Goal: Task Accomplishment & Management: Complete application form

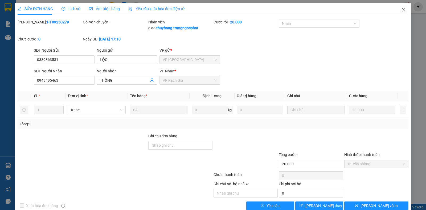
click at [401, 11] on icon "close" at bounding box center [403, 10] width 4 height 4
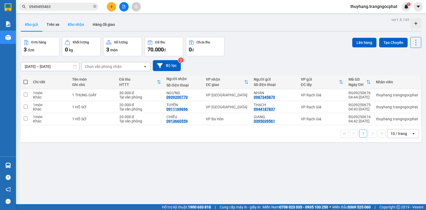
click at [76, 24] on button "Kho nhận" at bounding box center [76, 24] width 25 height 13
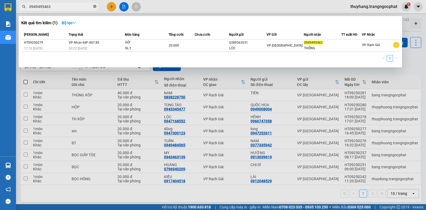
click at [95, 6] on icon "close-circle" at bounding box center [94, 6] width 3 height 3
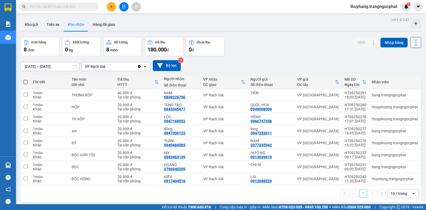
click at [71, 6] on input "text" at bounding box center [60, 7] width 63 height 6
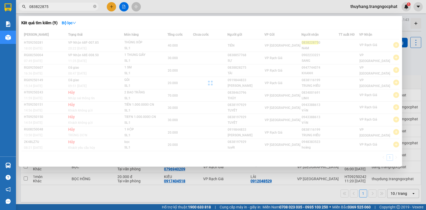
type input "0838228750"
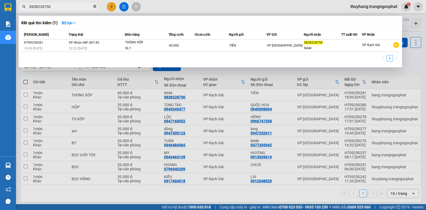
click at [94, 7] on icon "close-circle" at bounding box center [94, 6] width 3 height 3
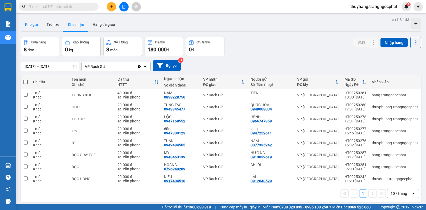
click at [32, 22] on button "Kho gửi" at bounding box center [32, 24] width 22 height 13
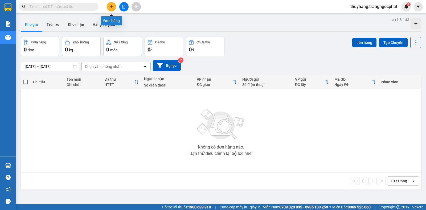
click at [112, 7] on icon "plus" at bounding box center [112, 7] width 4 height 4
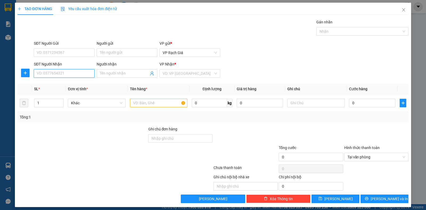
click at [60, 74] on input "SĐT Người Nhận" at bounding box center [64, 73] width 61 height 9
type input "0982727247"
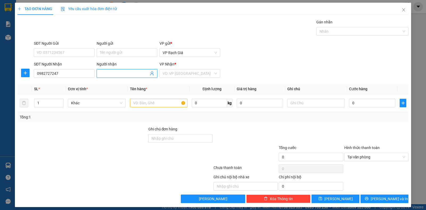
click at [115, 76] on span at bounding box center [127, 73] width 61 height 9
click at [179, 72] on input "search" at bounding box center [188, 73] width 51 height 8
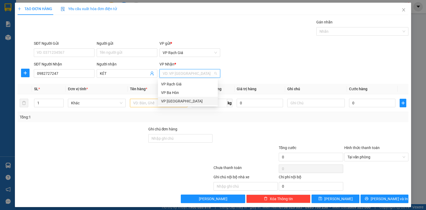
click at [175, 100] on div "VP [GEOGRAPHIC_DATA]" at bounding box center [187, 101] width 53 height 6
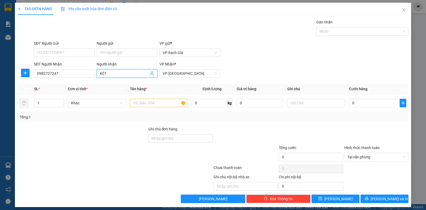
click at [98, 77] on span "KÉT" at bounding box center [127, 73] width 61 height 9
click at [98, 76] on span "KÉT" at bounding box center [127, 73] width 61 height 9
click at [98, 69] on div "Người nhận" at bounding box center [127, 65] width 61 height 8
click at [98, 72] on span "KÉT" at bounding box center [127, 73] width 61 height 9
click at [99, 73] on span "KÉT" at bounding box center [127, 73] width 61 height 9
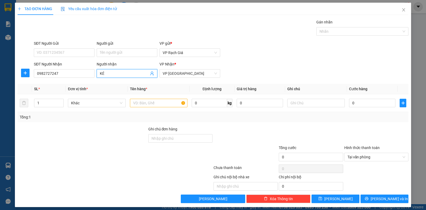
type input "K"
type input "Y"
click at [108, 74] on input "Ý KEST" at bounding box center [124, 73] width 49 height 6
type input "Ý KÉT"
click at [60, 52] on input "SĐT Người Gửi" at bounding box center [64, 52] width 61 height 9
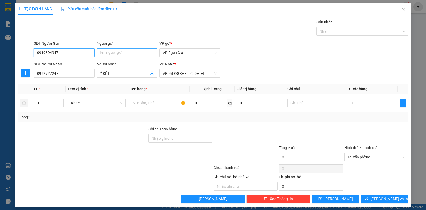
type input "0919394947"
click at [113, 51] on input "Người gửi" at bounding box center [127, 52] width 61 height 9
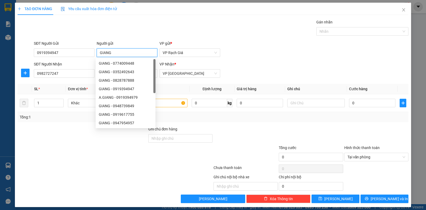
type input "GIANG"
click at [133, 39] on div "Transit Pickup Surcharge Ids Transit Deliver Surcharge Ids Transit Deliver Surc…" at bounding box center [213, 111] width 391 height 184
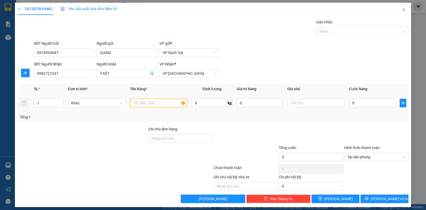
click at [162, 104] on input "text" at bounding box center [158, 103] width 57 height 9
type input "1 XCUJC"
click at [371, 102] on input "0" at bounding box center [372, 103] width 46 height 9
type input "2"
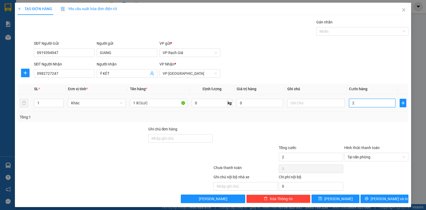
type input "20"
type input "200"
type input "2.000"
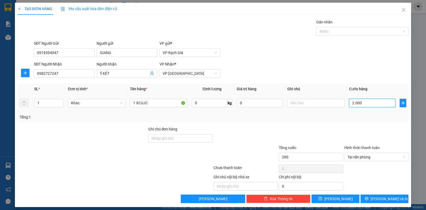
type input "2.000"
type input "20.000"
click at [137, 105] on input "1 XCUJC" at bounding box center [158, 103] width 57 height 9
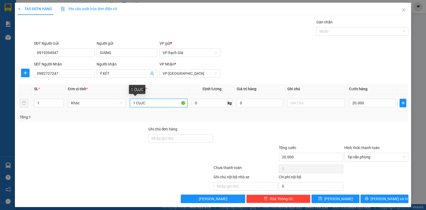
click at [141, 106] on input "1 CUJC" at bounding box center [158, 103] width 57 height 9
type input "1 CỤC"
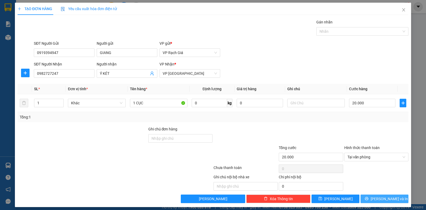
click at [377, 201] on span "Lưu và In" at bounding box center [388, 199] width 37 height 6
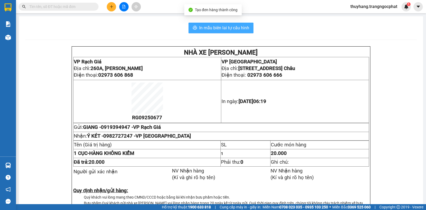
click at [246, 28] on span "In mẫu biên lai tự cấu hình" at bounding box center [224, 27] width 50 height 7
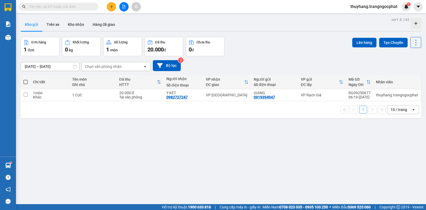
click at [81, 7] on input "text" at bounding box center [60, 7] width 63 height 6
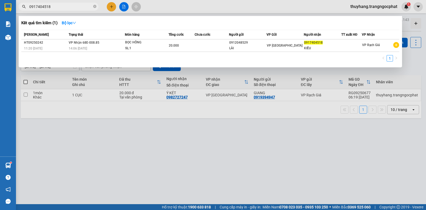
type input "0917404518"
click at [169, 138] on div at bounding box center [213, 105] width 426 height 210
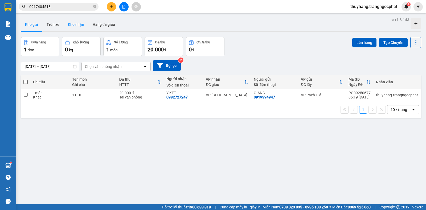
click at [72, 26] on button "Kho nhận" at bounding box center [76, 24] width 25 height 13
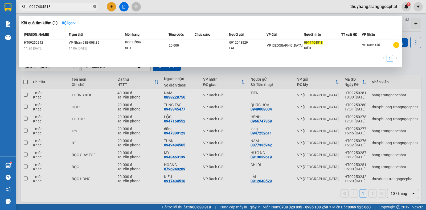
click at [94, 5] on icon "close-circle" at bounding box center [94, 6] width 3 height 3
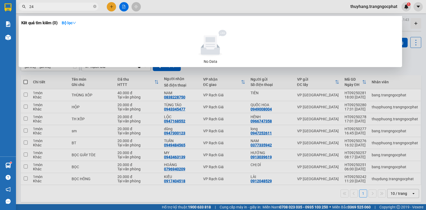
type input "2"
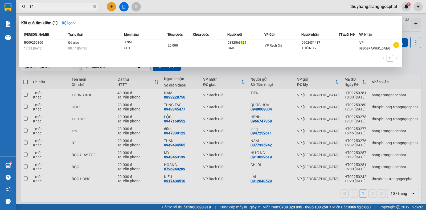
type input "1"
type input "4242"
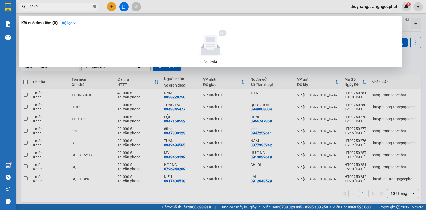
click at [94, 7] on icon "close-circle" at bounding box center [94, 6] width 3 height 3
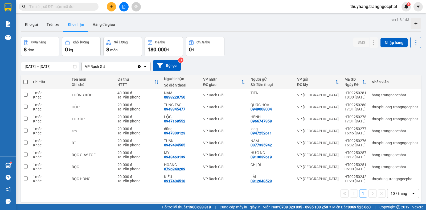
click at [72, 6] on input "text" at bounding box center [60, 7] width 63 height 6
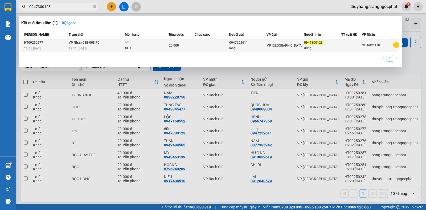
type input "0947300123"
click at [304, 48] on div "dũng" at bounding box center [322, 48] width 37 height 6
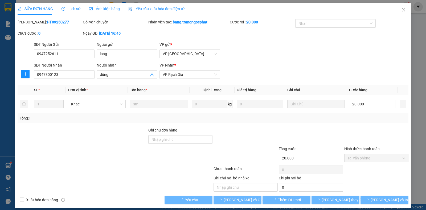
type input "0947252611"
type input "long"
type input "0947300123"
type input "dũng"
type input "20.000"
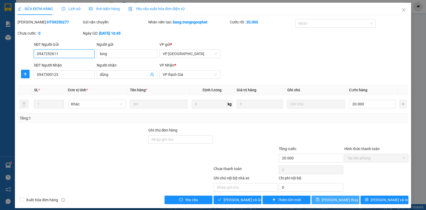
scroll to position [5, 0]
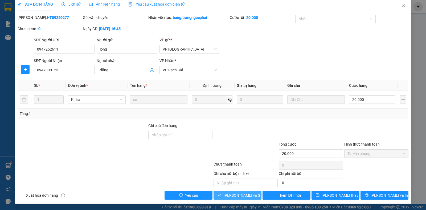
click at [236, 196] on span "Lưu và Giao hàng" at bounding box center [248, 195] width 51 height 6
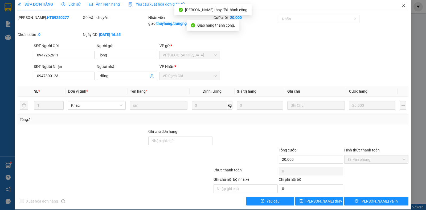
drag, startPoint x: 399, startPoint y: 6, endPoint x: 309, endPoint y: 0, distance: 89.9
click at [401, 6] on icon "close" at bounding box center [403, 5] width 4 height 4
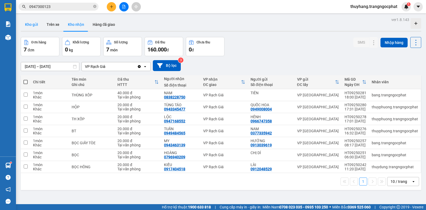
click at [31, 25] on button "Kho gửi" at bounding box center [32, 24] width 22 height 13
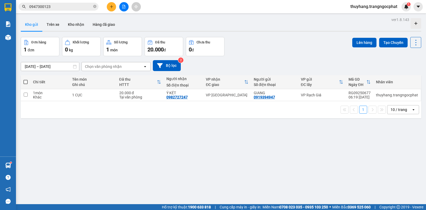
click at [27, 82] on span at bounding box center [25, 82] width 4 height 4
click at [26, 79] on input "checkbox" at bounding box center [26, 79] width 0 height 0
checkbox input "true"
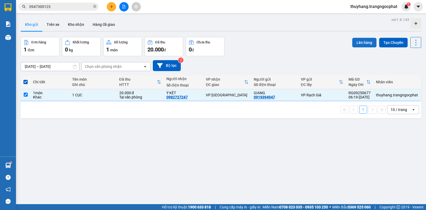
click at [361, 42] on button "Lên hàng" at bounding box center [364, 43] width 24 height 10
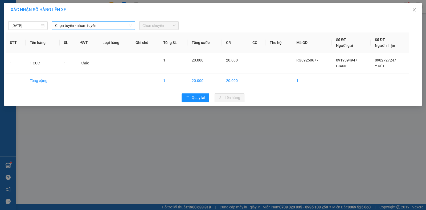
click at [98, 27] on span "Chọn tuyến - nhóm tuyến" at bounding box center [93, 26] width 77 height 8
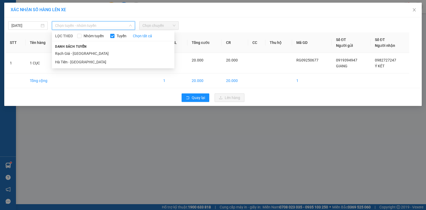
drag, startPoint x: 67, startPoint y: 54, endPoint x: 138, endPoint y: 34, distance: 73.9
click at [67, 54] on li "Rạch Giá - Hà Tiên" at bounding box center [113, 53] width 122 height 9
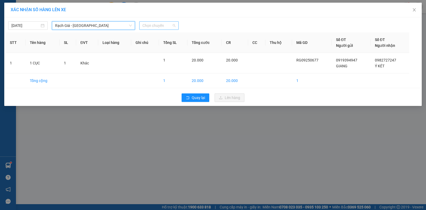
click at [158, 28] on span "Chọn chuyến" at bounding box center [158, 26] width 33 height 8
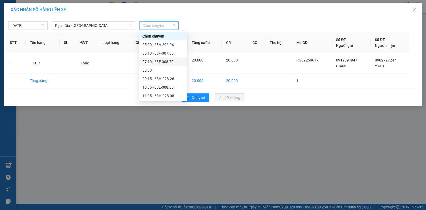
click at [150, 61] on div "07:10 - 68E-008.70" at bounding box center [162, 62] width 41 height 6
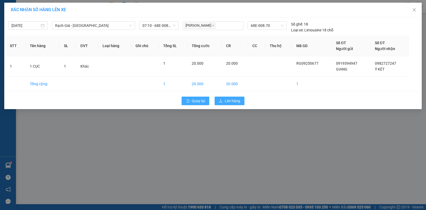
drag, startPoint x: 227, startPoint y: 102, endPoint x: 192, endPoint y: 99, distance: 35.5
click at [227, 103] on span "Lên hàng" at bounding box center [232, 101] width 15 height 6
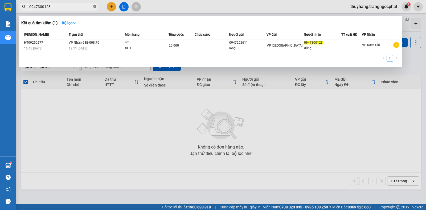
click at [94, 7] on icon "close-circle" at bounding box center [94, 6] width 3 height 3
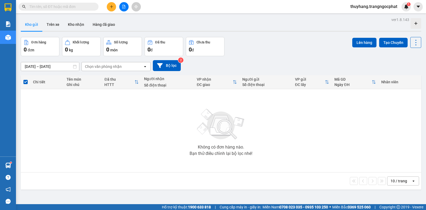
click at [78, 12] on div "Kết quả tìm kiếm ( 1 ) Bộ lọc Mã ĐH Trạng thái Món hàng Tổng cước Chưa cước Ngư…" at bounding box center [213, 6] width 426 height 13
click at [74, 7] on input "text" at bounding box center [60, 7] width 63 height 6
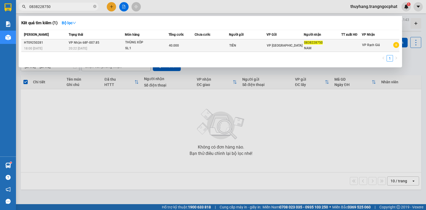
type input "0838228750"
click at [188, 48] on div "40.000" at bounding box center [181, 46] width 25 height 6
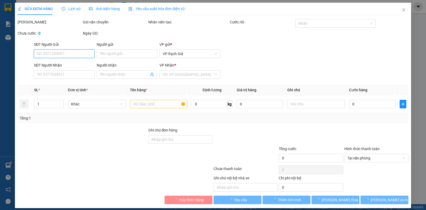
type input "TIÊN"
type input "0838228750"
type input "NAM"
type input "40.000"
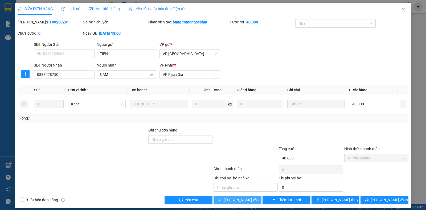
click at [230, 201] on span "Lưu và Giao hàng" at bounding box center [248, 200] width 51 height 6
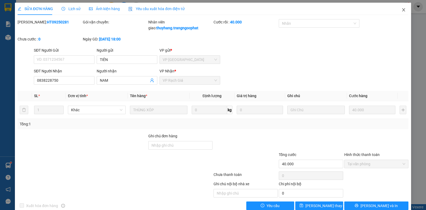
click at [401, 12] on icon "close" at bounding box center [403, 10] width 4 height 4
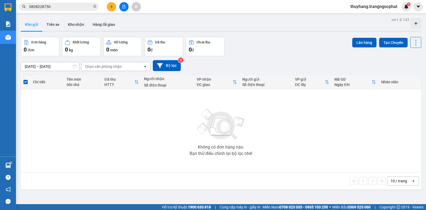
click at [111, 7] on icon "plus" at bounding box center [111, 6] width 0 height 3
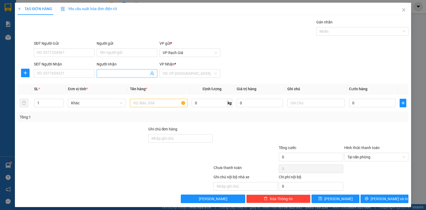
click at [121, 74] on input "Người nhận" at bounding box center [124, 73] width 49 height 6
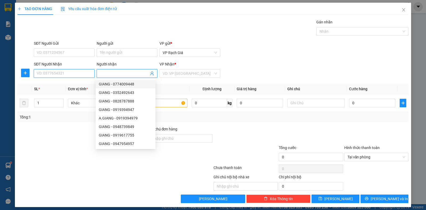
click at [72, 70] on input "SĐT Người Nhận" at bounding box center [64, 73] width 61 height 9
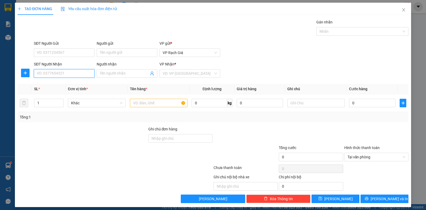
click at [70, 74] on input "SĐT Người Nhận" at bounding box center [64, 73] width 61 height 9
click at [109, 70] on input "Người nhận" at bounding box center [124, 73] width 49 height 6
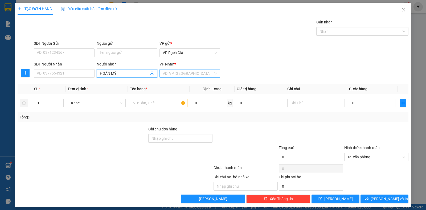
type input "HOÀN MỸ"
click at [198, 74] on input "search" at bounding box center [188, 73] width 51 height 8
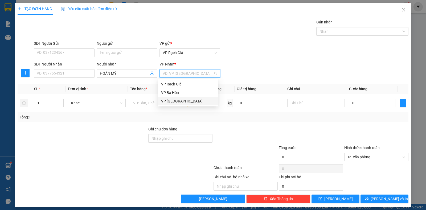
drag, startPoint x: 184, startPoint y: 104, endPoint x: 164, endPoint y: 101, distance: 20.2
click at [184, 104] on div "VP [PERSON_NAME]" at bounding box center [187, 101] width 53 height 6
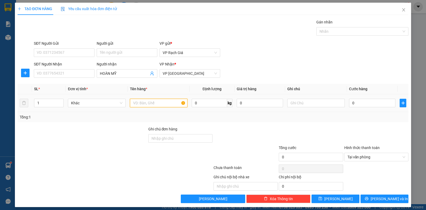
click at [142, 102] on input "text" at bounding box center [158, 103] width 57 height 9
type input "1 BỌC"
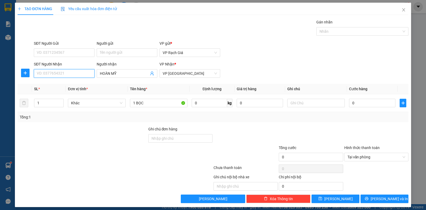
click at [41, 73] on input "SĐT Người Nhận" at bounding box center [64, 73] width 61 height 9
type input "0334454566"
click at [49, 51] on input "SĐT Người Gửi" at bounding box center [64, 52] width 61 height 9
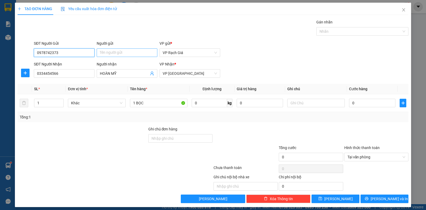
type input "0978742373"
click at [106, 52] on input "Người gửi" at bounding box center [127, 52] width 61 height 9
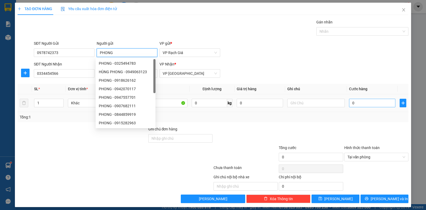
type input "PHONG"
click at [358, 106] on input "0" at bounding box center [372, 103] width 46 height 9
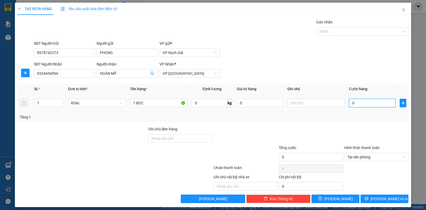
type input "2"
type input "20"
type input "200"
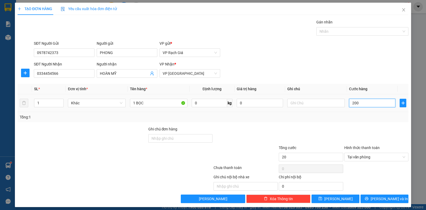
type input "200"
type input "2.000"
type input "20.000"
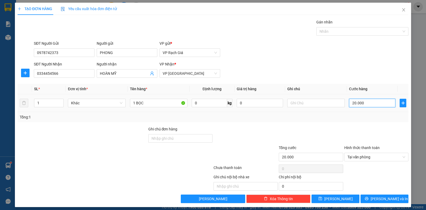
scroll to position [3, 0]
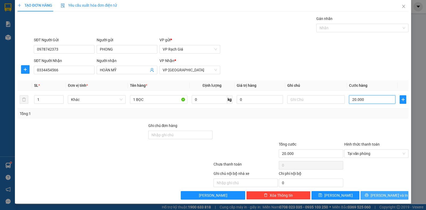
type input "20.000"
click at [385, 196] on span "Lưu và In" at bounding box center [388, 195] width 37 height 6
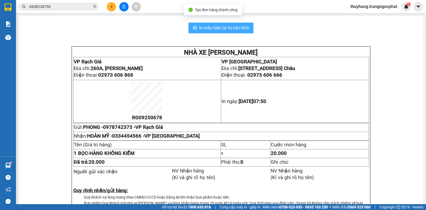
click at [231, 28] on span "In mẫu biên lai tự cấu hình" at bounding box center [224, 27] width 50 height 7
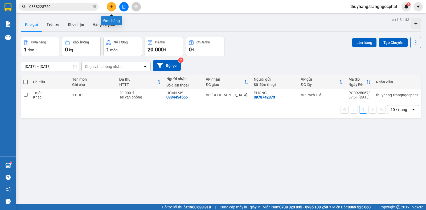
click at [113, 7] on icon "plus" at bounding box center [112, 7] width 4 height 4
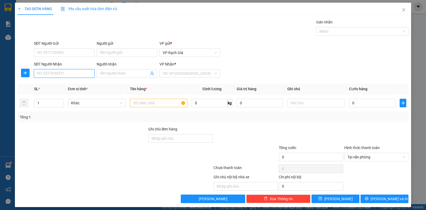
click at [66, 75] on input "SĐT Người Nhận" at bounding box center [64, 73] width 61 height 9
type input "0972353507"
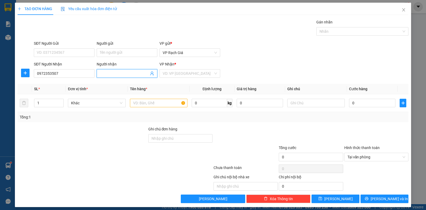
click at [110, 74] on input "Người nhận" at bounding box center [124, 73] width 49 height 6
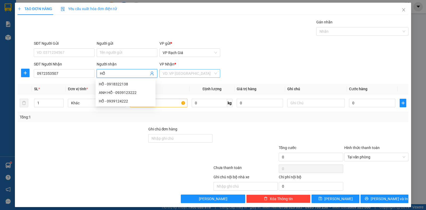
type input "HỔ"
click at [171, 73] on input "search" at bounding box center [188, 73] width 51 height 8
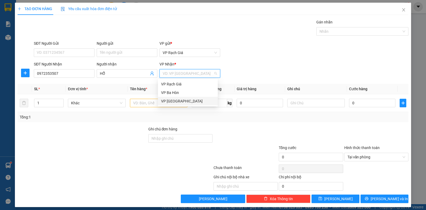
drag, startPoint x: 175, startPoint y: 102, endPoint x: 156, endPoint y: 83, distance: 26.3
click at [175, 101] on div "VP [PERSON_NAME]" at bounding box center [187, 101] width 53 height 6
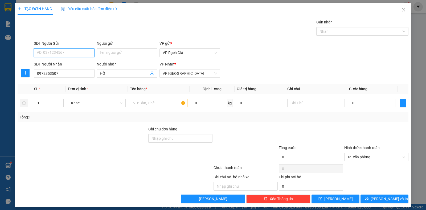
click at [76, 55] on input "SĐT Người Gửi" at bounding box center [64, 52] width 61 height 9
type input "0869482410"
click at [124, 54] on input "Người gửi" at bounding box center [127, 52] width 61 height 9
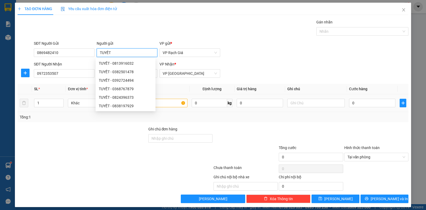
type input "TUYẾT"
click at [173, 103] on input "text" at bounding box center [158, 103] width 57 height 9
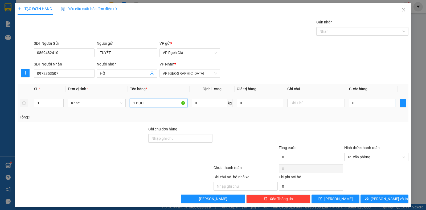
type input "1 BỌC"
click at [372, 104] on input "0" at bounding box center [372, 103] width 46 height 9
type input "2"
type input "22"
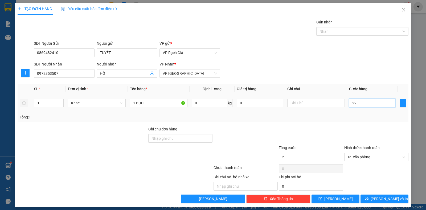
type input "22"
type input "220"
type input "2.200"
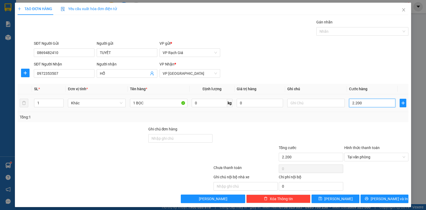
type input "22.000"
type input "2.200"
type input "220"
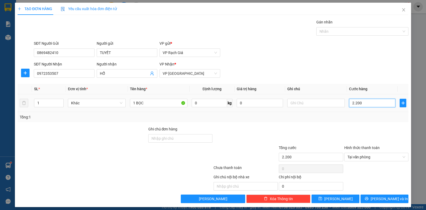
type input "220"
type input "22"
type input "2"
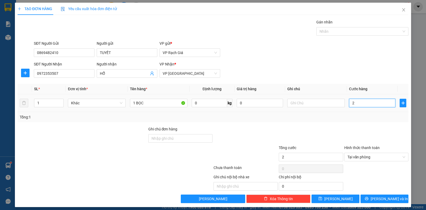
type input "20"
type input "200"
type input "2.000"
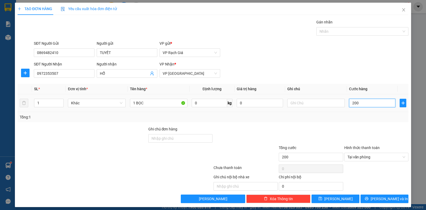
type input "2.000"
type input "20.000"
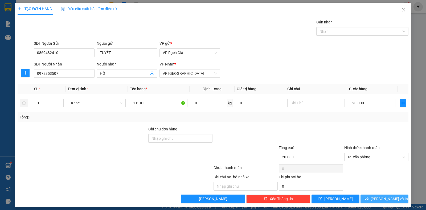
click at [390, 198] on span "Lưu và In" at bounding box center [388, 199] width 37 height 6
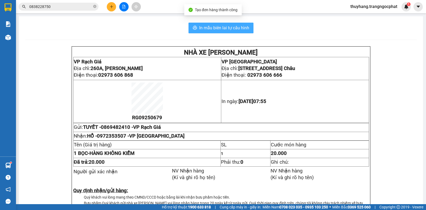
click at [221, 29] on span "In mẫu biên lai tự cấu hình" at bounding box center [224, 27] width 50 height 7
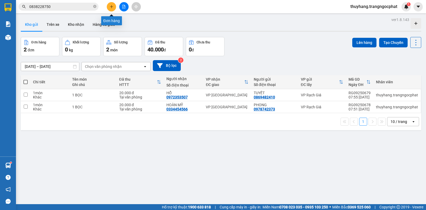
click at [110, 8] on icon "plus" at bounding box center [112, 7] width 4 height 4
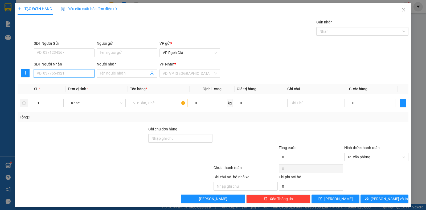
click at [59, 76] on input "SĐT Người Nhận" at bounding box center [64, 73] width 61 height 9
click at [38, 76] on input "085360504" at bounding box center [64, 73] width 61 height 9
type input "0985360504"
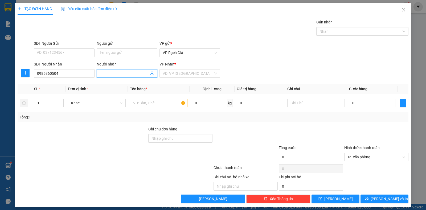
click at [109, 73] on input "Người nhận" at bounding box center [124, 73] width 49 height 6
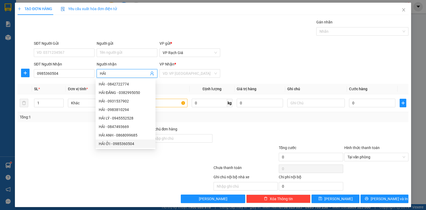
click at [104, 143] on div "HẢI ỞI - 0985360504" at bounding box center [125, 144] width 53 height 6
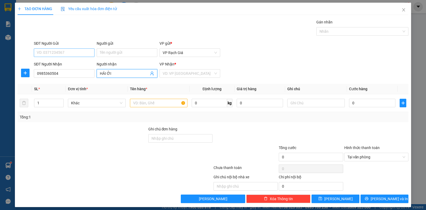
type input "HẢI ỞI"
click at [72, 52] on input "SĐT Người Gửi" at bounding box center [64, 52] width 61 height 9
type input "0"
click at [134, 103] on input "text" at bounding box center [158, 103] width 57 height 9
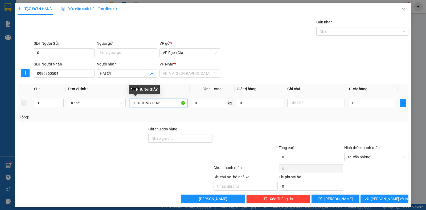
click at [139, 105] on input "1 TRHUNG GIẤY" at bounding box center [158, 103] width 57 height 9
type input "1 THUNG GIẤY"
click at [368, 103] on input "0" at bounding box center [372, 103] width 46 height 9
type input "2"
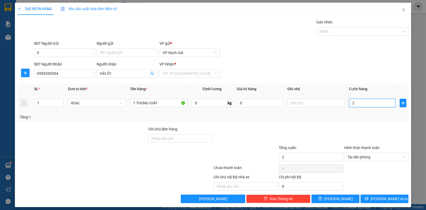
type input "20"
type input "200"
type input "2.000"
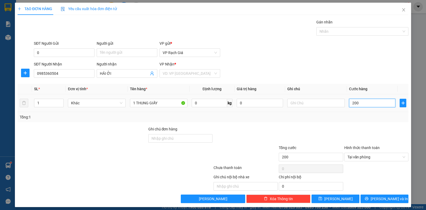
type input "2.000"
type input "20.000"
click at [71, 54] on input "0" at bounding box center [64, 52] width 61 height 9
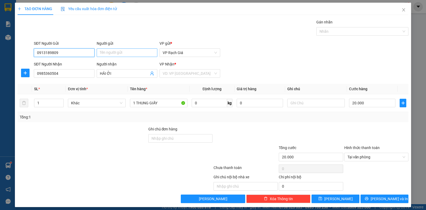
type input "0913189809"
click at [113, 51] on input "Người gửi" at bounding box center [127, 52] width 61 height 9
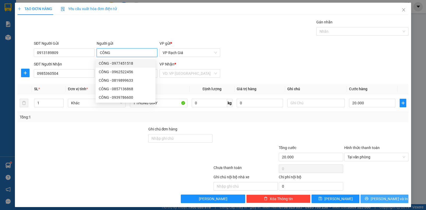
type input "CÔNG"
click at [369, 199] on button "Lưu và In" at bounding box center [384, 198] width 48 height 9
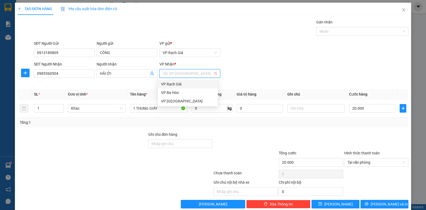
click at [198, 74] on input "search" at bounding box center [188, 73] width 51 height 8
drag, startPoint x: 176, startPoint y: 99, endPoint x: 185, endPoint y: 99, distance: 8.8
click at [176, 100] on div "VP [PERSON_NAME]" at bounding box center [187, 101] width 53 height 6
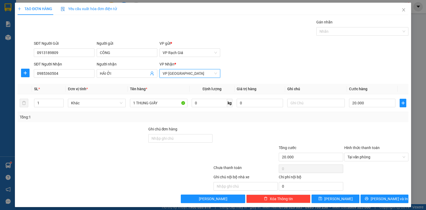
scroll to position [3, 0]
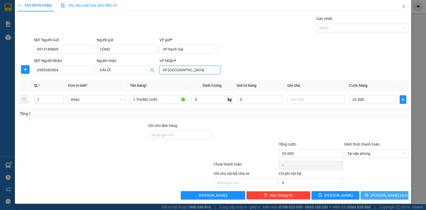
click at [368, 195] on icon "printer" at bounding box center [365, 194] width 3 height 3
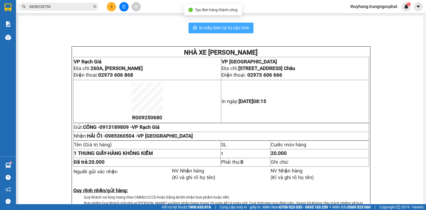
click at [235, 29] on span "In mẫu biên lai tự cấu hình" at bounding box center [224, 27] width 50 height 7
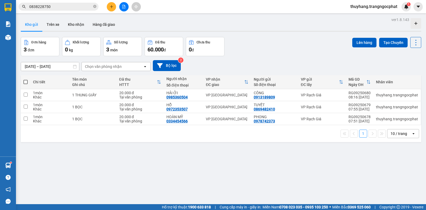
click at [116, 6] on button at bounding box center [111, 6] width 9 height 9
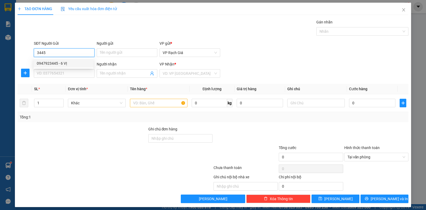
click at [51, 60] on div "0947923445 - 6 VỊ" at bounding box center [63, 63] width 53 height 6
type input "0947923445"
type input "6 VỊ"
type input "0944331643"
type input "TÂY NAM"
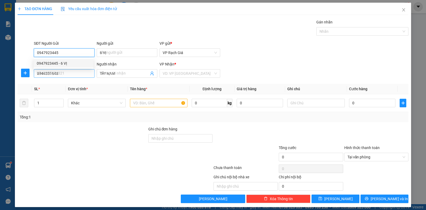
type input "20.000"
type input "0947923445"
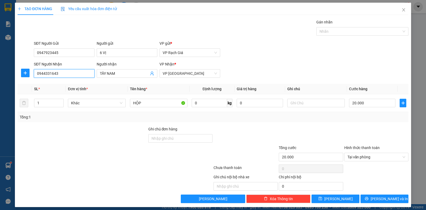
drag, startPoint x: 73, startPoint y: 70, endPoint x: 0, endPoint y: 109, distance: 82.8
click at [0, 109] on div "TẠO ĐƠN HÀNG Yêu cầu xuất hóa đơn điện tử Transit Pickup Surcharge Ids Transit …" at bounding box center [213, 105] width 426 height 210
type input "0923099909"
drag, startPoint x: 126, startPoint y: 74, endPoint x: 83, endPoint y: 88, distance: 45.4
click at [83, 88] on div "Transit Pickup Surcharge Ids Transit Deliver Surcharge Ids Transit Deliver Surc…" at bounding box center [213, 111] width 391 height 184
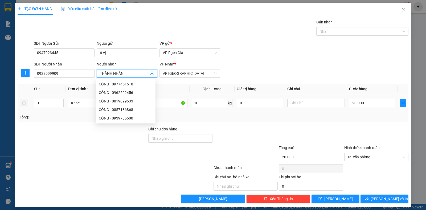
scroll to position [3, 0]
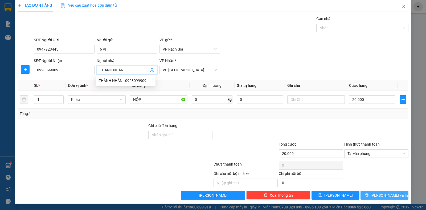
type input "THÀNH NHÂN"
click at [379, 196] on span "Lưu và In" at bounding box center [388, 195] width 37 height 6
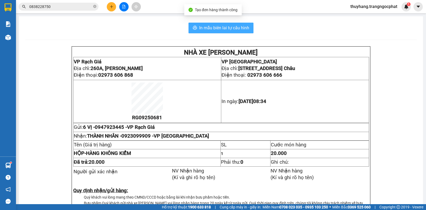
click at [225, 31] on span "In mẫu biên lai tự cấu hình" at bounding box center [224, 27] width 50 height 7
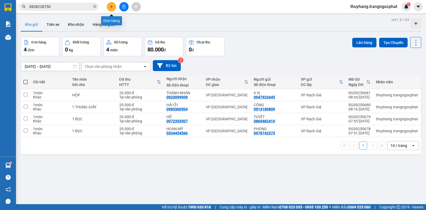
click at [113, 5] on button at bounding box center [111, 6] width 9 height 9
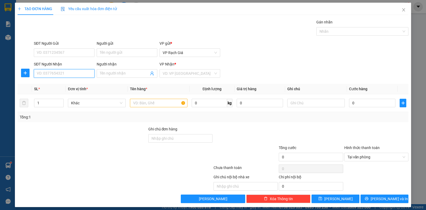
click at [72, 71] on input "SĐT Người Nhận" at bounding box center [64, 73] width 61 height 9
type input "0"
click at [144, 101] on input "text" at bounding box center [158, 103] width 57 height 9
type input "1 SM"
click at [50, 73] on input "0" at bounding box center [64, 73] width 61 height 9
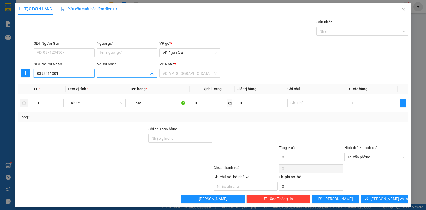
type input "0393311001"
click at [115, 75] on input "Người nhận" at bounding box center [124, 73] width 49 height 6
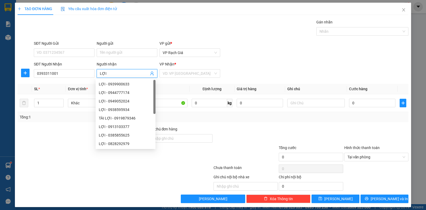
type input "LỢI"
click at [68, 46] on div "SĐT Người Gửi" at bounding box center [64, 44] width 61 height 8
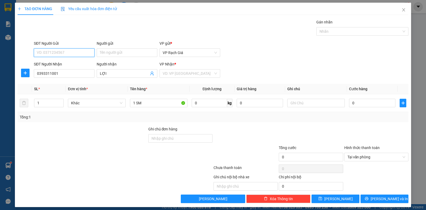
click at [66, 51] on input "SĐT Người Gửi" at bounding box center [64, 52] width 61 height 9
type input "0918401269"
click at [109, 54] on input "Người gửi" at bounding box center [127, 52] width 61 height 9
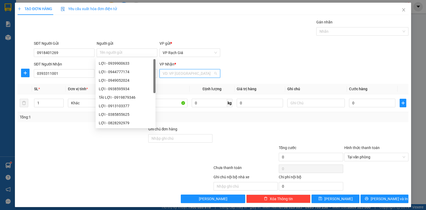
click at [173, 76] on input "search" at bounding box center [188, 73] width 51 height 8
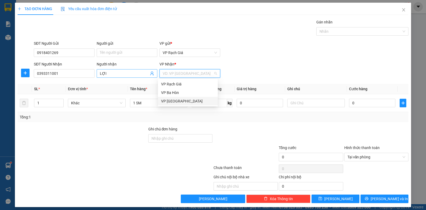
drag, startPoint x: 171, startPoint y: 101, endPoint x: 144, endPoint y: 69, distance: 41.0
click at [170, 101] on div "VP [PERSON_NAME]" at bounding box center [187, 101] width 53 height 6
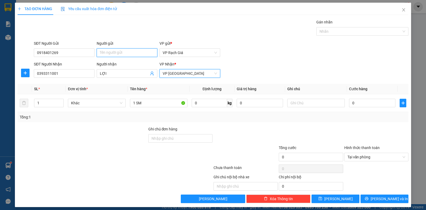
click at [133, 54] on input "Người gửi" at bounding box center [127, 52] width 61 height 9
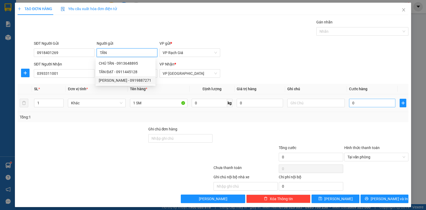
type input "TẤN"
click at [362, 100] on input "0" at bounding box center [372, 103] width 46 height 9
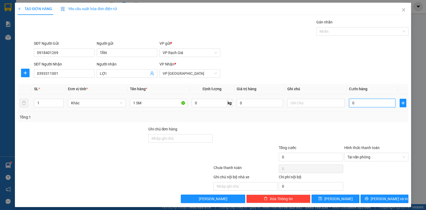
type input "2"
type input "20"
type input "200"
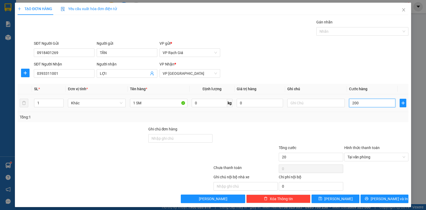
type input "200"
type input "2.000"
type input "20.000"
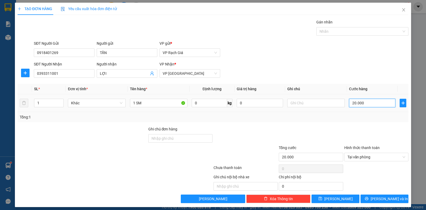
scroll to position [3, 0]
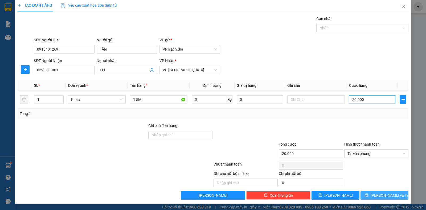
type input "20.000"
click at [383, 197] on span "Lưu và In" at bounding box center [388, 195] width 37 height 6
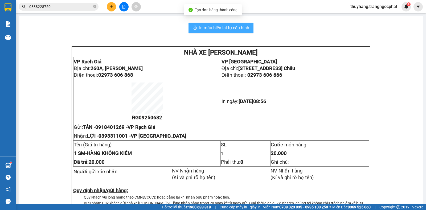
click at [232, 30] on span "In mẫu biên lai tự cấu hình" at bounding box center [224, 27] width 50 height 7
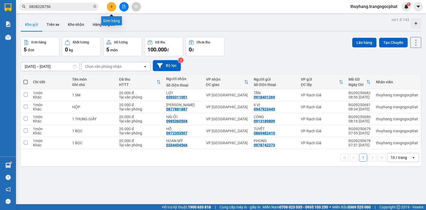
click at [110, 8] on icon "plus" at bounding box center [112, 7] width 4 height 4
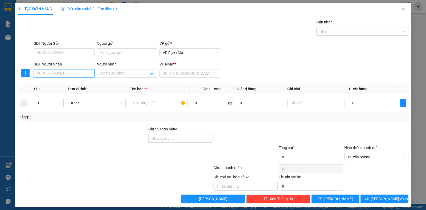
click at [59, 71] on input "SĐT Người Nhận" at bounding box center [64, 73] width 61 height 9
type input "0908736732"
click at [56, 84] on div "0908736732 - LƯỢM" at bounding box center [63, 84] width 53 height 6
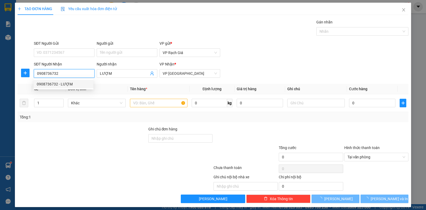
type input "LƯỢM"
type input "20.000"
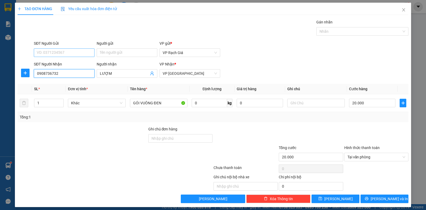
type input "0908736732"
click at [62, 53] on input "SĐT Người Gửi" at bounding box center [64, 52] width 61 height 9
type input "0946476789"
click at [69, 61] on div "0946476789 - TẤN" at bounding box center [63, 63] width 53 height 6
type input "TẤN"
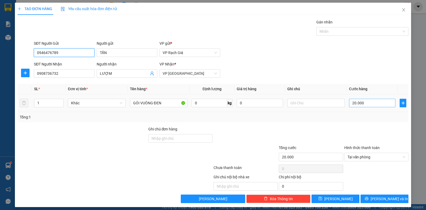
type input "0946476789"
click at [365, 105] on input "20.000" at bounding box center [372, 103] width 46 height 9
type input "3"
type input "30"
type input "300"
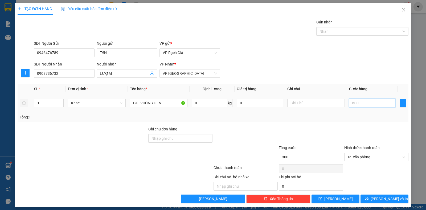
type input "3.000"
type input "30.000"
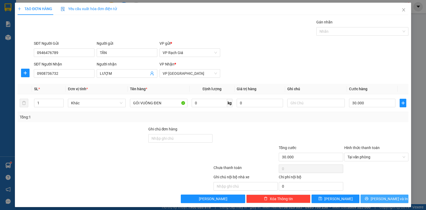
click at [388, 201] on span "Lưu và In" at bounding box center [388, 199] width 37 height 6
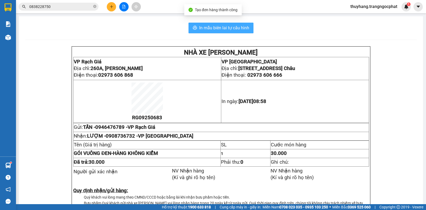
click at [233, 28] on span "In mẫu biên lai tự cấu hình" at bounding box center [224, 27] width 50 height 7
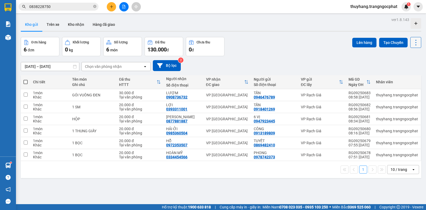
click at [412, 43] on icon at bounding box center [415, 42] width 7 height 7
drag, startPoint x: 399, startPoint y: 76, endPoint x: 405, endPoint y: 72, distance: 6.8
click at [400, 76] on span "Làm mới" at bounding box center [403, 75] width 15 height 5
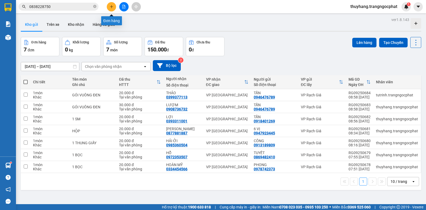
click at [112, 7] on icon "plus" at bounding box center [111, 6] width 3 height 0
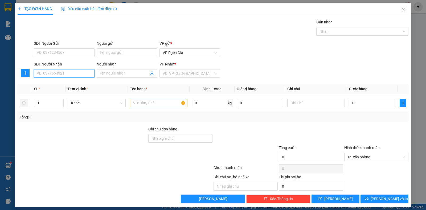
click at [59, 70] on input "SĐT Người Nhận" at bounding box center [64, 73] width 61 height 9
type input "0356090439"
click at [108, 76] on input "Người nhận" at bounding box center [124, 73] width 49 height 6
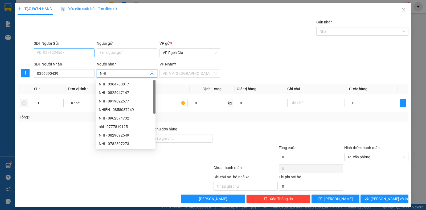
type input "NHI"
click at [60, 51] on input "SĐT Người Gửi" at bounding box center [64, 52] width 61 height 9
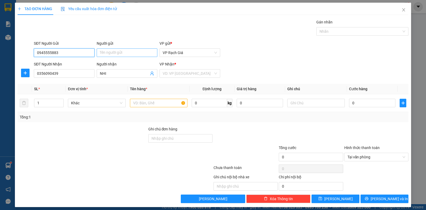
type input "0945555883"
click at [125, 52] on input "Người gửi" at bounding box center [127, 52] width 61 height 9
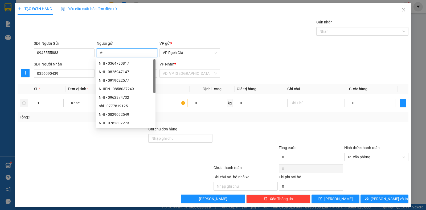
type input "A"
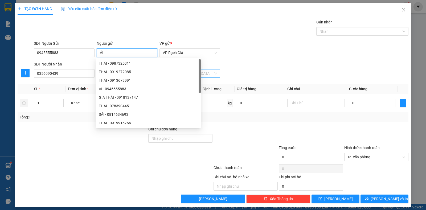
type input "ÁI"
click at [175, 74] on input "search" at bounding box center [188, 73] width 51 height 8
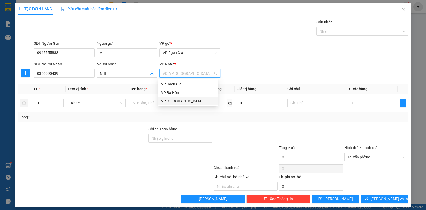
click at [167, 99] on div "VP [PERSON_NAME]" at bounding box center [187, 101] width 53 height 6
drag, startPoint x: 148, startPoint y: 104, endPoint x: 151, endPoint y: 102, distance: 3.5
click at [149, 103] on input "text" at bounding box center [158, 103] width 57 height 9
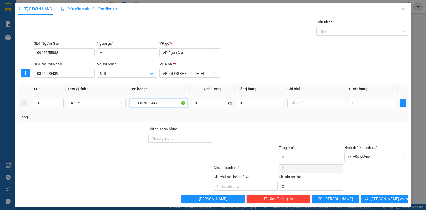
type input "1 THUNG GIẤY"
click at [366, 102] on input "0" at bounding box center [372, 103] width 46 height 9
type input "2"
type input "20"
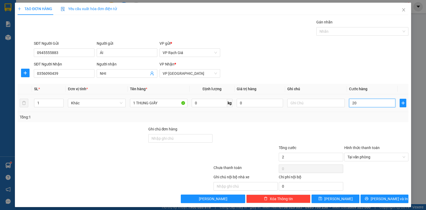
type input "20"
type input "200"
type input "2.000"
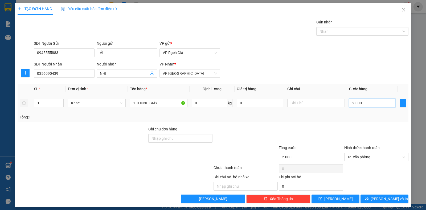
type input "20.000"
click at [374, 200] on button "Lưu và In" at bounding box center [384, 198] width 48 height 9
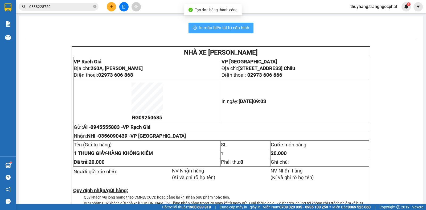
click at [227, 31] on button "In mẫu biên lai tự cấu hình" at bounding box center [220, 28] width 65 height 11
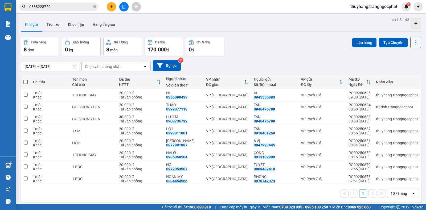
click at [414, 42] on icon at bounding box center [415, 42] width 7 height 7
click at [403, 76] on span "Làm mới" at bounding box center [403, 75] width 15 height 5
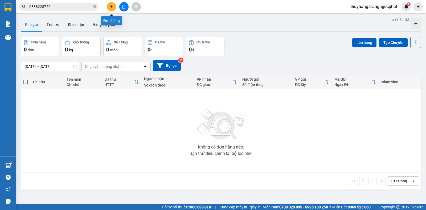
click at [111, 7] on icon "plus" at bounding box center [111, 6] width 0 height 3
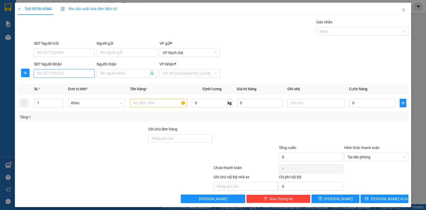
click at [78, 74] on input "SĐT Người Nhận" at bounding box center [64, 73] width 61 height 9
type input "0971889927"
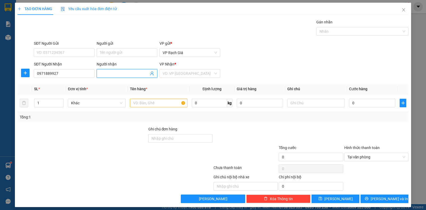
click at [124, 74] on input "Người nhận" at bounding box center [124, 73] width 49 height 6
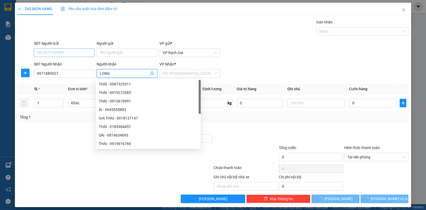
type input "LONG"
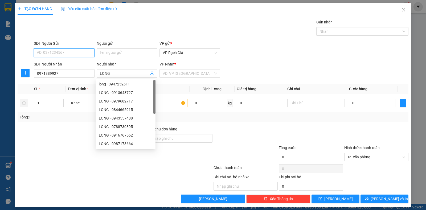
click at [60, 56] on input "SĐT Người Gửi" at bounding box center [64, 52] width 61 height 9
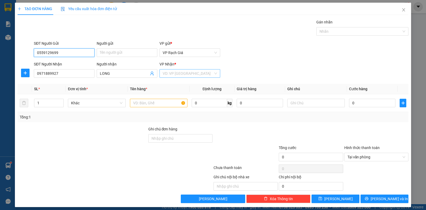
type input "0559129699"
click at [168, 73] on input "search" at bounding box center [188, 73] width 51 height 8
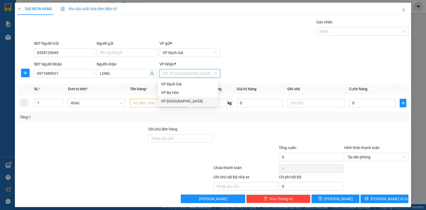
click at [170, 100] on div "VP [PERSON_NAME]" at bounding box center [187, 101] width 53 height 6
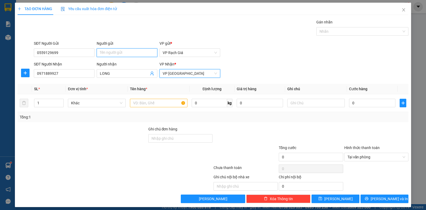
click at [138, 54] on input "Người gửi" at bounding box center [127, 52] width 61 height 9
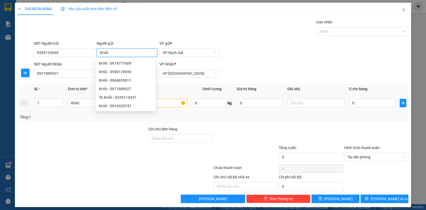
type input "KHẢI"
click at [160, 105] on input "text" at bounding box center [158, 103] width 57 height 9
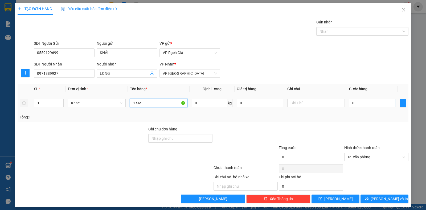
type input "1 SM"
click at [373, 103] on input "0" at bounding box center [372, 103] width 46 height 9
type input "2"
type input "20"
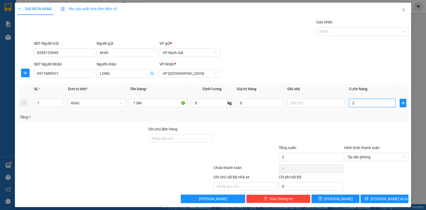
type input "20"
type input "200"
type input "2.000"
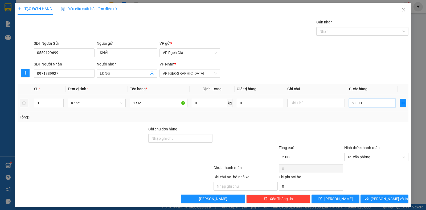
type input "20.000"
click at [393, 198] on button "Lưu và In" at bounding box center [384, 198] width 48 height 9
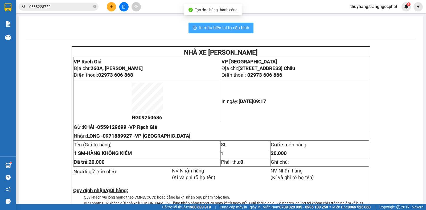
click at [213, 26] on span "In mẫu biên lai tự cấu hình" at bounding box center [224, 27] width 50 height 7
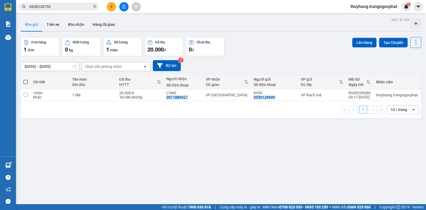
click at [108, 6] on button at bounding box center [111, 6] width 9 height 9
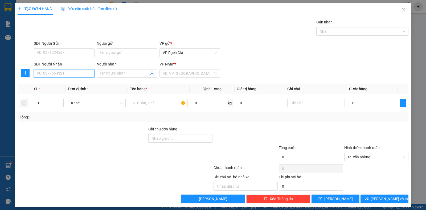
drag, startPoint x: 70, startPoint y: 74, endPoint x: 74, endPoint y: 70, distance: 6.0
click at [72, 72] on input "SĐT Người Nhận" at bounding box center [64, 73] width 61 height 9
type input "0942090331"
click at [105, 70] on span at bounding box center [127, 73] width 61 height 9
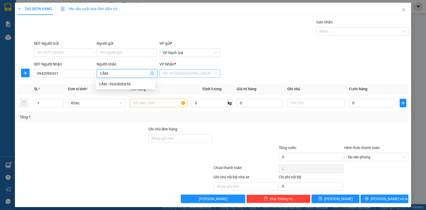
type input "CẨM"
click at [173, 72] on input "search" at bounding box center [188, 73] width 51 height 8
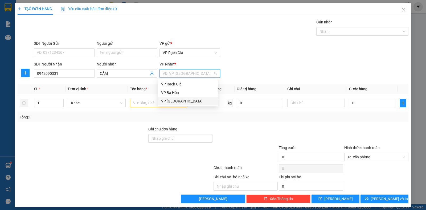
click at [173, 101] on div "VP [PERSON_NAME]" at bounding box center [187, 101] width 53 height 6
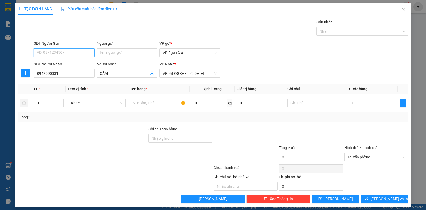
click at [75, 50] on input "SĐT Người Gửi" at bounding box center [64, 52] width 61 height 9
type input "0389766652"
click at [104, 56] on input "Người gửi" at bounding box center [127, 52] width 61 height 9
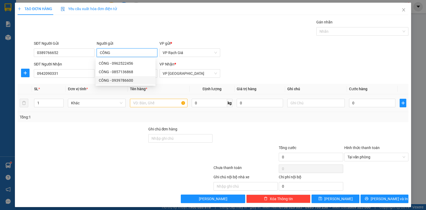
type input "CÔNG"
click at [144, 102] on input "text" at bounding box center [158, 103] width 57 height 9
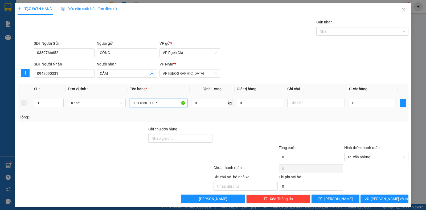
type input "1 THUNG XỐP"
click at [361, 106] on input "0" at bounding box center [372, 103] width 46 height 9
type input "3"
type input "30"
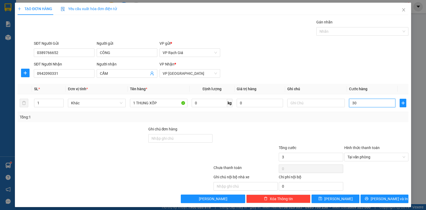
type input "30"
type input "300"
type input "3.000"
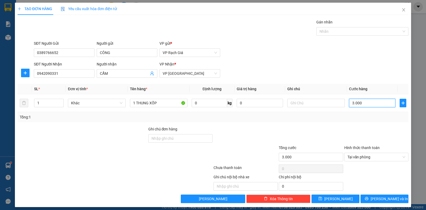
type input "30.000"
type input "300.000"
type input "30.000"
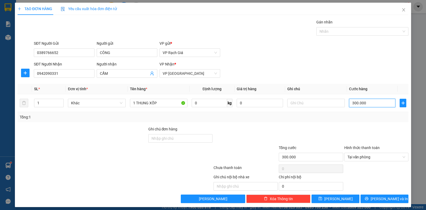
type input "30.000"
click at [380, 198] on span "Lưu và In" at bounding box center [388, 199] width 37 height 6
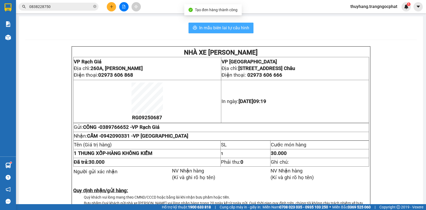
drag, startPoint x: 215, startPoint y: 32, endPoint x: 249, endPoint y: 11, distance: 39.9
click at [216, 32] on button "In mẫu biên lai tự cấu hình" at bounding box center [220, 28] width 65 height 11
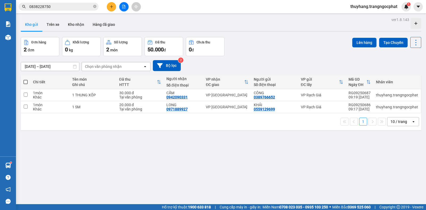
click at [110, 7] on icon "plus" at bounding box center [112, 7] width 4 height 4
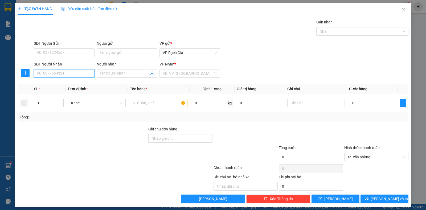
click at [69, 73] on input "SĐT Người Nhận" at bounding box center [64, 73] width 61 height 9
click at [82, 85] on div "0919163319 - HIA MẾN" at bounding box center [63, 84] width 53 height 6
type input "0919163319"
type input "HIA MẾN"
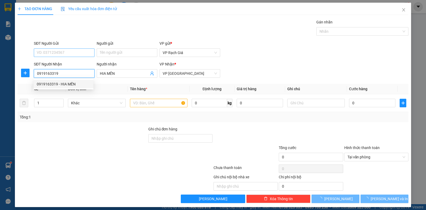
type input "0919163319"
click at [68, 50] on input "SĐT Người Gửi" at bounding box center [64, 52] width 61 height 9
type input "20.000"
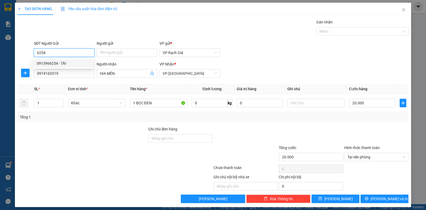
click at [66, 63] on div "0913966254 - TÀI" at bounding box center [63, 63] width 53 height 6
type input "0913966254"
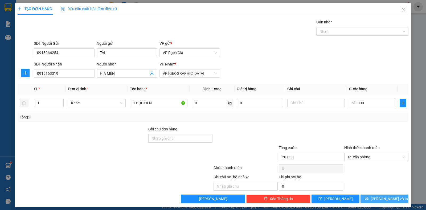
click at [382, 200] on span "Lưu và In" at bounding box center [388, 199] width 37 height 6
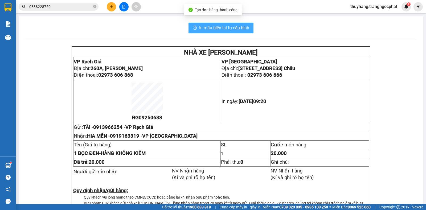
click at [244, 29] on span "In mẫu biên lai tự cấu hình" at bounding box center [224, 27] width 50 height 7
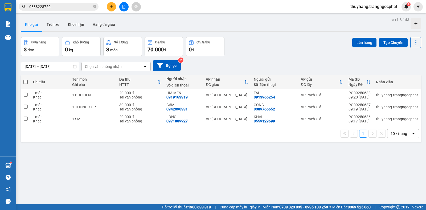
click at [113, 8] on icon "plus" at bounding box center [112, 7] width 4 height 4
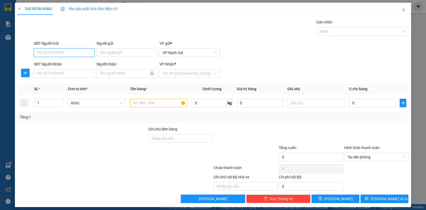
click at [62, 53] on input "SĐT Người Gửi" at bounding box center [64, 52] width 61 height 9
click at [59, 63] on div "0947923445 - 6 VỊ" at bounding box center [63, 63] width 53 height 6
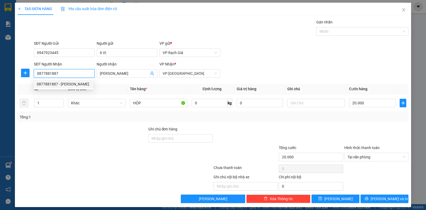
drag, startPoint x: 60, startPoint y: 76, endPoint x: 10, endPoint y: 81, distance: 50.3
click at [10, 81] on div "TẠO ĐƠN HÀNG Yêu cầu xuất hóa đơn điện tử Transit Pickup Surcharge Ids Transit …" at bounding box center [213, 105] width 426 height 210
click at [103, 159] on div at bounding box center [82, 154] width 131 height 19
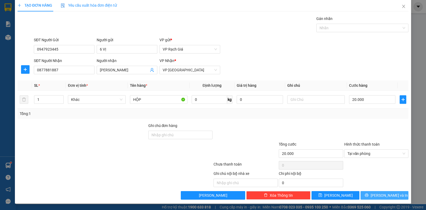
click at [368, 193] on icon "printer" at bounding box center [366, 195] width 4 height 4
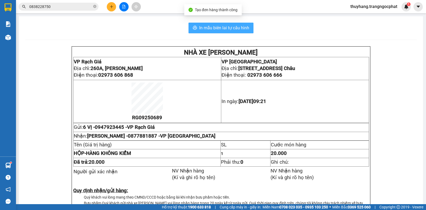
click at [214, 30] on span "In mẫu biên lai tự cấu hình" at bounding box center [224, 27] width 50 height 7
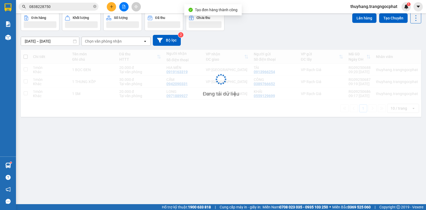
scroll to position [24, 0]
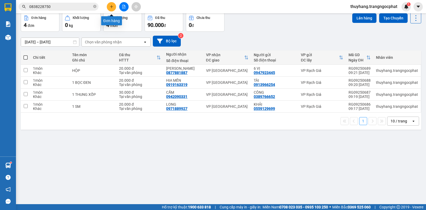
click at [110, 6] on icon "plus" at bounding box center [112, 7] width 4 height 4
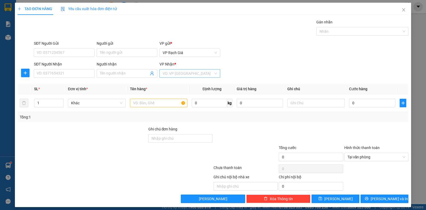
click at [172, 73] on input "search" at bounding box center [188, 73] width 51 height 8
drag, startPoint x: 169, startPoint y: 100, endPoint x: 142, endPoint y: 90, distance: 28.5
click at [169, 101] on div "VP [PERSON_NAME]" at bounding box center [187, 101] width 53 height 6
click at [77, 76] on input "SĐT Người Nhận" at bounding box center [64, 73] width 61 height 9
click at [40, 74] on input "0" at bounding box center [64, 73] width 61 height 9
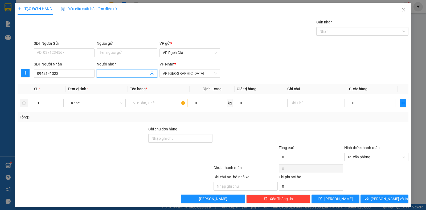
click at [115, 72] on input "Người nhận" at bounding box center [124, 73] width 49 height 6
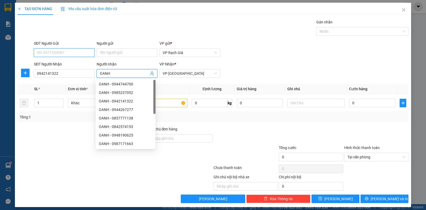
click at [69, 51] on input "SĐT Người Gửi" at bounding box center [64, 52] width 61 height 9
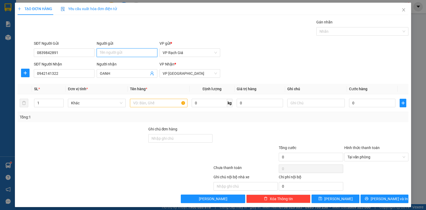
click at [114, 54] on input "Người gửi" at bounding box center [127, 52] width 61 height 9
click at [143, 1] on div "TẠO ĐƠN HÀNG Yêu cầu xuất hóa đơn điện tử Transit Pickup Surcharge Ids Transit …" at bounding box center [213, 105] width 426 height 210
click at [137, 101] on input "text" at bounding box center [158, 103] width 57 height 9
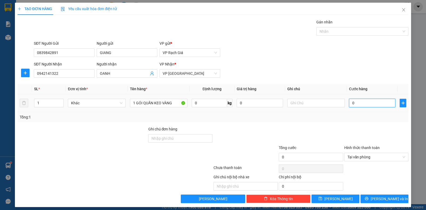
click at [359, 104] on input "0" at bounding box center [372, 103] width 46 height 9
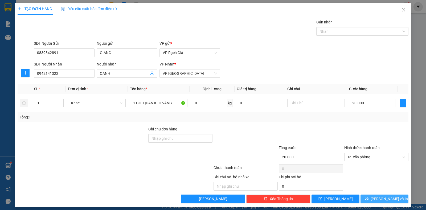
click at [386, 197] on span "Lưu và In" at bounding box center [388, 199] width 37 height 6
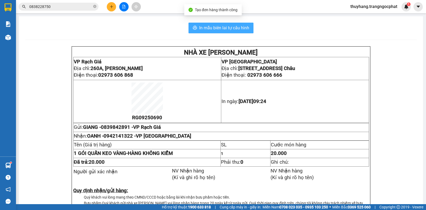
click at [202, 27] on span "In mẫu biên lai tự cấu hình" at bounding box center [224, 27] width 50 height 7
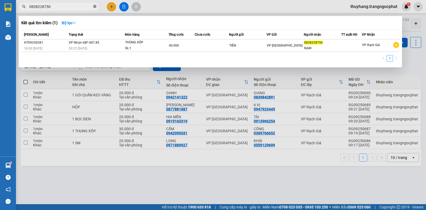
click at [94, 7] on icon "close-circle" at bounding box center [94, 6] width 3 height 3
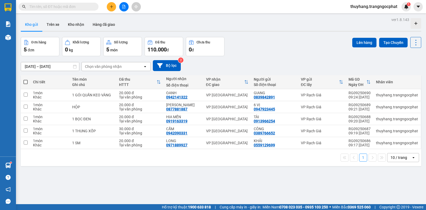
click at [83, 7] on input "text" at bounding box center [60, 7] width 63 height 6
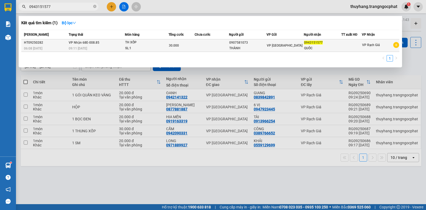
click at [200, 48] on td at bounding box center [211, 45] width 35 height 13
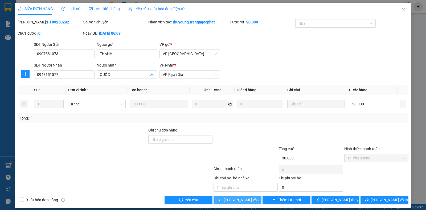
click at [238, 199] on span "Lưu và Giao hàng" at bounding box center [248, 200] width 51 height 6
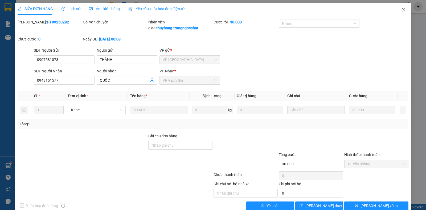
click at [402, 10] on icon "close" at bounding box center [403, 9] width 3 height 3
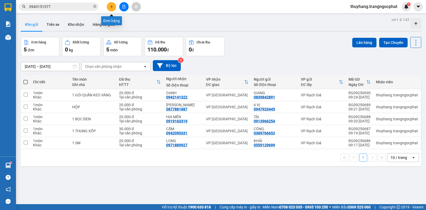
click at [108, 9] on button at bounding box center [111, 6] width 9 height 9
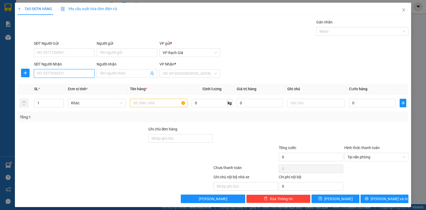
click at [43, 74] on input "SĐT Người Nhận" at bounding box center [64, 73] width 61 height 9
click at [153, 103] on input "text" at bounding box center [158, 103] width 57 height 9
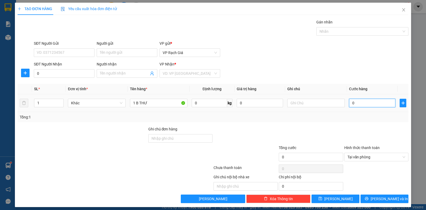
click at [371, 103] on input "0" at bounding box center [372, 103] width 46 height 9
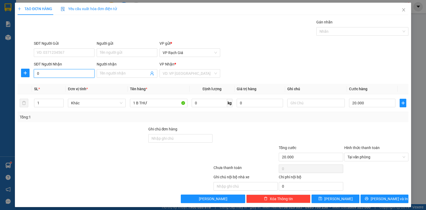
click at [65, 73] on input "0" at bounding box center [64, 73] width 61 height 9
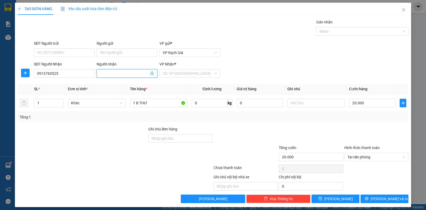
click at [122, 74] on input "Người nhận" at bounding box center [124, 73] width 49 height 6
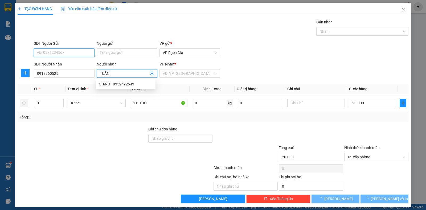
click at [75, 51] on input "SĐT Người Gửi" at bounding box center [64, 52] width 61 height 9
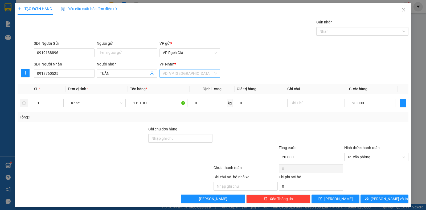
click at [179, 72] on input "search" at bounding box center [188, 73] width 51 height 8
click at [172, 93] on div "VP Ba Hòn" at bounding box center [187, 93] width 53 height 6
click at [122, 52] on input "Người gửi" at bounding box center [127, 52] width 61 height 9
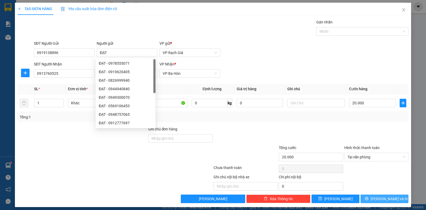
drag, startPoint x: 381, startPoint y: 200, endPoint x: 323, endPoint y: 171, distance: 64.6
click at [378, 200] on span "Lưu và In" at bounding box center [388, 199] width 37 height 6
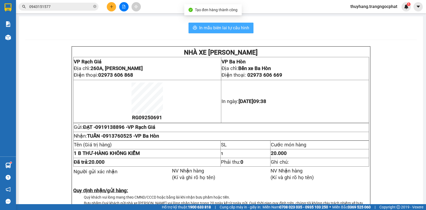
click at [213, 28] on span "In mẫu biên lai tự cấu hình" at bounding box center [224, 27] width 50 height 7
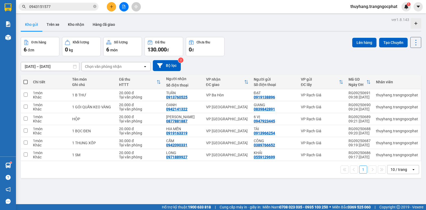
click at [113, 6] on icon "plus" at bounding box center [112, 7] width 4 height 4
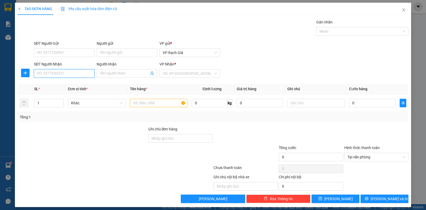
drag, startPoint x: 69, startPoint y: 71, endPoint x: 87, endPoint y: 63, distance: 20.2
click at [76, 64] on div "SĐT Người Nhận VD: 0377654321" at bounding box center [64, 70] width 61 height 19
click at [68, 86] on div "0912580485 - LUÂN" at bounding box center [63, 84] width 53 height 6
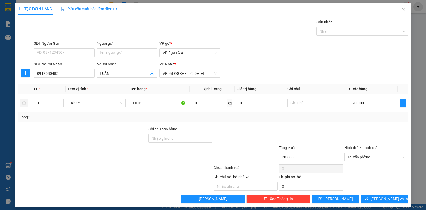
click at [61, 48] on div "SĐT Người Gửi" at bounding box center [64, 44] width 61 height 8
click at [66, 52] on input "SĐT Người Gửi" at bounding box center [64, 52] width 61 height 9
click at [122, 53] on input "Người gửi" at bounding box center [127, 52] width 61 height 9
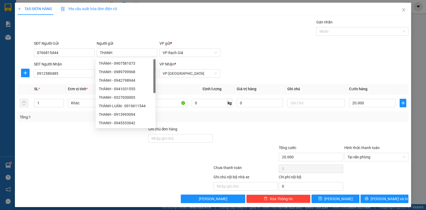
click at [230, 124] on div "Transit Pickup Surcharge Ids Transit Deliver Surcharge Ids Transit Deliver Surc…" at bounding box center [213, 111] width 391 height 184
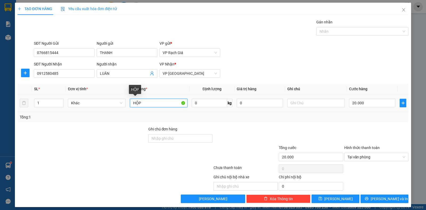
click at [164, 101] on input "HỘP" at bounding box center [158, 103] width 57 height 9
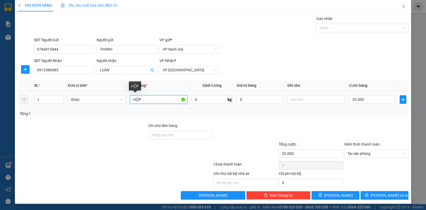
click at [131, 99] on input "HỘP" at bounding box center [158, 99] width 57 height 9
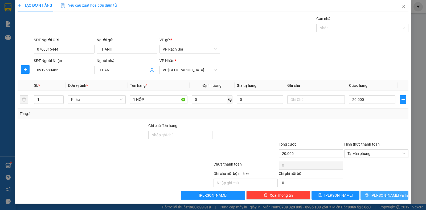
click at [374, 195] on button "Lưu và In" at bounding box center [384, 195] width 48 height 9
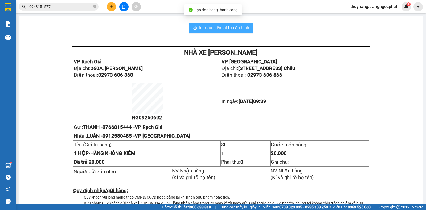
click at [228, 25] on span "In mẫu biên lai tự cấu hình" at bounding box center [224, 27] width 50 height 7
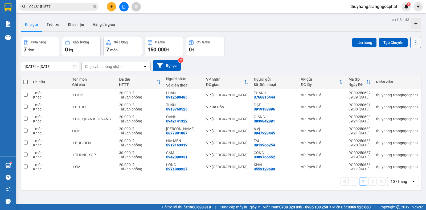
click at [412, 45] on icon at bounding box center [415, 42] width 7 height 7
click at [396, 78] on div "Làm mới" at bounding box center [400, 75] width 31 height 5
click at [412, 44] on icon at bounding box center [415, 42] width 7 height 7
click at [400, 78] on span "Làm mới" at bounding box center [403, 75] width 15 height 5
click at [111, 7] on icon "plus" at bounding box center [111, 6] width 0 height 3
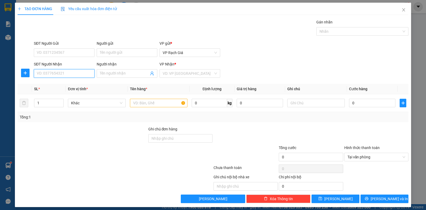
drag, startPoint x: 62, startPoint y: 74, endPoint x: 70, endPoint y: 32, distance: 42.8
click at [61, 73] on input "SĐT Người Nhận" at bounding box center [64, 73] width 61 height 9
click at [118, 73] on input "Người nhận" at bounding box center [124, 73] width 49 height 6
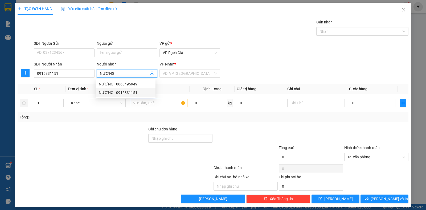
click at [116, 94] on div "NƯƠNG - 0915331151" at bounding box center [125, 93] width 53 height 6
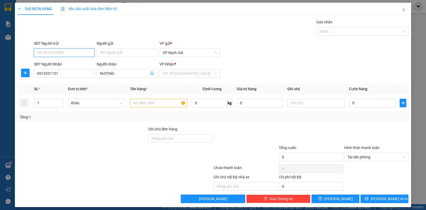
click at [59, 55] on input "SĐT Người Gửi" at bounding box center [64, 52] width 61 height 9
click at [55, 51] on input "8788" at bounding box center [64, 52] width 61 height 9
click at [34, 51] on input "8788" at bounding box center [64, 52] width 61 height 9
click at [119, 52] on input "Người gửi" at bounding box center [127, 52] width 61 height 9
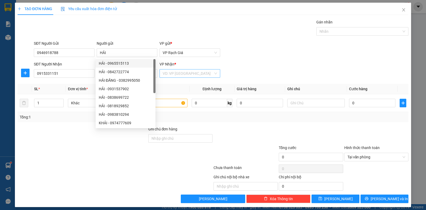
click at [180, 76] on input "search" at bounding box center [188, 73] width 51 height 8
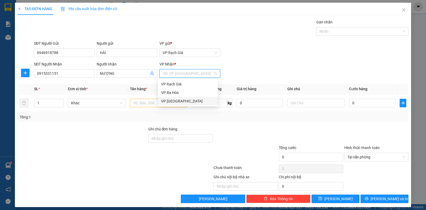
drag, startPoint x: 170, startPoint y: 101, endPoint x: 150, endPoint y: 99, distance: 19.5
click at [169, 101] on div "VP [PERSON_NAME]" at bounding box center [187, 101] width 53 height 6
click at [141, 103] on input "text" at bounding box center [158, 103] width 57 height 9
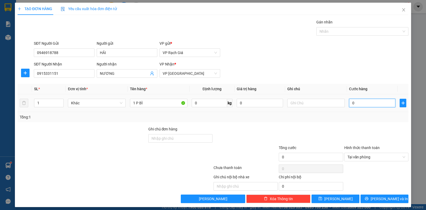
click at [371, 104] on input "0" at bounding box center [372, 103] width 46 height 9
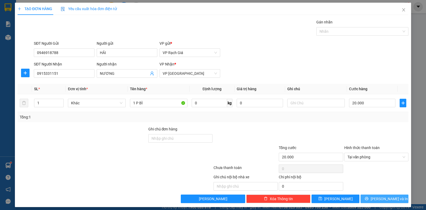
click at [396, 200] on button "Lưu và In" at bounding box center [384, 198] width 48 height 9
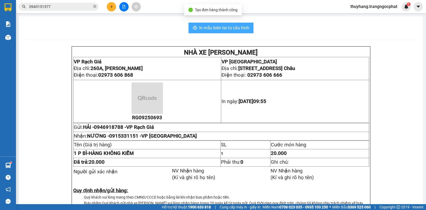
click at [223, 31] on button "In mẫu biên lai tự cấu hình" at bounding box center [220, 28] width 65 height 11
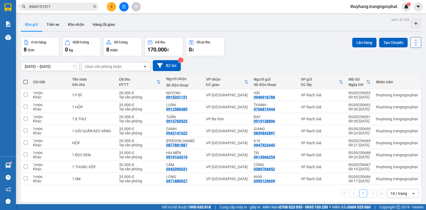
click at [414, 42] on icon at bounding box center [415, 42] width 7 height 7
drag, startPoint x: 405, startPoint y: 76, endPoint x: 388, endPoint y: 77, distance: 17.1
click at [405, 76] on span "Làm mới" at bounding box center [403, 75] width 15 height 5
click at [111, 8] on icon "plus" at bounding box center [112, 7] width 4 height 4
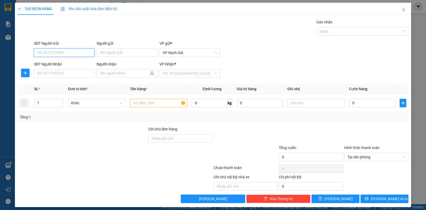
click at [64, 53] on input "SĐT Người Gửi" at bounding box center [64, 52] width 61 height 9
click at [63, 64] on div "0943778730 - THÀNH THÁI" at bounding box center [63, 63] width 53 height 6
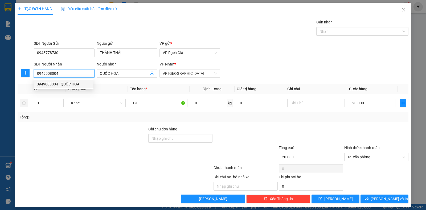
drag, startPoint x: 64, startPoint y: 72, endPoint x: 35, endPoint y: 72, distance: 29.0
click at [35, 72] on input "0949008004" at bounding box center [64, 73] width 61 height 9
click at [72, 75] on input "7545" at bounding box center [64, 73] width 61 height 9
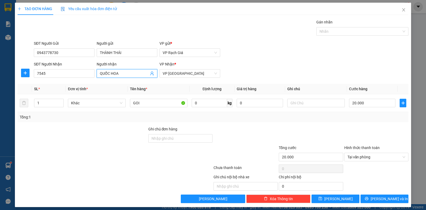
drag, startPoint x: 123, startPoint y: 74, endPoint x: 90, endPoint y: 69, distance: 33.4
click at [90, 70] on div "SĐT Người Nhận 7545 Người nhận QUỐC HOA QUỐC HOA VP Nhận * VP Hà Tiên" at bounding box center [221, 70] width 376 height 19
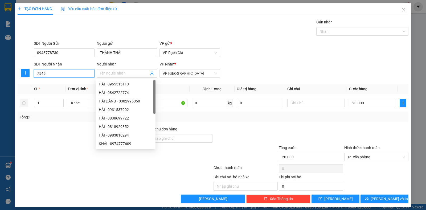
drag, startPoint x: 56, startPoint y: 73, endPoint x: 52, endPoint y: 74, distance: 4.2
click at [56, 73] on input "7545" at bounding box center [64, 73] width 61 height 9
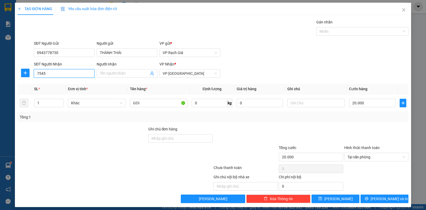
click at [36, 76] on input "7545" at bounding box center [64, 73] width 61 height 9
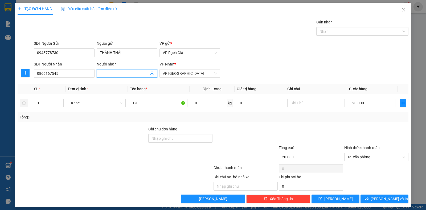
click at [117, 73] on input "Người nhận" at bounding box center [124, 73] width 49 height 6
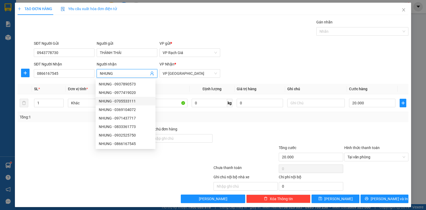
click at [229, 118] on div "Tổng: 1" at bounding box center [213, 117] width 386 height 6
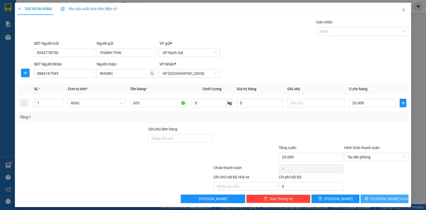
drag, startPoint x: 381, startPoint y: 200, endPoint x: 393, endPoint y: 202, distance: 11.8
click at [382, 200] on span "Lưu và In" at bounding box center [388, 199] width 37 height 6
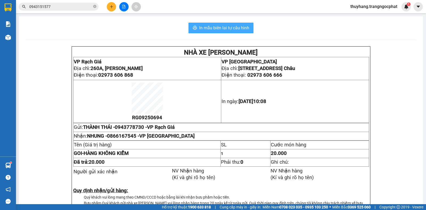
click at [231, 27] on span "In mẫu biên lai tự cấu hình" at bounding box center [224, 27] width 50 height 7
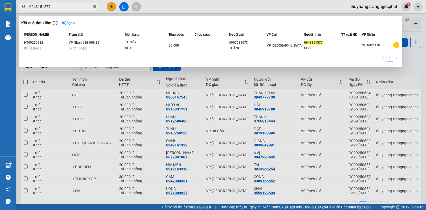
click at [95, 7] on icon "close-circle" at bounding box center [94, 6] width 3 height 3
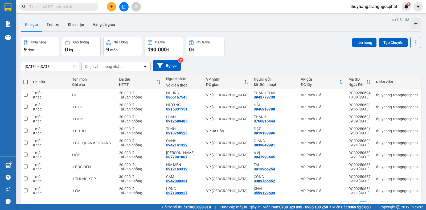
click at [107, 67] on div "Chọn văn phòng nhận" at bounding box center [103, 66] width 37 height 5
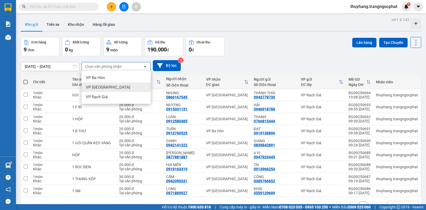
click at [103, 87] on span "VP [PERSON_NAME]" at bounding box center [108, 87] width 44 height 5
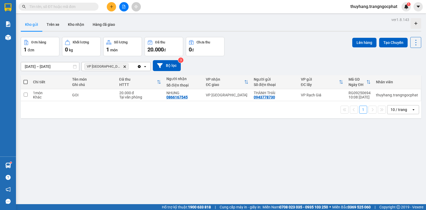
click at [123, 67] on icon "Delete" at bounding box center [124, 66] width 3 height 3
click at [110, 9] on button at bounding box center [111, 6] width 9 height 9
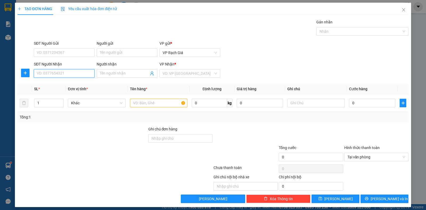
click at [65, 76] on input "SĐT Người Nhận" at bounding box center [64, 73] width 61 height 9
click at [113, 74] on input "Người nhận" at bounding box center [124, 73] width 49 height 6
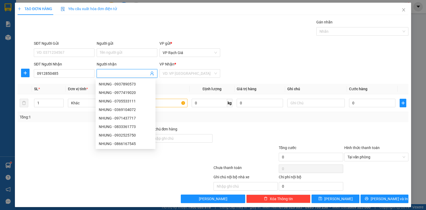
click at [121, 72] on input "Người nhận" at bounding box center [124, 73] width 49 height 6
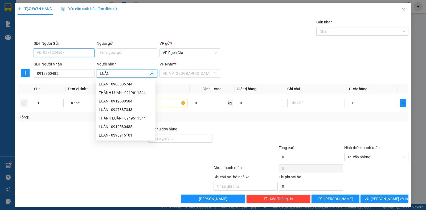
click at [83, 52] on input "SĐT Người Gửi" at bounding box center [64, 52] width 61 height 9
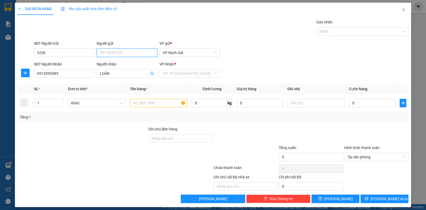
click at [125, 51] on input "Người gửi" at bounding box center [127, 52] width 61 height 9
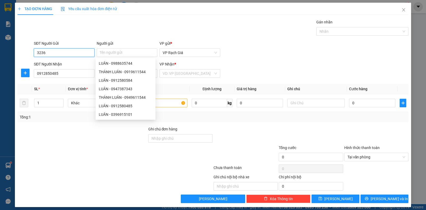
click at [36, 53] on input "3236" at bounding box center [64, 52] width 61 height 9
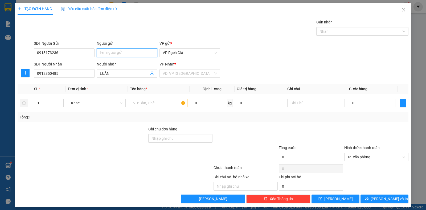
click at [112, 53] on input "Người gửi" at bounding box center [127, 52] width 61 height 9
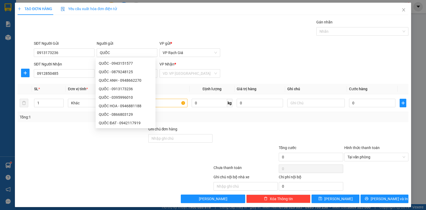
click at [247, 14] on div "TẠO ĐƠN HÀNG Yêu cầu xuất hóa đơn điện tử" at bounding box center [213, 9] width 391 height 12
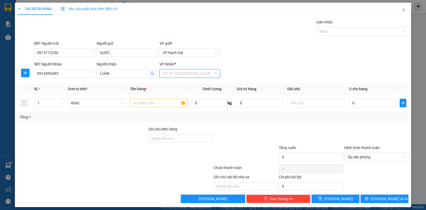
click at [176, 74] on input "search" at bounding box center [188, 73] width 51 height 8
click at [177, 101] on div "VP [PERSON_NAME]" at bounding box center [187, 101] width 53 height 6
click at [144, 101] on input "text" at bounding box center [158, 103] width 57 height 9
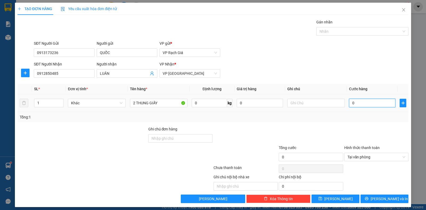
click at [375, 105] on input "0" at bounding box center [372, 103] width 46 height 9
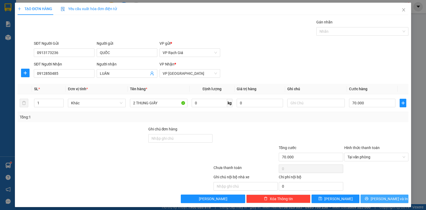
click at [394, 197] on button "Lưu và In" at bounding box center [384, 198] width 48 height 9
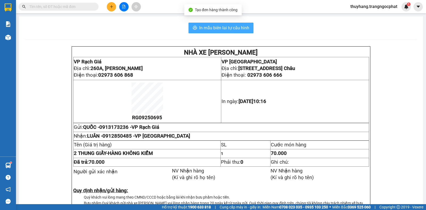
click at [240, 25] on span "In mẫu biên lai tự cấu hình" at bounding box center [224, 27] width 50 height 7
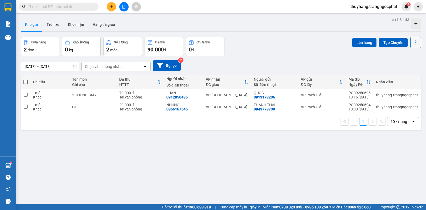
click at [412, 42] on icon at bounding box center [415, 42] width 7 height 7
click at [403, 76] on span "Làm mới" at bounding box center [403, 75] width 15 height 5
click at [84, 8] on input "text" at bounding box center [60, 7] width 63 height 6
click at [79, 23] on button "Kho nhận" at bounding box center [76, 24] width 25 height 13
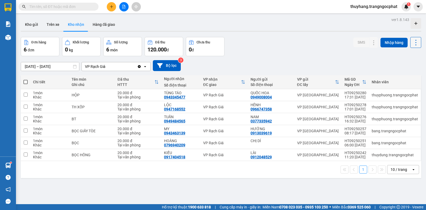
click at [413, 45] on icon at bounding box center [415, 42] width 7 height 7
click at [400, 68] on span "Làm mới" at bounding box center [403, 66] width 15 height 5
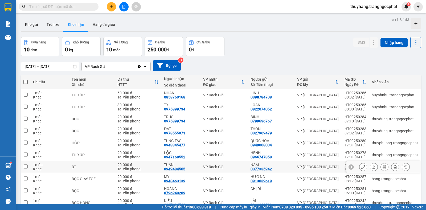
scroll to position [27, 0]
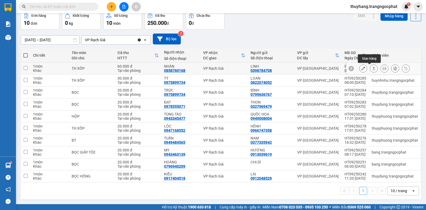
click at [372, 69] on icon at bounding box center [374, 69] width 4 height 4
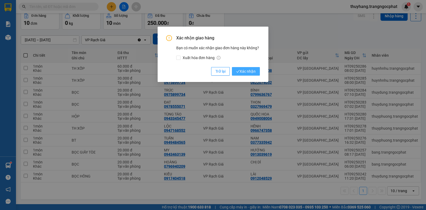
click at [246, 72] on span "Xác nhận" at bounding box center [245, 71] width 19 height 6
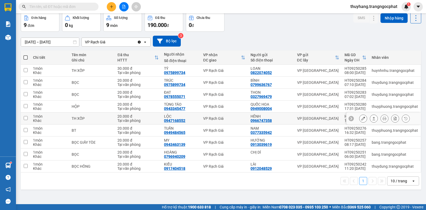
scroll to position [0, 0]
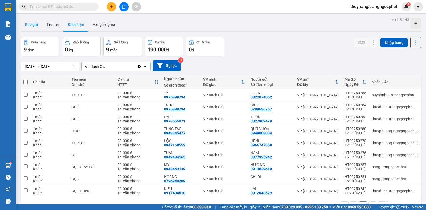
drag, startPoint x: 31, startPoint y: 23, endPoint x: 34, endPoint y: 19, distance: 4.6
click at [31, 23] on button "Kho gửi" at bounding box center [32, 24] width 22 height 13
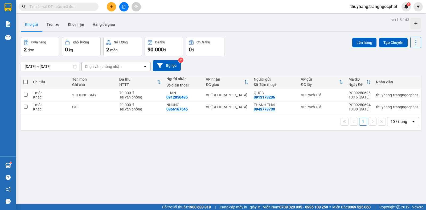
click at [69, 5] on input "text" at bounding box center [60, 7] width 63 height 6
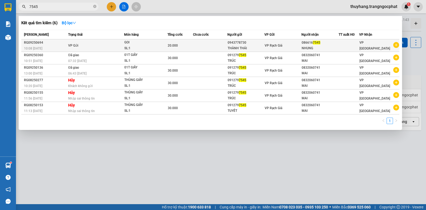
click at [353, 47] on div at bounding box center [349, 46] width 20 height 6
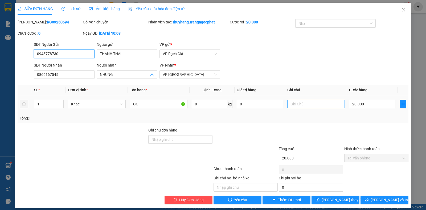
scroll to position [5, 0]
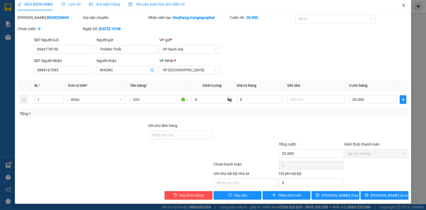
click at [401, 5] on icon "close" at bounding box center [403, 5] width 4 height 4
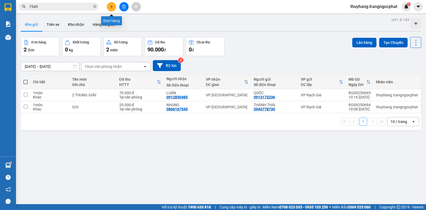
click at [110, 8] on icon "plus" at bounding box center [112, 7] width 4 height 4
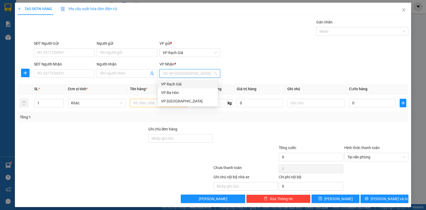
click at [166, 75] on input "search" at bounding box center [188, 73] width 51 height 8
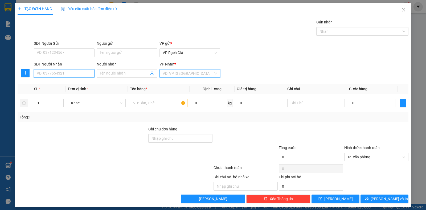
click at [80, 73] on input "SĐT Người Nhận" at bounding box center [64, 73] width 61 height 9
click at [64, 86] on div "0942151499 - HƯỜNG" at bounding box center [63, 84] width 53 height 6
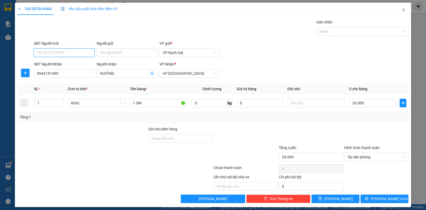
click at [60, 53] on input "SĐT Người Gửi" at bounding box center [64, 52] width 61 height 9
click at [64, 65] on div "0917325599 - HOA" at bounding box center [63, 63] width 53 height 6
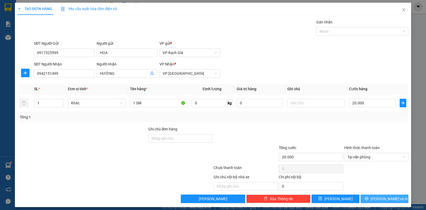
drag, startPoint x: 386, startPoint y: 200, endPoint x: 393, endPoint y: 197, distance: 7.3
click at [386, 199] on span "Lưu và In" at bounding box center [388, 199] width 37 height 6
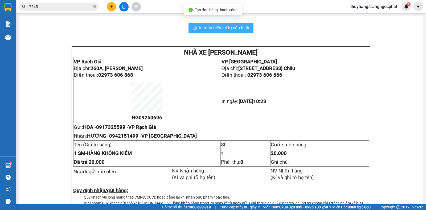
click at [208, 24] on button "In mẫu biên lai tự cấu hình" at bounding box center [220, 28] width 65 height 11
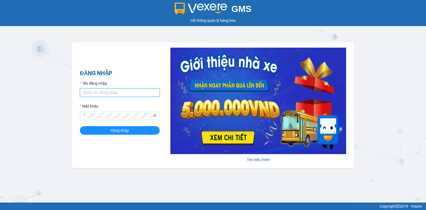
click at [125, 93] on input "Tên đăng nhập" at bounding box center [120, 92] width 80 height 9
type input "thuyhang.trangngocphat"
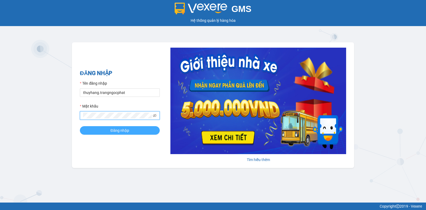
click span "Đăng nhập"
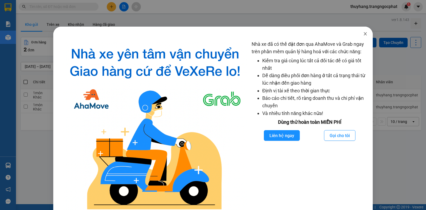
click icon "close"
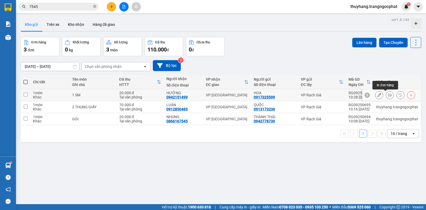
click at [388, 95] on icon at bounding box center [390, 95] width 4 height 4
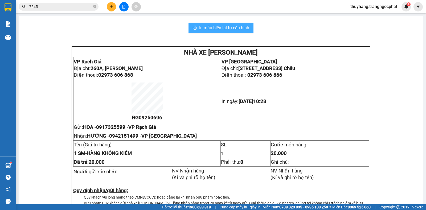
click at [243, 30] on span "In mẫu biên lai tự cấu hình" at bounding box center [224, 27] width 50 height 7
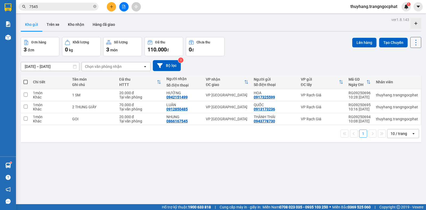
click at [412, 40] on icon at bounding box center [415, 42] width 7 height 7
click at [407, 77] on span "Làm mới" at bounding box center [403, 75] width 15 height 5
click at [113, 9] on button at bounding box center [111, 6] width 9 height 9
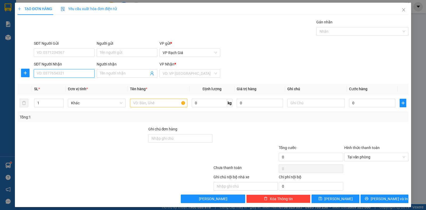
click at [69, 76] on input "SĐT Người Nhận" at bounding box center [64, 73] width 61 height 9
type input "0988667769"
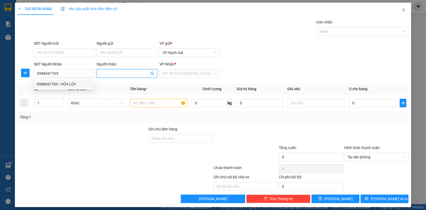
click at [111, 74] on input "Người nhận" at bounding box center [124, 73] width 49 height 6
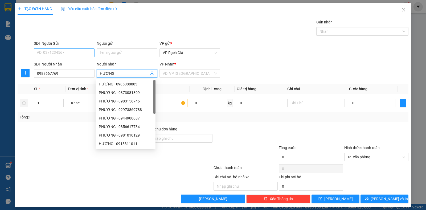
type input "HƯƠNG"
click at [71, 49] on input "SĐT Người Gửi" at bounding box center [64, 52] width 61 height 9
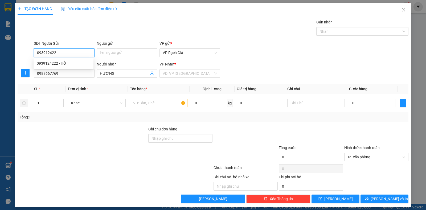
type input "0939124222"
click at [76, 63] on div "0939124222 - HỔ" at bounding box center [63, 63] width 53 height 6
type input "HỔ"
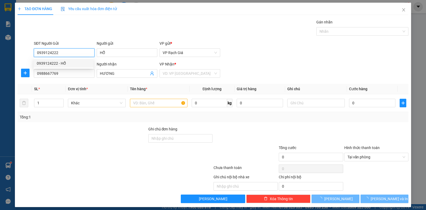
type input "20.000"
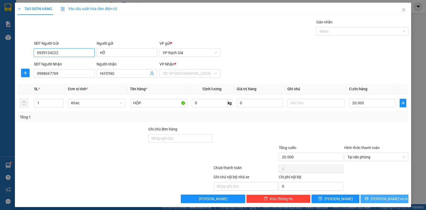
type input "0939124222"
click at [385, 199] on span "[PERSON_NAME] và In" at bounding box center [388, 199] width 37 height 6
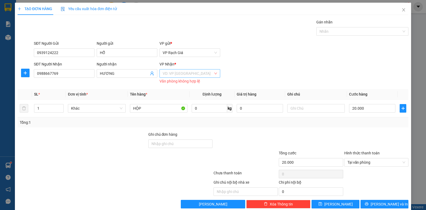
click at [183, 72] on input "search" at bounding box center [188, 73] width 51 height 8
click at [172, 100] on div "VP [GEOGRAPHIC_DATA]" at bounding box center [187, 101] width 53 height 6
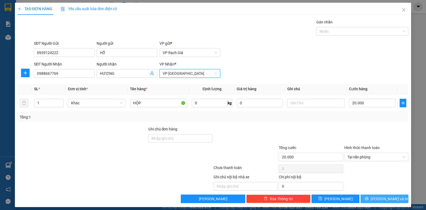
click at [390, 197] on span "[PERSON_NAME] và In" at bounding box center [388, 199] width 37 height 6
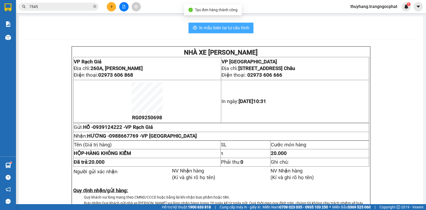
click at [232, 28] on span "In mẫu biên lai tự cấu hình" at bounding box center [224, 27] width 50 height 7
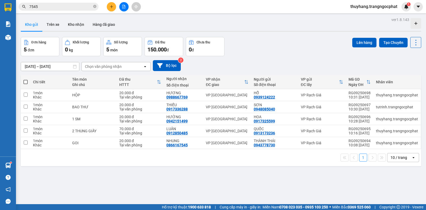
drag, startPoint x: 400, startPoint y: 155, endPoint x: 396, endPoint y: 164, distance: 10.2
click at [400, 155] on div "10 / trang" at bounding box center [398, 157] width 16 height 5
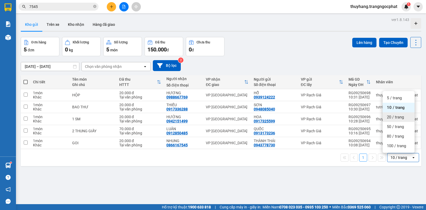
click at [390, 118] on span "20 / trang" at bounding box center [395, 116] width 17 height 5
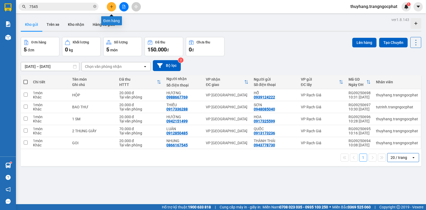
click at [111, 7] on icon "plus" at bounding box center [111, 6] width 3 height 0
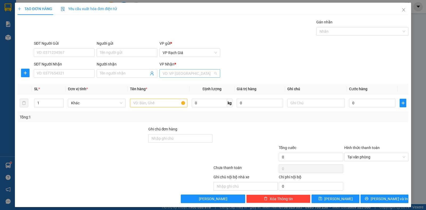
click at [175, 73] on input "search" at bounding box center [188, 73] width 51 height 8
click at [177, 91] on div "VP Ba Hòn" at bounding box center [187, 93] width 53 height 6
drag, startPoint x: 189, startPoint y: 71, endPoint x: 186, endPoint y: 77, distance: 7.4
click at [189, 72] on span "VP Ba Hòn" at bounding box center [190, 73] width 54 height 8
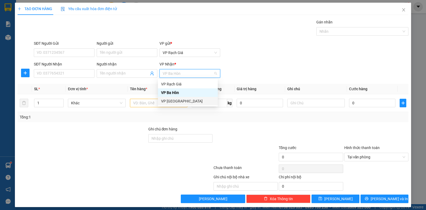
click at [173, 101] on div "VP [PERSON_NAME]" at bounding box center [187, 101] width 53 height 6
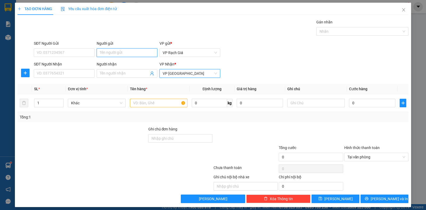
click at [132, 52] on input "Người gửi" at bounding box center [127, 52] width 61 height 9
type input "0741"
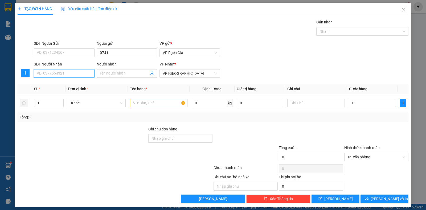
click at [55, 74] on input "SĐT Người Nhận" at bounding box center [64, 73] width 61 height 9
click at [60, 71] on input "0741" at bounding box center [64, 73] width 61 height 9
click at [58, 82] on div "0832060741 - MAI" at bounding box center [63, 84] width 53 height 6
type input "0832060741"
type input "MAI"
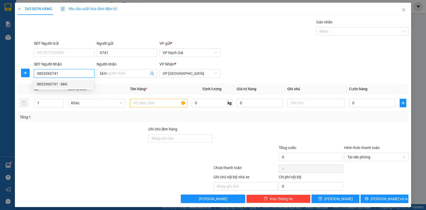
type input "30.000"
type input "0832060741"
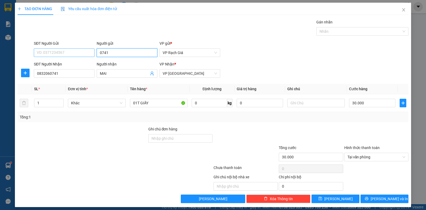
drag, startPoint x: 112, startPoint y: 48, endPoint x: 80, endPoint y: 55, distance: 33.3
click at [79, 57] on div "SĐT Người Gửi VD: 0371234567 Người gửi 0741 0741 VP gửi * VP Rạch Giá" at bounding box center [221, 49] width 376 height 19
click at [65, 54] on input "SĐT Người Gửi" at bounding box center [64, 52] width 61 height 9
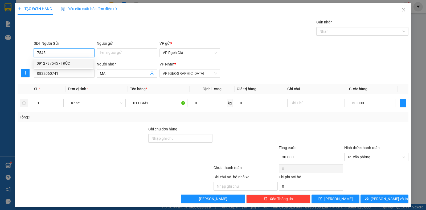
click at [57, 65] on div "0912797545 - TRÚC" at bounding box center [63, 63] width 53 height 6
type input "0912797545"
type input "TRÚC"
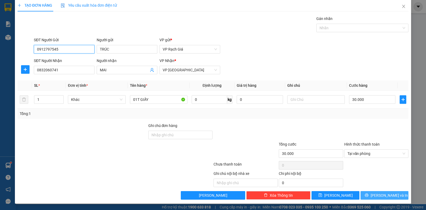
type input "0912797545"
click at [383, 194] on span "Lưu và In" at bounding box center [388, 195] width 37 height 6
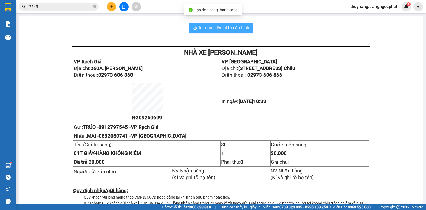
drag, startPoint x: 246, startPoint y: 30, endPoint x: 272, endPoint y: 20, distance: 28.3
click at [245, 30] on span "In mẫu biên lai tự cấu hình" at bounding box center [224, 27] width 50 height 7
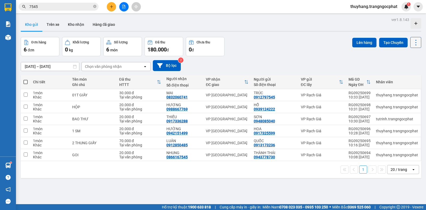
click at [412, 44] on icon at bounding box center [415, 42] width 7 height 7
click at [400, 76] on span "Làm mới" at bounding box center [403, 75] width 15 height 5
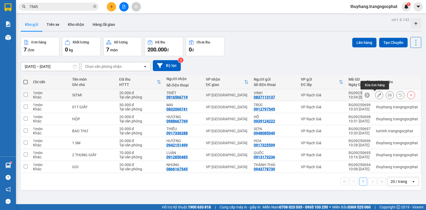
click at [377, 94] on icon at bounding box center [379, 95] width 4 height 4
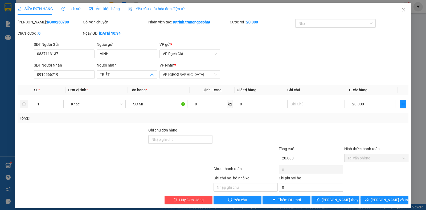
type input "0837113137"
type input "VINH"
type input "0916566719"
type input "TRIẾT"
type input "20.000"
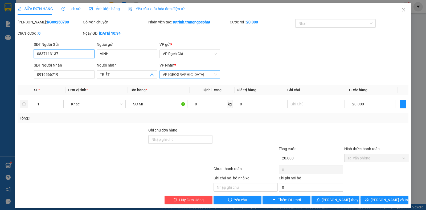
click at [181, 76] on span "VP [PERSON_NAME]" at bounding box center [190, 74] width 54 height 8
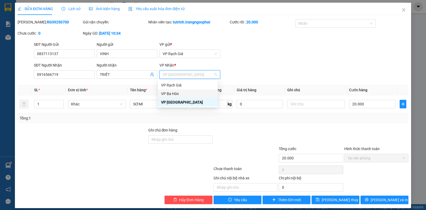
click at [180, 95] on div "VP Ba Hòn" at bounding box center [187, 94] width 53 height 6
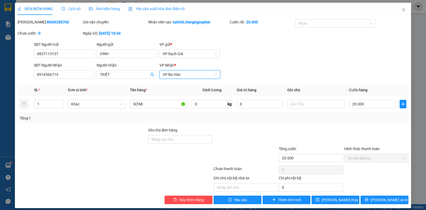
scroll to position [5, 0]
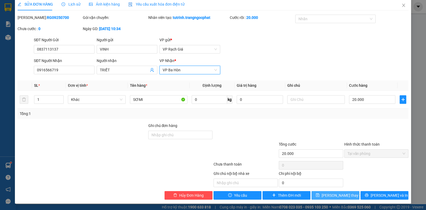
click at [336, 194] on span "Lưu thay đổi" at bounding box center [342, 195] width 43 height 6
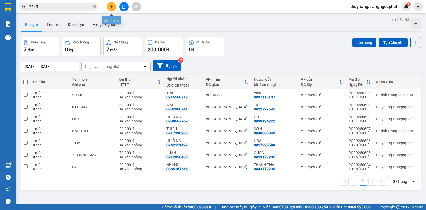
click at [112, 6] on icon "plus" at bounding box center [112, 7] width 4 height 4
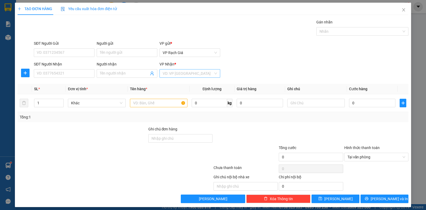
click at [165, 74] on input "search" at bounding box center [188, 73] width 51 height 8
click at [178, 94] on div "VP Ba Hòn" at bounding box center [187, 93] width 53 height 6
click at [68, 74] on input "SĐT Người Nhận" at bounding box center [64, 73] width 61 height 9
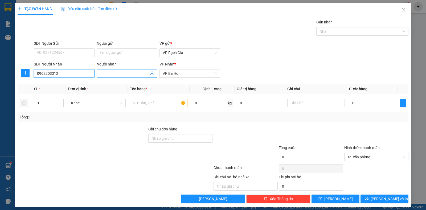
type input "0962203312"
click at [112, 73] on input "Người nhận" at bounding box center [124, 73] width 49 height 6
type input "THẠNH"
click at [64, 53] on input "SĐT Người Gửi" at bounding box center [64, 52] width 61 height 9
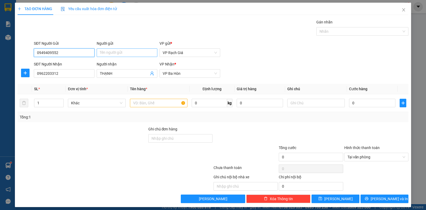
type input "0949409552"
click at [100, 52] on input "Người gửi" at bounding box center [127, 52] width 61 height 9
type input "D"
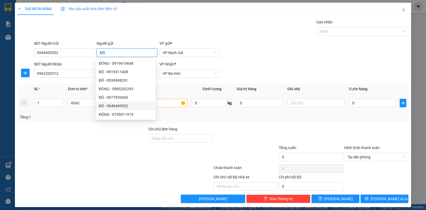
type input "ĐÔ"
click at [162, 104] on input "text" at bounding box center [158, 103] width 57 height 9
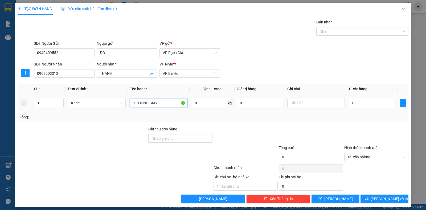
type input "1 THUNG GIẤY"
click at [356, 103] on input "0" at bounding box center [372, 103] width 46 height 9
type input "5"
type input "50"
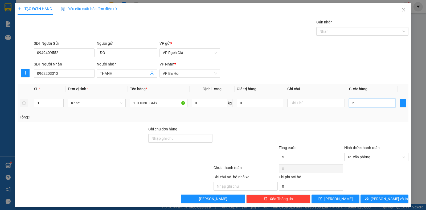
type input "50"
type input "500"
type input "5.000"
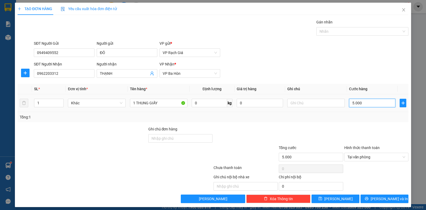
type input "50.000"
click at [388, 199] on span "Lưu và In" at bounding box center [388, 199] width 37 height 6
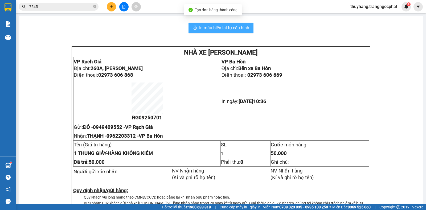
click at [228, 30] on span "In mẫu biên lai tự cấu hình" at bounding box center [224, 27] width 50 height 7
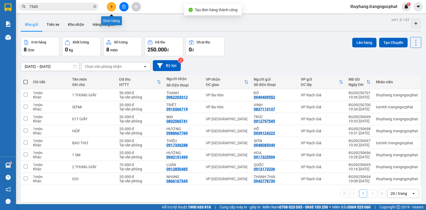
click at [114, 7] on button at bounding box center [111, 6] width 9 height 9
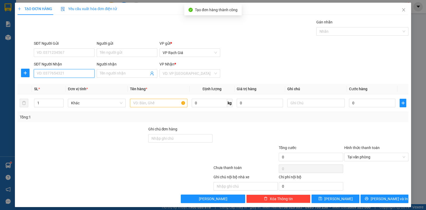
click at [69, 72] on input "SĐT Người Nhận" at bounding box center [64, 73] width 61 height 9
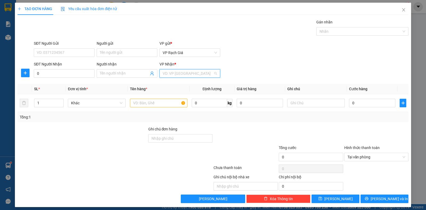
click at [167, 74] on input "search" at bounding box center [188, 73] width 51 height 8
drag, startPoint x: 169, startPoint y: 101, endPoint x: 143, endPoint y: 96, distance: 26.0
click at [168, 101] on div "VP [PERSON_NAME]" at bounding box center [187, 101] width 53 height 6
click at [64, 74] on input "0" at bounding box center [64, 73] width 61 height 9
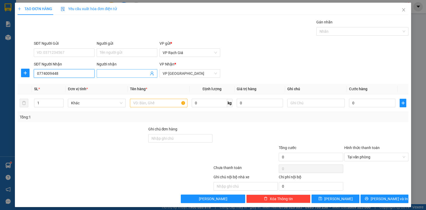
type input "0774009448"
click at [109, 74] on input "Người nhận" at bounding box center [124, 73] width 49 height 6
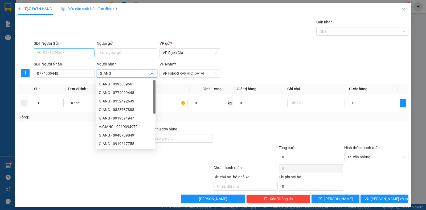
type input "GIANG"
click at [82, 54] on input "SĐT Người Gửi" at bounding box center [64, 52] width 61 height 9
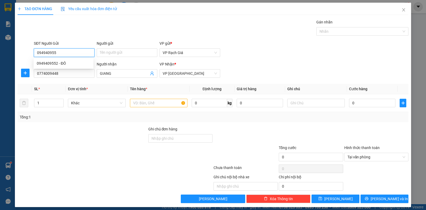
type input "0949409552"
click at [78, 62] on div "0949409552 - ĐÔ" at bounding box center [63, 63] width 53 height 6
type input "ĐÔ"
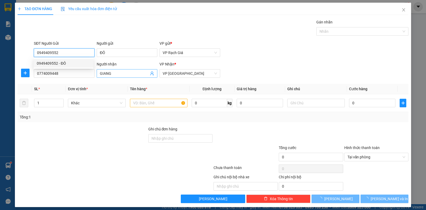
type input "50.000"
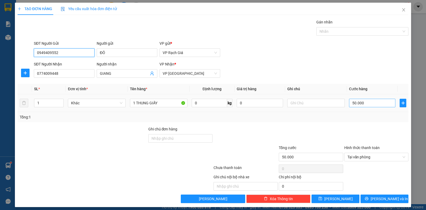
type input "0949409552"
click at [364, 105] on input "50.000" at bounding box center [372, 103] width 46 height 9
type input "3"
type input "30"
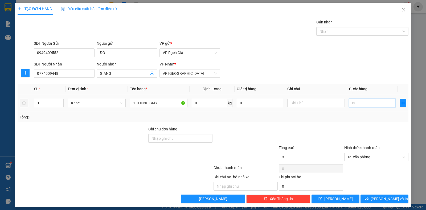
type input "30"
type input "300"
type input "3.000"
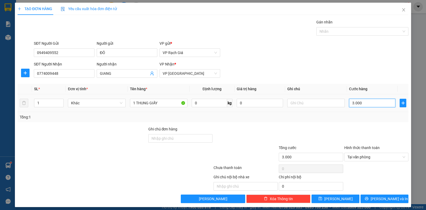
type input "30.000"
drag, startPoint x: 390, startPoint y: 199, endPoint x: 383, endPoint y: 189, distance: 11.4
click at [389, 199] on span "Lưu và In" at bounding box center [388, 199] width 37 height 6
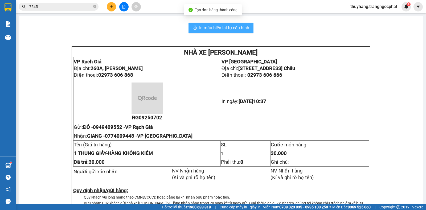
click at [216, 28] on span "In mẫu biên lai tự cấu hình" at bounding box center [224, 27] width 50 height 7
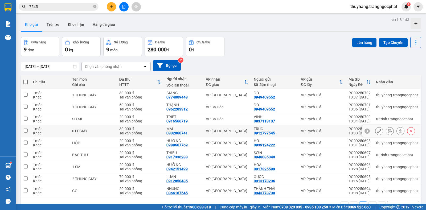
scroll to position [24, 0]
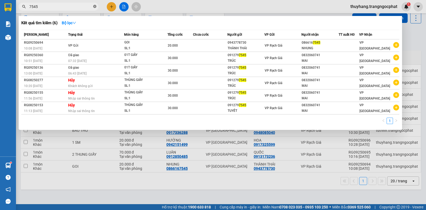
click at [94, 6] on icon "close-circle" at bounding box center [94, 6] width 3 height 3
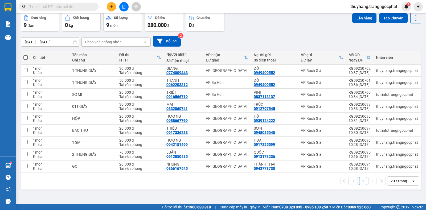
click at [84, 6] on input "text" at bounding box center [60, 7] width 63 height 6
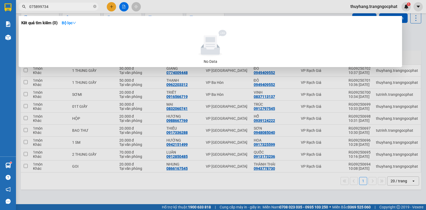
click at [31, 8] on input "075899734" at bounding box center [60, 7] width 63 height 6
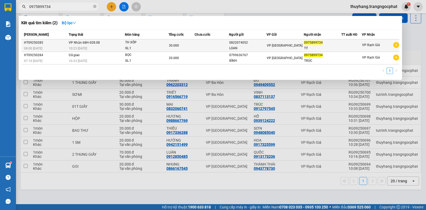
type input "0975899734"
click at [322, 47] on div "TÝ" at bounding box center [322, 48] width 37 height 6
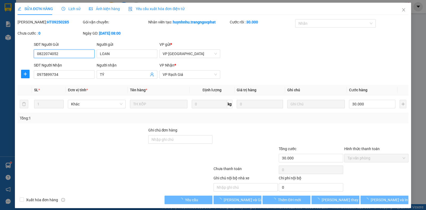
type input "0822074052"
type input "LOAN"
type input "0975899734"
type input "TÝ"
type input "30.000"
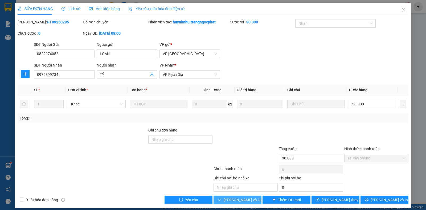
click at [243, 200] on span "Lưu và Giao hàng" at bounding box center [248, 200] width 51 height 6
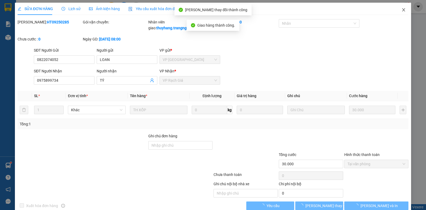
click at [401, 11] on icon "close" at bounding box center [403, 10] width 4 height 4
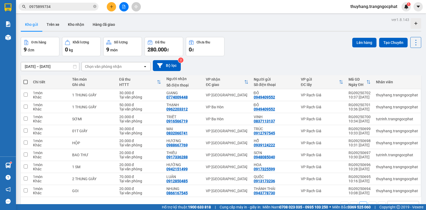
click at [108, 7] on button at bounding box center [111, 6] width 9 height 9
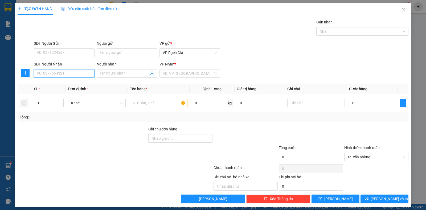
click at [65, 76] on input "SĐT Người Nhận" at bounding box center [64, 73] width 61 height 9
type input "0369104072"
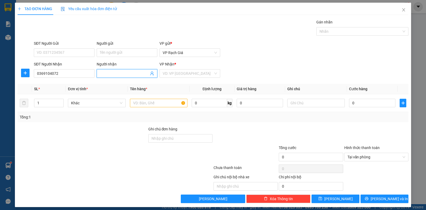
click at [118, 74] on input "Người nhận" at bounding box center [124, 73] width 49 height 6
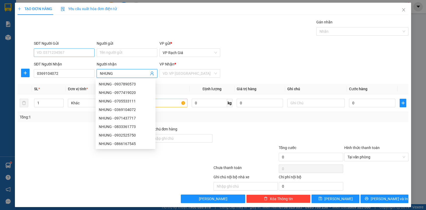
type input "NHUNG"
click at [58, 52] on input "SĐT Người Gửi" at bounding box center [64, 52] width 61 height 9
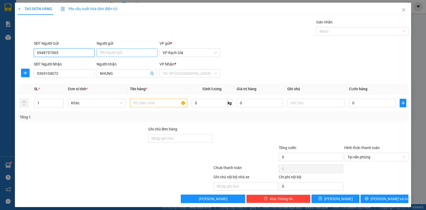
type input "0948757065"
click at [131, 55] on input "Người gửi" at bounding box center [127, 52] width 61 height 9
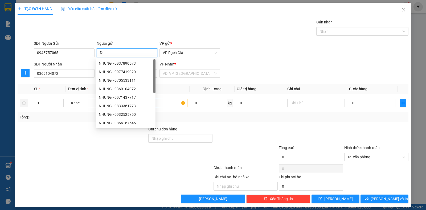
type input "D"
type input "ĐẠT"
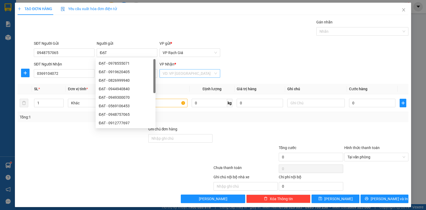
click at [181, 72] on input "search" at bounding box center [188, 73] width 51 height 8
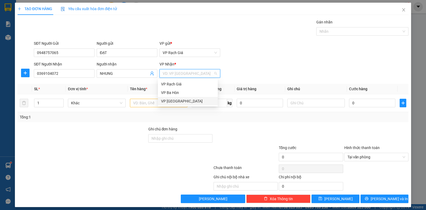
click at [172, 101] on div "VP [PERSON_NAME]" at bounding box center [187, 101] width 53 height 6
click at [155, 105] on input "text" at bounding box center [158, 103] width 57 height 9
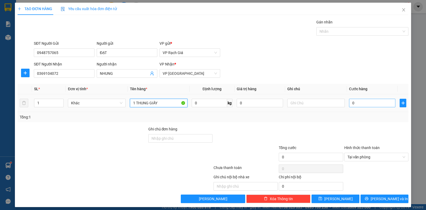
type input "1 THUNG GIẤY"
click at [379, 103] on input "0" at bounding box center [372, 103] width 46 height 9
type input "3"
type input "30"
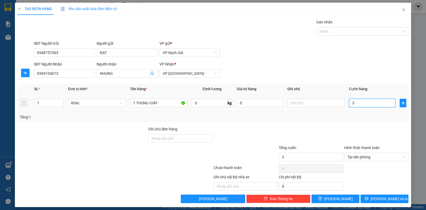
type input "30"
type input "300"
type input "3.000"
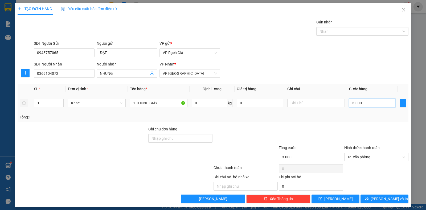
type input "30.000"
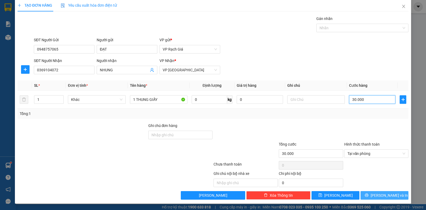
type input "30.000"
click at [377, 194] on span "Lưu và In" at bounding box center [388, 195] width 37 height 6
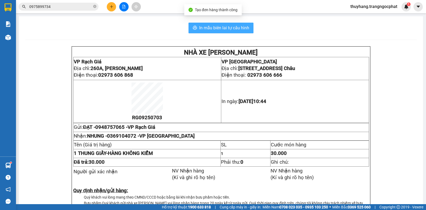
click at [225, 30] on span "In mẫu biên lai tự cấu hình" at bounding box center [224, 27] width 50 height 7
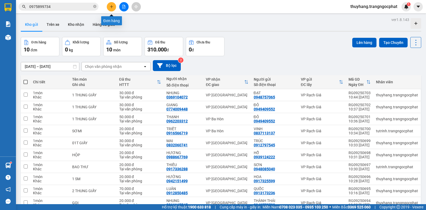
click at [110, 7] on icon "plus" at bounding box center [112, 7] width 4 height 4
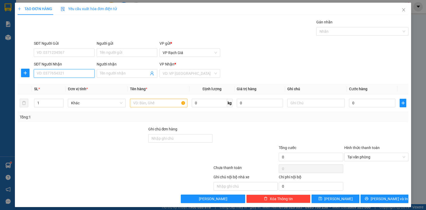
click at [61, 74] on input "SĐT Người Nhận" at bounding box center [64, 73] width 61 height 9
click at [60, 74] on input "0393077" at bounding box center [64, 73] width 61 height 9
type input "0393077722"
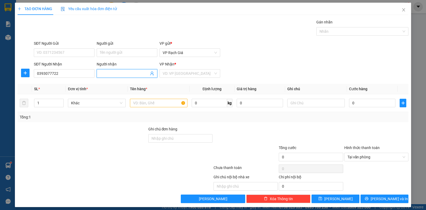
click at [114, 75] on input "Người nhận" at bounding box center [124, 73] width 49 height 6
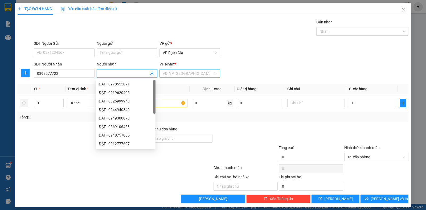
click at [193, 74] on input "search" at bounding box center [188, 73] width 51 height 8
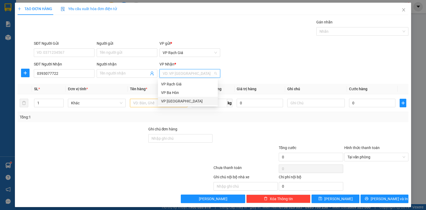
drag, startPoint x: 172, startPoint y: 101, endPoint x: 156, endPoint y: 88, distance: 20.4
click at [173, 99] on div "VP [PERSON_NAME]" at bounding box center [187, 101] width 53 height 6
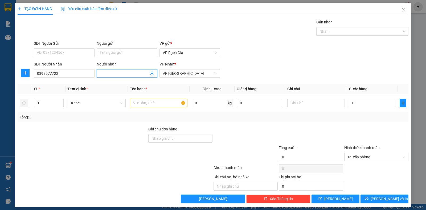
click at [121, 70] on span at bounding box center [127, 73] width 61 height 9
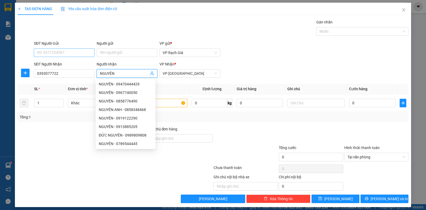
type input "NGUYÊN"
click at [51, 54] on input "SĐT Người Gửi" at bounding box center [64, 52] width 61 height 9
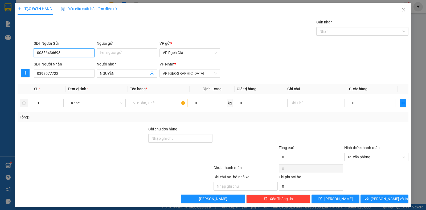
click at [40, 55] on input "00356436693" at bounding box center [64, 52] width 61 height 9
type input "0356436693"
click at [116, 55] on input "Người gửi" at bounding box center [127, 52] width 61 height 9
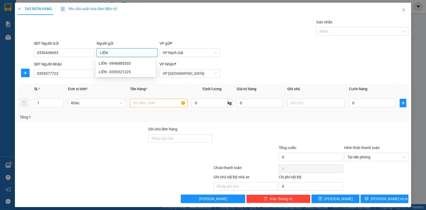
type input "LIÊN"
click at [151, 107] on input "text" at bounding box center [158, 103] width 57 height 9
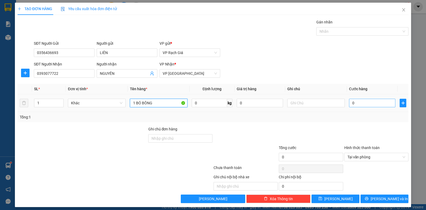
type input "1 BÓ BÔNG"
click at [374, 103] on input "0" at bounding box center [372, 103] width 46 height 9
type input "3"
type input "30"
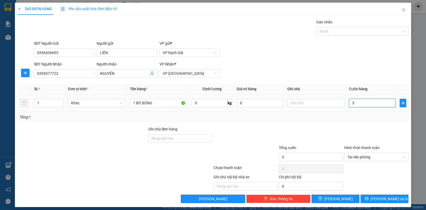
type input "30"
type input "300"
type input "3.000"
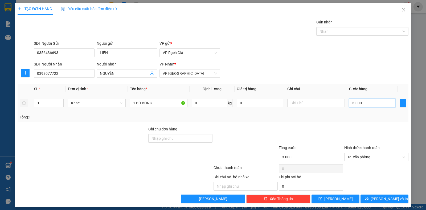
type input "30.000"
click at [376, 200] on span "Lưu và In" at bounding box center [388, 199] width 37 height 6
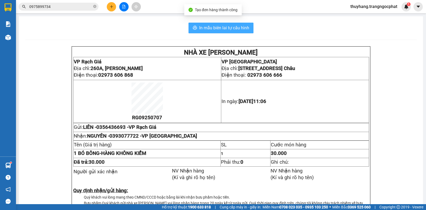
click at [229, 30] on span "In mẫu biên lai tự cấu hình" at bounding box center [224, 27] width 50 height 7
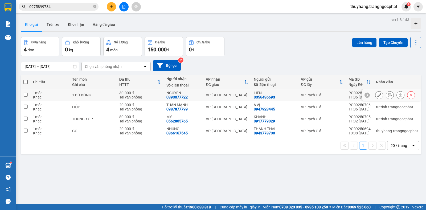
click at [388, 96] on icon at bounding box center [390, 95] width 4 height 4
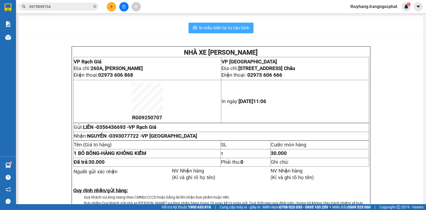
click at [231, 30] on span "In mẫu biên lai tự cấu hình" at bounding box center [224, 27] width 50 height 7
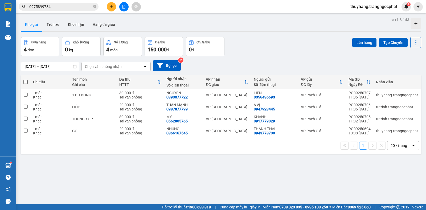
click at [113, 7] on icon "plus" at bounding box center [111, 6] width 3 height 0
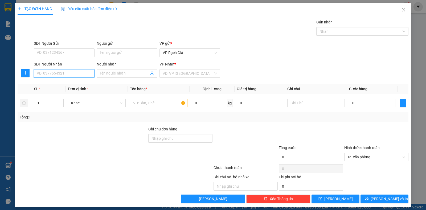
click at [61, 72] on input "SĐT Người Nhận" at bounding box center [64, 73] width 61 height 9
click at [55, 82] on div "0985031830 - THIỆN" at bounding box center [63, 84] width 53 height 6
type input "0985031830"
type input "THIỆN"
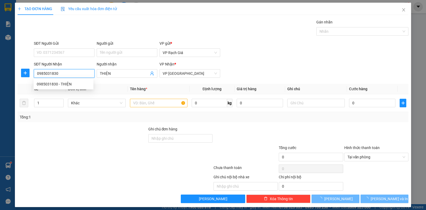
type input "20.000"
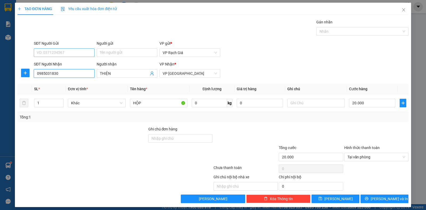
type input "0985031830"
click at [52, 52] on input "SĐT Người Gửi" at bounding box center [64, 52] width 61 height 9
type input "0947665577"
click at [67, 62] on div "0947665577 - HƯƠNG" at bounding box center [63, 63] width 53 height 6
type input "HƯƠNG"
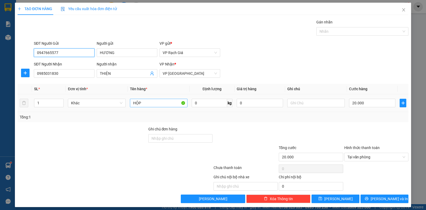
type input "0947665577"
drag, startPoint x: 132, startPoint y: 106, endPoint x: 89, endPoint y: 105, distance: 42.6
click at [83, 109] on tr "1 Khác HỘP 0 kg 0 20.000" at bounding box center [213, 103] width 391 height 18
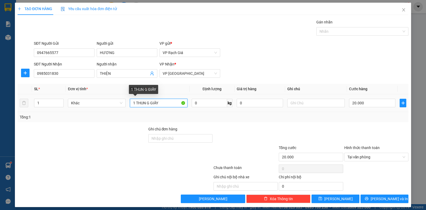
click at [146, 106] on input "1 THUN G GIẤY" at bounding box center [158, 103] width 57 height 9
type input "1 THUNG GIẤY"
click at [370, 102] on input "20.000" at bounding box center [372, 103] width 46 height 9
type input "4"
type input "40"
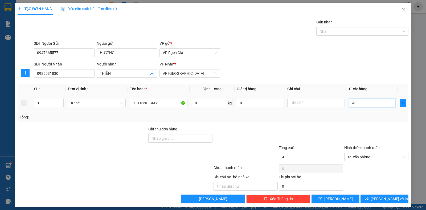
type input "40"
type input "400"
type input "4.000"
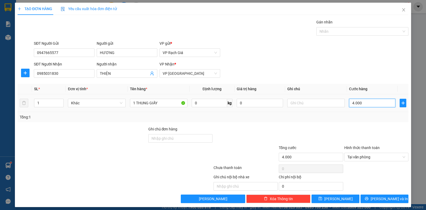
type input "40.000"
click at [368, 199] on icon "printer" at bounding box center [366, 199] width 4 height 4
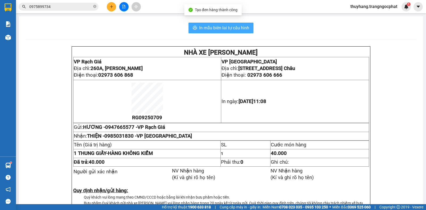
click at [231, 31] on span "In mẫu biên lai tự cấu hình" at bounding box center [224, 27] width 50 height 7
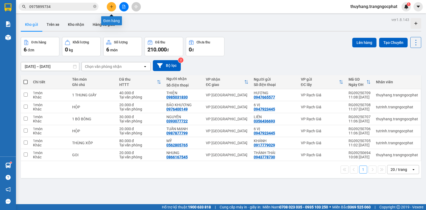
click at [111, 8] on icon "plus" at bounding box center [112, 7] width 4 height 4
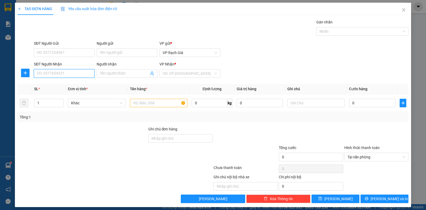
click at [56, 75] on input "SĐT Người Nhận" at bounding box center [64, 73] width 61 height 9
type input "0912580485"
click at [78, 82] on div "0912580485 - LUÂN" at bounding box center [63, 84] width 53 height 6
type input "LUÂN"
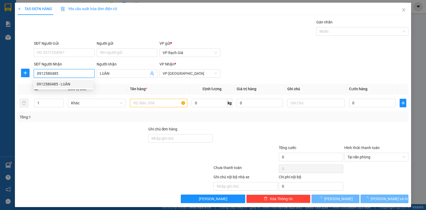
type input "20.000"
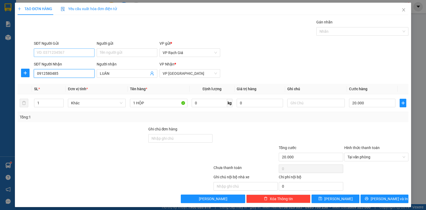
type input "0912580485"
click at [63, 50] on input "SĐT Người Gửi" at bounding box center [64, 52] width 61 height 9
type input "0919721531"
click at [52, 64] on div "0919721531 - NGHĨA" at bounding box center [63, 63] width 53 height 6
type input "NGHĨA"
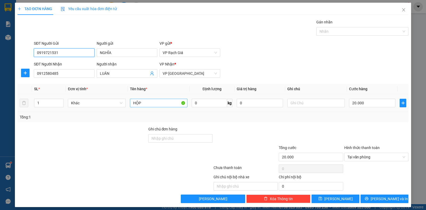
type input "0919721531"
click at [131, 106] on input "HỘP" at bounding box center [158, 103] width 57 height 9
type input "1 HỘP"
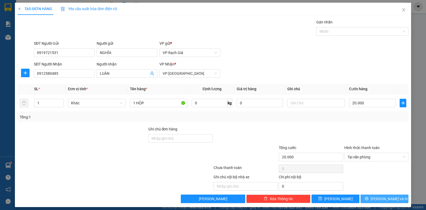
click at [369, 197] on button "Lưu và In" at bounding box center [384, 198] width 48 height 9
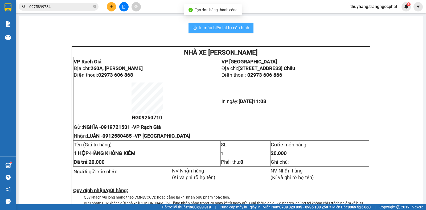
click at [216, 32] on button "In mẫu biên lai tự cấu hình" at bounding box center [220, 28] width 65 height 11
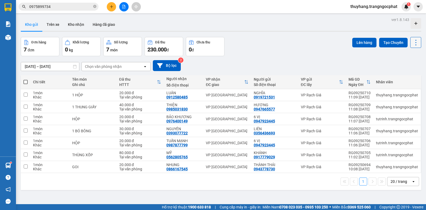
click at [412, 46] on icon at bounding box center [415, 42] width 7 height 7
click at [403, 75] on span "Làm mới" at bounding box center [403, 75] width 15 height 5
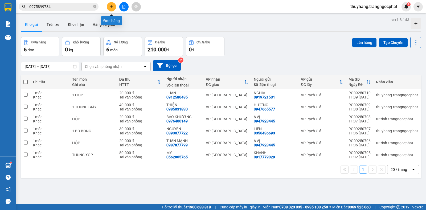
click at [111, 7] on icon "plus" at bounding box center [112, 7] width 4 height 4
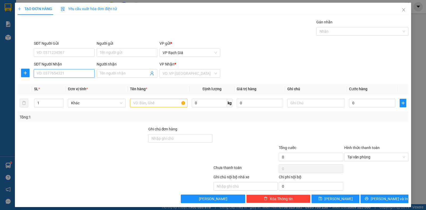
click at [73, 75] on input "SĐT Người Nhận" at bounding box center [64, 73] width 61 height 9
type input "0"
click at [74, 52] on input "SĐT Người Gửi" at bounding box center [64, 52] width 61 height 9
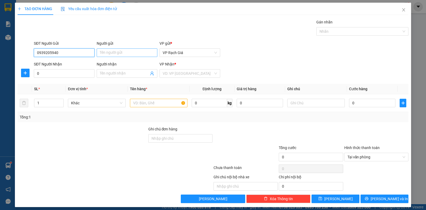
type input "0939205940"
click at [124, 53] on input "Người gửi" at bounding box center [127, 52] width 61 height 9
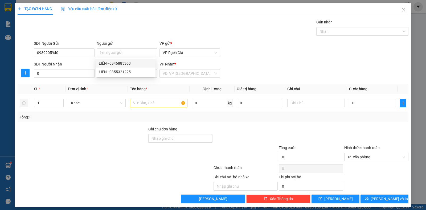
click at [127, 35] on div "Gán nhãn Nhãn" at bounding box center [221, 28] width 376 height 19
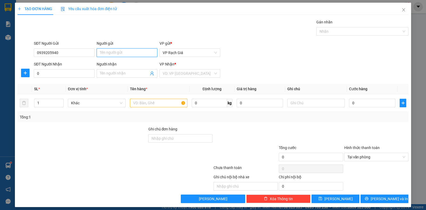
click at [109, 52] on input "Người gửi" at bounding box center [127, 52] width 61 height 9
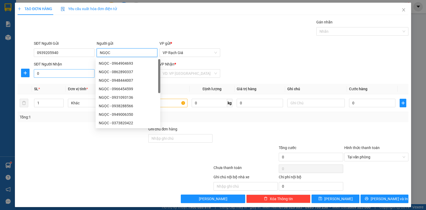
type input "NGỌC"
click at [49, 74] on input "0" at bounding box center [64, 73] width 61 height 9
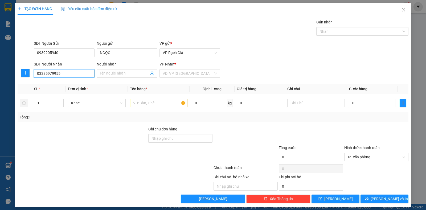
click at [41, 76] on input "03335979955" at bounding box center [64, 73] width 61 height 9
click at [42, 77] on input "03335979955" at bounding box center [64, 73] width 61 height 9
type input "0335979955"
click at [139, 102] on input "text" at bounding box center [158, 103] width 57 height 9
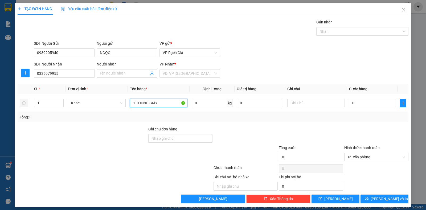
type input "1 THUNG GIẤY"
click at [369, 104] on input "0" at bounding box center [372, 103] width 46 height 9
type input "3"
type input "30"
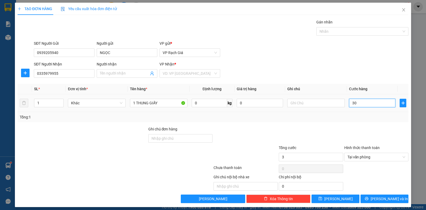
type input "30"
type input "300"
type input "3.000"
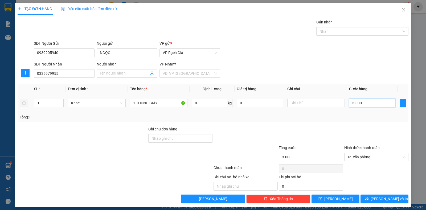
type input "30.000"
click at [114, 73] on input "Người nhận" at bounding box center [124, 73] width 49 height 6
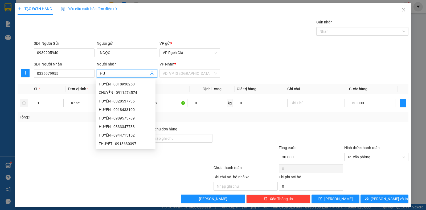
type input "H"
type input "QUỲNH"
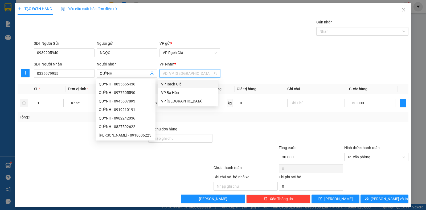
click at [193, 77] on input "search" at bounding box center [188, 73] width 51 height 8
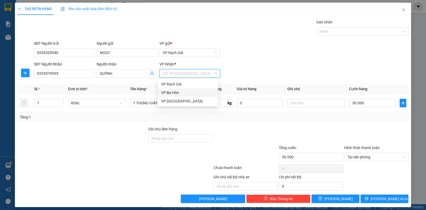
click at [176, 92] on div "VP Ba Hòn" at bounding box center [187, 93] width 53 height 6
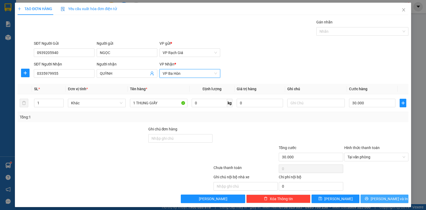
click at [375, 197] on button "Lưu và In" at bounding box center [384, 198] width 48 height 9
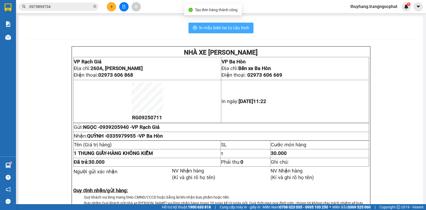
click at [229, 29] on span "In mẫu biên lai tự cấu hình" at bounding box center [224, 27] width 50 height 7
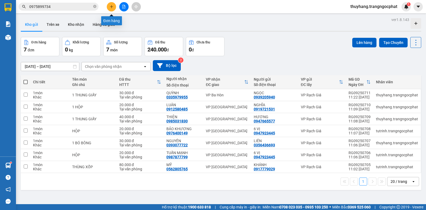
click at [111, 9] on button at bounding box center [111, 6] width 9 height 9
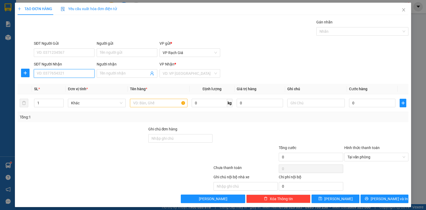
click at [78, 72] on input "SĐT Người Nhận" at bounding box center [64, 73] width 61 height 9
type input "0985676866"
click at [67, 84] on div "0985676866 - AN" at bounding box center [63, 84] width 53 height 6
type input "AN"
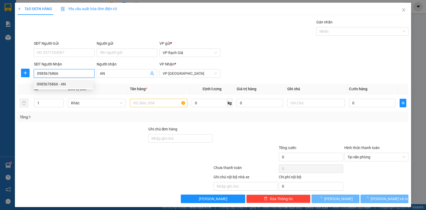
type input "20.000"
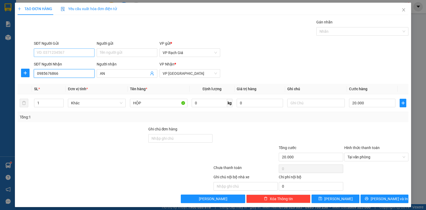
type input "0985676866"
click at [43, 50] on input "SĐT Người Gửi" at bounding box center [64, 52] width 61 height 9
type input "0947400075"
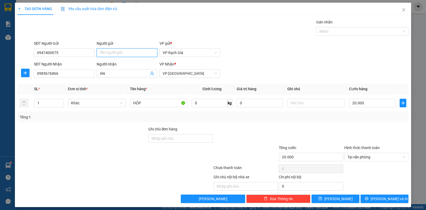
click at [107, 54] on input "Người gửi" at bounding box center [127, 52] width 61 height 9
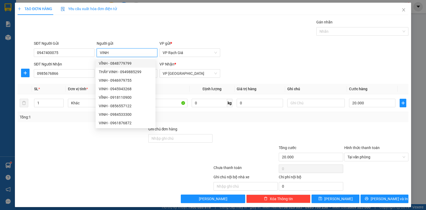
type input "VINH"
click at [257, 35] on div "Gán nhãn Nhãn" at bounding box center [221, 28] width 376 height 19
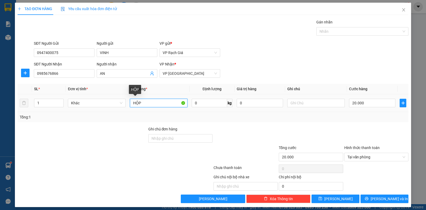
drag, startPoint x: 162, startPoint y: 105, endPoint x: 105, endPoint y: 108, distance: 57.0
click at [105, 108] on tr "1 Khác HỘP 0 kg 0 20.000" at bounding box center [213, 103] width 391 height 18
type input "1 SM"
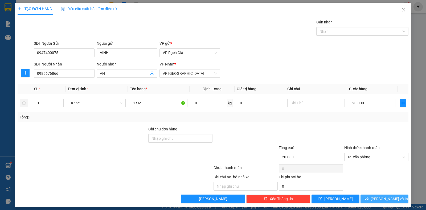
click at [392, 198] on button "Lưu và In" at bounding box center [384, 198] width 48 height 9
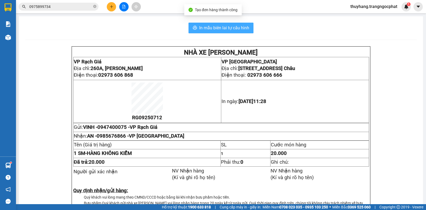
click at [231, 26] on span "In mẫu biên lai tự cấu hình" at bounding box center [224, 27] width 50 height 7
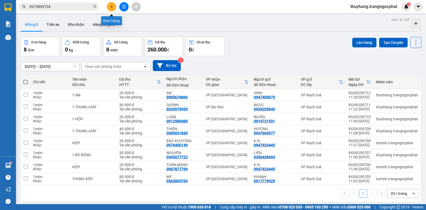
click at [110, 5] on icon "plus" at bounding box center [112, 7] width 4 height 4
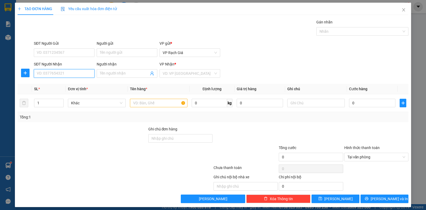
drag, startPoint x: 64, startPoint y: 70, endPoint x: 62, endPoint y: 73, distance: 3.6
click at [62, 71] on input "SĐT Người Nhận" at bounding box center [64, 73] width 61 height 9
type input "0918248409"
click at [107, 69] on span at bounding box center [127, 73] width 61 height 9
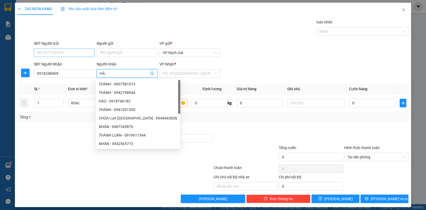
type input "HÀ"
click at [70, 53] on input "SĐT Người Gửi" at bounding box center [64, 52] width 61 height 9
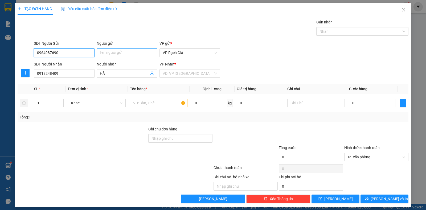
type input "0964987690"
click at [116, 51] on input "Người gửi" at bounding box center [127, 52] width 61 height 9
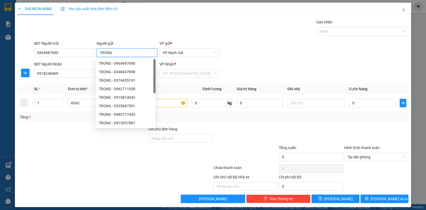
scroll to position [3, 0]
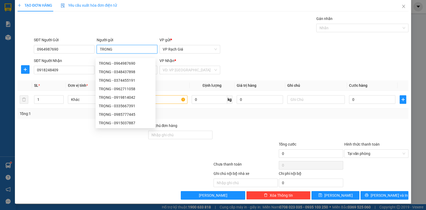
type input "TRONG"
click at [295, 5] on div "TẠO ĐƠN HÀNG Yêu cầu xuất hóa đơn điện tử" at bounding box center [213, 5] width 391 height 12
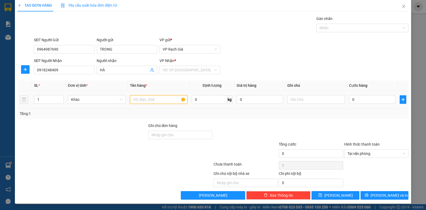
click at [163, 99] on input "text" at bounding box center [158, 99] width 57 height 9
type input "1 THUNG XỐP"
click at [355, 100] on input "0" at bounding box center [372, 99] width 46 height 9
type input "3"
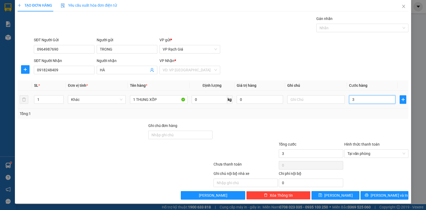
type input "30"
type input "300"
type input "3.000"
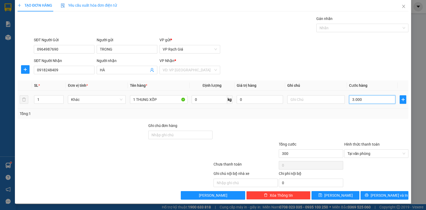
type input "3.000"
type input "30.000"
click at [383, 195] on span "Lưu và In" at bounding box center [388, 195] width 37 height 6
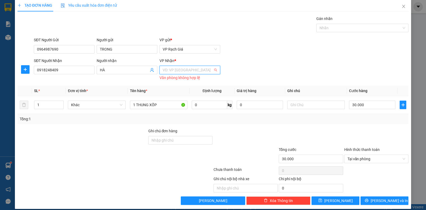
click at [182, 70] on input "search" at bounding box center [188, 70] width 51 height 8
drag, startPoint x: 173, startPoint y: 96, endPoint x: 181, endPoint y: 95, distance: 8.4
click at [172, 96] on div "VP [PERSON_NAME]" at bounding box center [187, 98] width 53 height 6
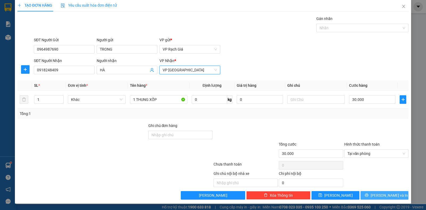
click at [377, 194] on span "Lưu và In" at bounding box center [388, 195] width 37 height 6
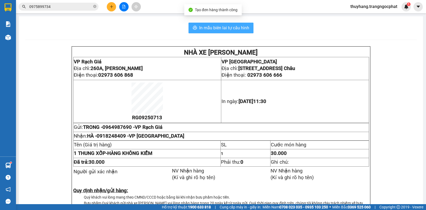
click at [210, 28] on span "In mẫu biên lai tự cấu hình" at bounding box center [224, 27] width 50 height 7
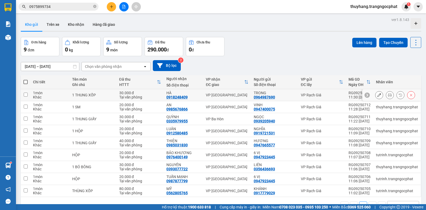
click at [388, 96] on icon at bounding box center [390, 95] width 4 height 4
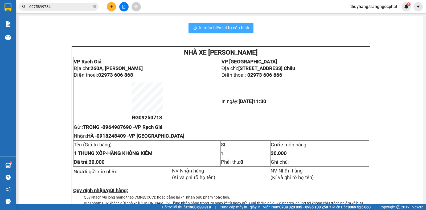
click at [234, 31] on span "In mẫu biên lai tự cấu hình" at bounding box center [224, 27] width 50 height 7
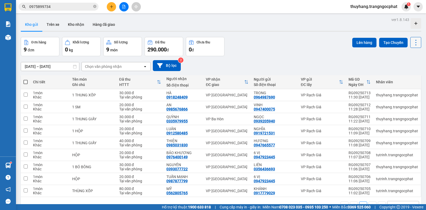
click at [412, 46] on icon at bounding box center [415, 42] width 7 height 7
click at [403, 77] on span "Làm mới" at bounding box center [403, 75] width 15 height 5
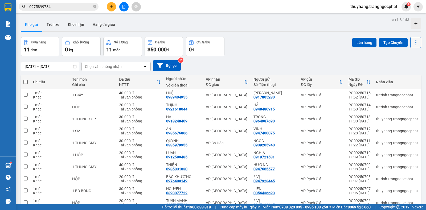
click at [412, 42] on icon at bounding box center [415, 42] width 7 height 7
click at [402, 75] on span "Làm mới" at bounding box center [403, 75] width 15 height 5
click at [412, 45] on icon at bounding box center [415, 42] width 7 height 7
click at [408, 76] on span "Làm mới" at bounding box center [403, 75] width 15 height 5
click at [26, 81] on span at bounding box center [25, 82] width 4 height 4
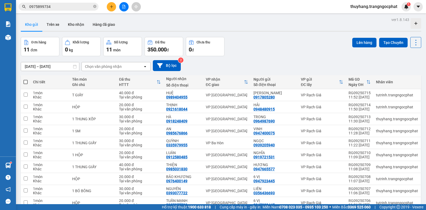
click at [26, 79] on input "checkbox" at bounding box center [26, 79] width 0 height 0
checkbox input "true"
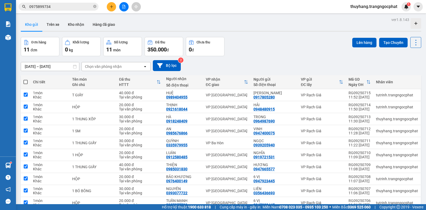
checkbox input "true"
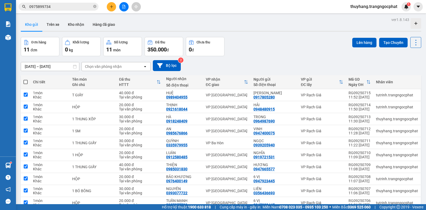
checkbox input "true"
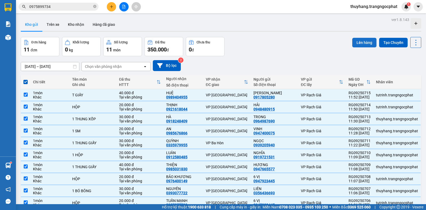
click at [360, 43] on button "Lên hàng" at bounding box center [364, 43] width 24 height 10
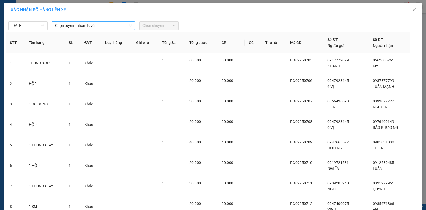
click at [94, 25] on span "Chọn tuyến - nhóm tuyến" at bounding box center [93, 26] width 77 height 8
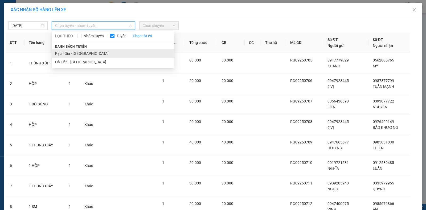
click at [58, 55] on li "Rạch Giá - Hà Tiên" at bounding box center [113, 53] width 122 height 9
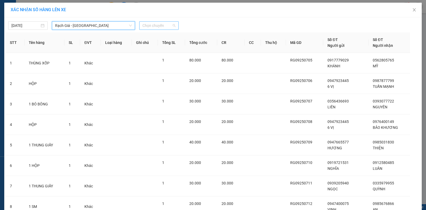
click at [156, 27] on span "Chọn chuyến" at bounding box center [158, 26] width 33 height 8
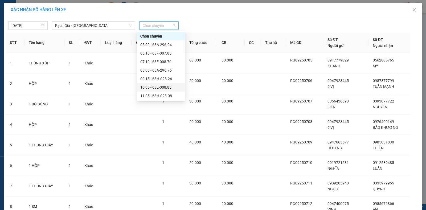
scroll to position [27, 0]
click at [142, 77] on div "12:05 - 68F-007.85" at bounding box center [160, 78] width 41 height 6
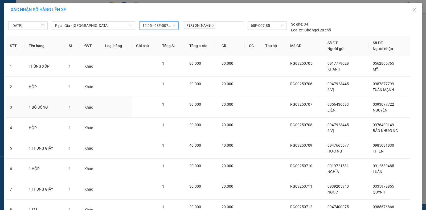
scroll to position [110, 0]
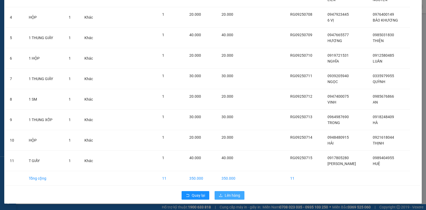
click at [231, 197] on span "Lên hàng" at bounding box center [232, 195] width 15 height 6
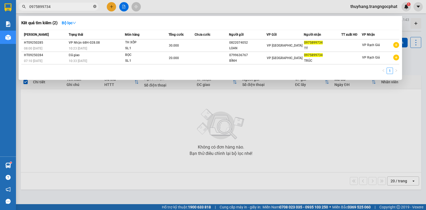
click at [93, 7] on icon "close-circle" at bounding box center [94, 6] width 3 height 3
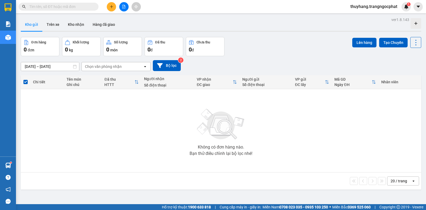
click at [86, 6] on input "text" at bounding box center [60, 7] width 63 height 6
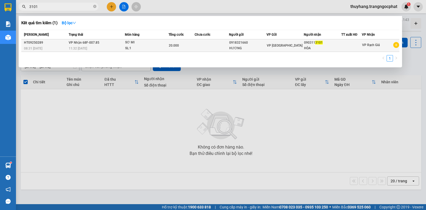
type input "3101"
click at [244, 46] on div "HƯƠNG" at bounding box center [247, 48] width 37 height 6
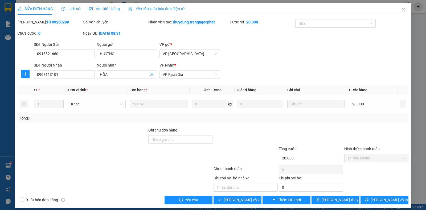
type input "0918321660"
type input "HƯƠNG"
type input "0903113101"
type input "HÒA"
type input "20.000"
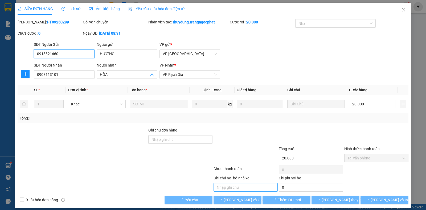
scroll to position [5, 0]
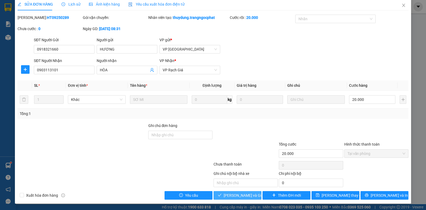
click at [242, 195] on span "Lưu và Giao hàng" at bounding box center [248, 195] width 51 height 6
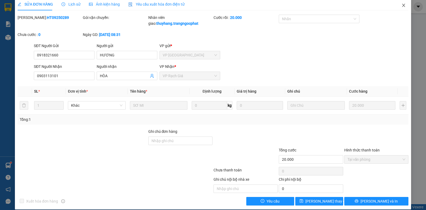
click at [401, 5] on icon "close" at bounding box center [403, 5] width 4 height 4
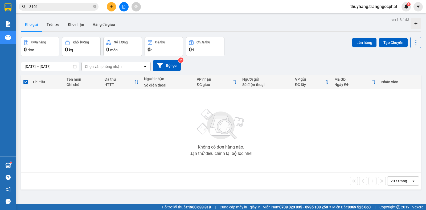
click at [93, 7] on span "3101" at bounding box center [59, 7] width 80 height 8
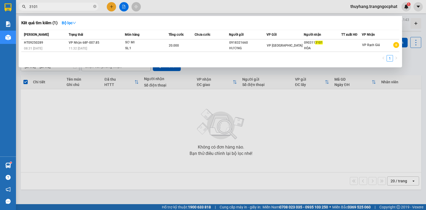
click at [87, 9] on input "3101" at bounding box center [60, 7] width 63 height 6
drag, startPoint x: 86, startPoint y: 9, endPoint x: 25, endPoint y: 11, distance: 61.2
click at [26, 11] on div "Kết quả tìm kiếm ( 1 ) Bộ lọc Mã ĐH Trạng thái Món hàng Tổng cước Chưa cước Ngư…" at bounding box center [52, 6] width 104 height 9
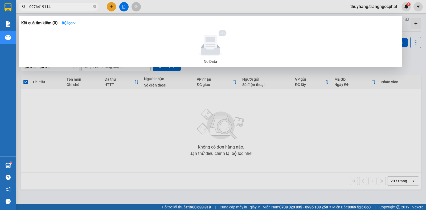
type input "0976419114"
click at [78, 11] on div at bounding box center [213, 105] width 426 height 210
click at [78, 7] on input "0976419114" at bounding box center [60, 7] width 63 height 6
click at [94, 5] on icon "close-circle" at bounding box center [94, 6] width 3 height 3
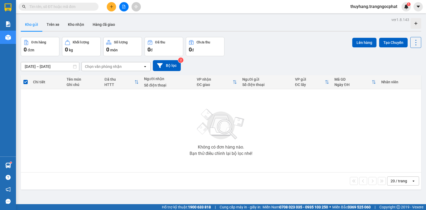
click at [89, 6] on input "text" at bounding box center [60, 7] width 63 height 6
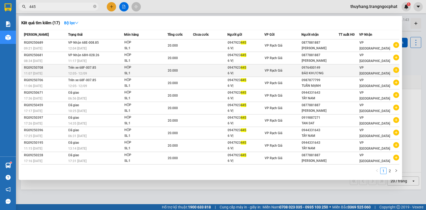
type input "445"
click at [108, 70] on td "Trên xe 68F-007.85 12:05 - 12/09" at bounding box center [95, 70] width 57 height 13
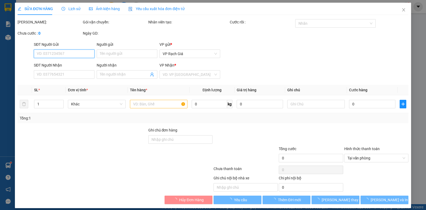
type input "0947923445"
type input "6 VỊ"
type input "0976400149"
type input "BẢO KHƯƠNG"
type input "20.000"
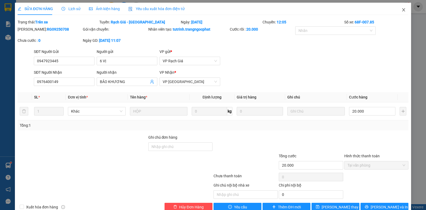
click at [402, 10] on icon "close" at bounding box center [403, 9] width 3 height 3
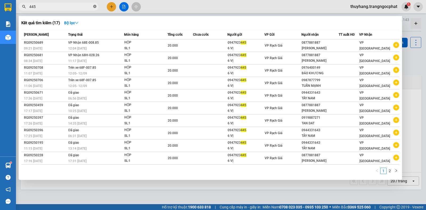
click at [94, 6] on icon "close-circle" at bounding box center [94, 6] width 3 height 3
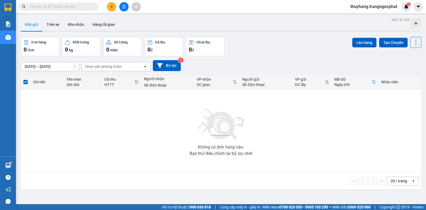
click at [86, 7] on input "text" at bounding box center [60, 7] width 63 height 6
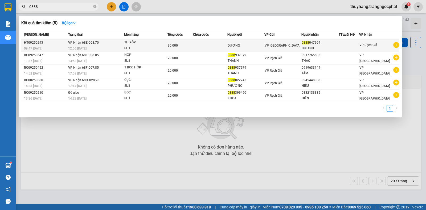
type input "0888"
click at [208, 45] on td at bounding box center [210, 45] width 34 height 13
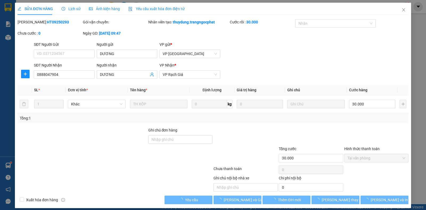
type input "DƯƠNG"
type input "0888047904"
type input "DƯƠNG"
type input "30.000"
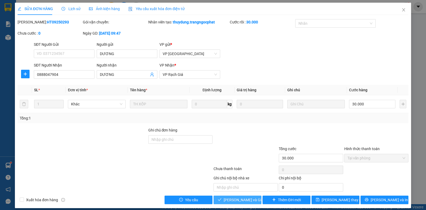
click at [230, 202] on span "Lưu và Giao hàng" at bounding box center [248, 200] width 51 height 6
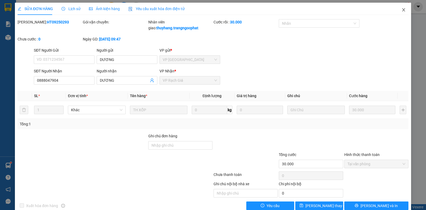
click at [401, 12] on icon "close" at bounding box center [403, 10] width 4 height 4
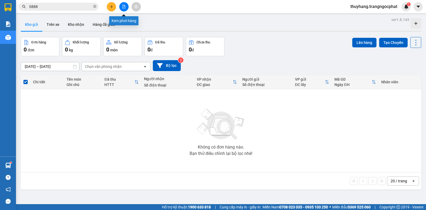
click at [113, 7] on button at bounding box center [111, 6] width 9 height 9
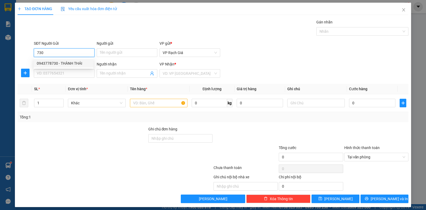
click at [62, 65] on div "0943778730 - THÀNH THÁI" at bounding box center [63, 63] width 53 height 6
type input "0943778730"
type input "THÀNH THÁI"
type input "0866167545"
type input "NHUNG"
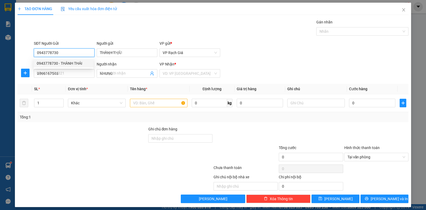
type input "20.000"
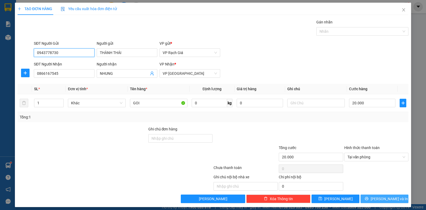
type input "0943778730"
click at [387, 199] on span "Lưu và In" at bounding box center [388, 199] width 37 height 6
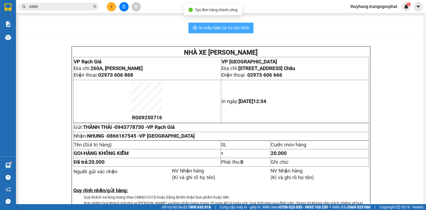
click at [234, 27] on span "In mẫu biên lai tự cấu hình" at bounding box center [224, 27] width 50 height 7
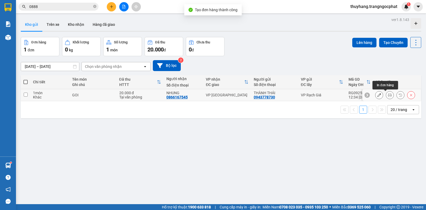
click at [386, 97] on button at bounding box center [389, 94] width 7 height 9
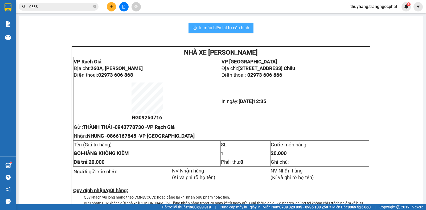
click at [200, 27] on span "In mẫu biên lai tự cấu hình" at bounding box center [224, 27] width 50 height 7
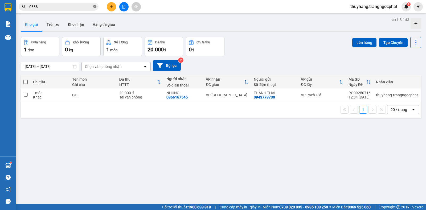
click at [94, 6] on icon "close-circle" at bounding box center [94, 6] width 3 height 3
click at [78, 7] on input "text" at bounding box center [60, 7] width 63 height 6
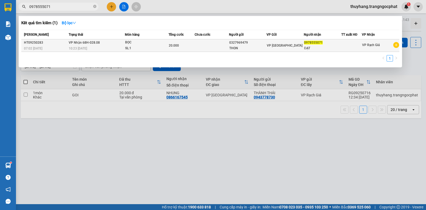
type input "0978555071"
click at [197, 50] on td at bounding box center [211, 45] width 35 height 13
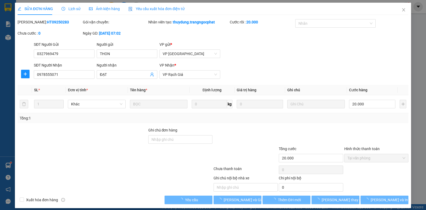
type input "0327969479"
type input "THON"
type input "0978555071"
type input "ĐẠT"
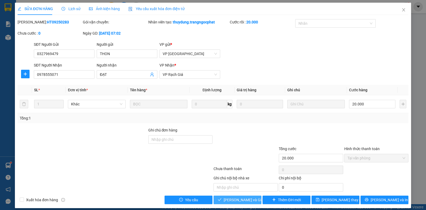
click at [231, 198] on span "Lưu và Giao hàng" at bounding box center [248, 200] width 51 height 6
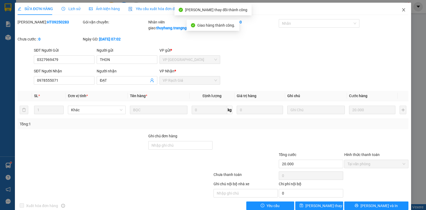
click at [401, 10] on icon "close" at bounding box center [403, 10] width 4 height 4
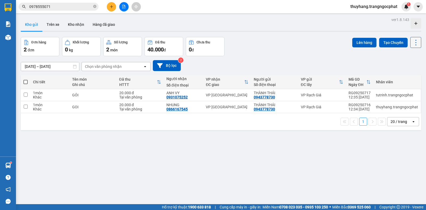
click at [412, 44] on icon at bounding box center [415, 42] width 7 height 7
click at [399, 76] on span "Làm mới" at bounding box center [403, 75] width 15 height 5
click at [93, 6] on icon "close-circle" at bounding box center [94, 6] width 3 height 3
click at [92, 6] on span at bounding box center [59, 7] width 80 height 8
click at [90, 5] on input "text" at bounding box center [60, 7] width 63 height 6
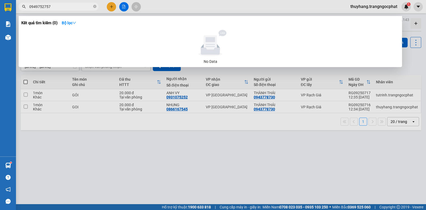
drag, startPoint x: 85, startPoint y: 165, endPoint x: 82, endPoint y: 161, distance: 4.9
click at [85, 165] on div at bounding box center [213, 105] width 426 height 210
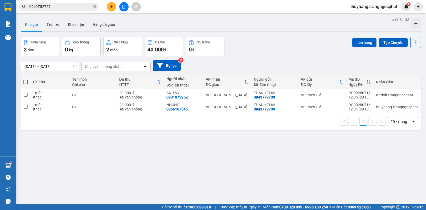
click at [26, 81] on span at bounding box center [25, 82] width 4 height 4
click at [26, 79] on input "checkbox" at bounding box center [26, 79] width 0 height 0
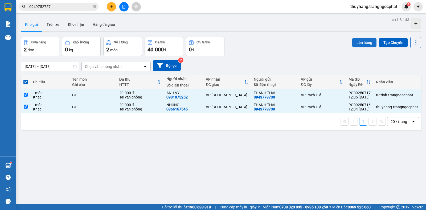
click at [360, 42] on button "Lên hàng" at bounding box center [364, 43] width 24 height 10
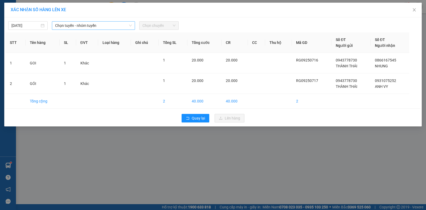
click at [81, 27] on span "Chọn tuyến - nhóm tuyến" at bounding box center [93, 26] width 77 height 8
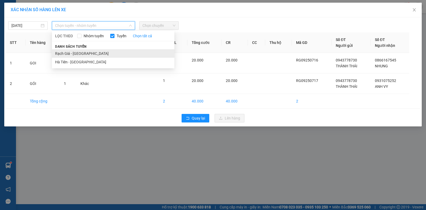
click at [65, 51] on li "Rạch Giá - Hà Tiên" at bounding box center [113, 53] width 122 height 9
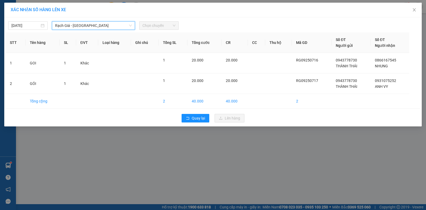
click at [162, 25] on span "Chọn chuyến" at bounding box center [158, 26] width 33 height 8
click at [158, 29] on span "Chọn chuyến" at bounding box center [158, 26] width 33 height 8
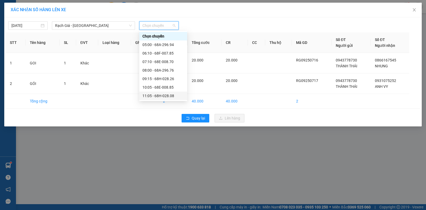
scroll to position [27, 0]
click at [145, 87] on div "13:05 - 68E-008.70" at bounding box center [162, 86] width 41 height 6
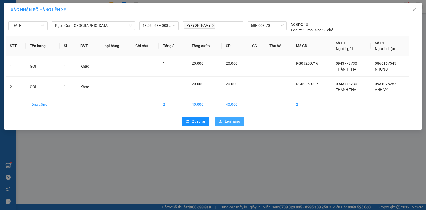
click at [229, 124] on button "Lên hàng" at bounding box center [229, 121] width 30 height 9
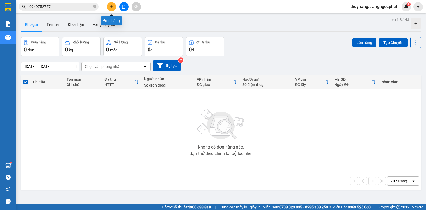
click at [112, 9] on button at bounding box center [111, 6] width 9 height 9
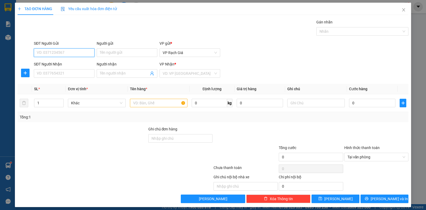
click at [63, 52] on input "SĐT Người Gửi" at bounding box center [64, 52] width 61 height 9
click at [70, 77] on input "SĐT Người Nhận" at bounding box center [64, 73] width 61 height 9
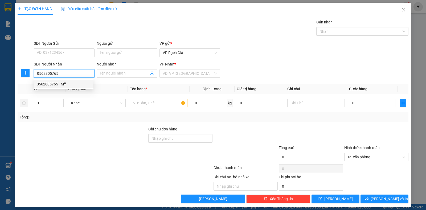
click at [64, 84] on div "0562805765 - MỸ" at bounding box center [63, 84] width 53 height 6
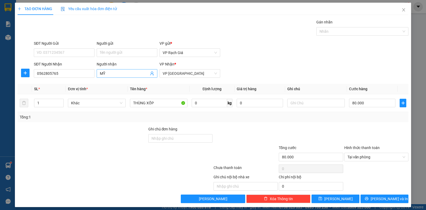
click at [114, 75] on input "MỸ" at bounding box center [124, 73] width 49 height 6
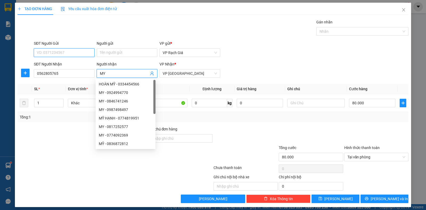
click at [80, 52] on input "SĐT Người Gửi" at bounding box center [64, 52] width 61 height 9
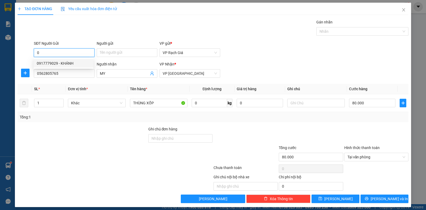
click at [59, 65] on div "0917779029 - KHÁNH" at bounding box center [63, 63] width 53 height 6
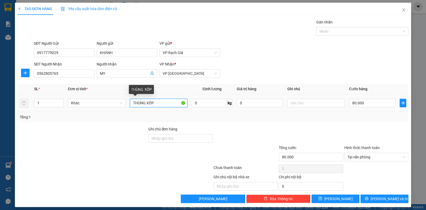
drag, startPoint x: 157, startPoint y: 100, endPoint x: 108, endPoint y: 108, distance: 49.4
click at [108, 108] on tr "1 Khác THÙNG XỐP 0 kg 0 80.000" at bounding box center [213, 103] width 391 height 18
click at [137, 105] on input "1 LIỆN +1 BỌC" at bounding box center [158, 103] width 57 height 9
click at [364, 103] on input "80.000" at bounding box center [372, 103] width 46 height 9
click at [349, 103] on input "0" at bounding box center [372, 103] width 46 height 9
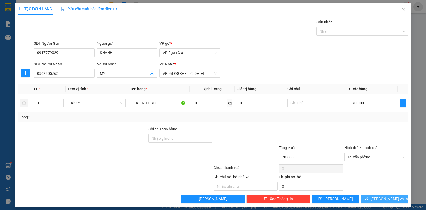
click at [374, 197] on button "Lưu và In" at bounding box center [384, 198] width 48 height 9
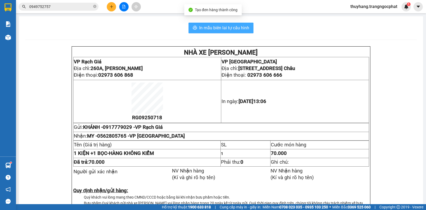
click at [211, 27] on span "In mẫu biên lai tự cấu hình" at bounding box center [224, 27] width 50 height 7
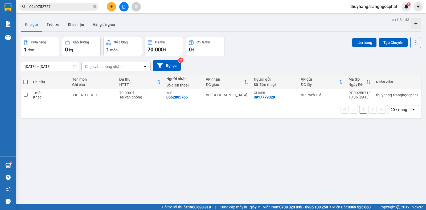
click at [111, 4] on button at bounding box center [111, 6] width 9 height 9
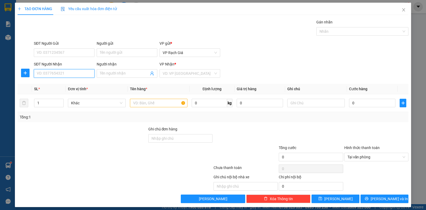
click at [55, 74] on input "SĐT Người Nhận" at bounding box center [64, 73] width 61 height 9
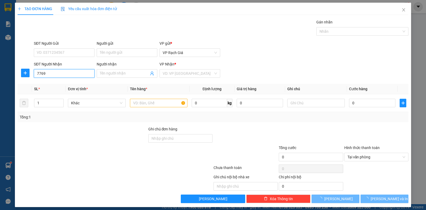
click at [51, 73] on input "7769" at bounding box center [64, 73] width 61 height 9
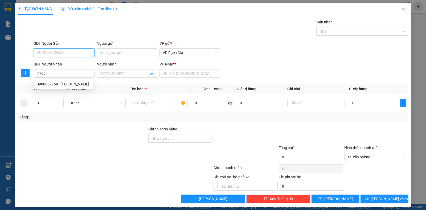
click at [47, 50] on input "SĐT Người Gửi" at bounding box center [64, 52] width 61 height 9
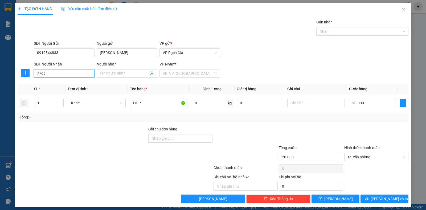
click at [52, 76] on input "7769" at bounding box center [64, 73] width 61 height 9
drag, startPoint x: 52, startPoint y: 76, endPoint x: 30, endPoint y: 78, distance: 21.6
click at [30, 78] on div "SĐT Người Nhận 7769 Người nhận Tên người nhận VP Nhận * VD: VP Sài Gòn" at bounding box center [213, 70] width 392 height 19
click at [43, 84] on div "0988667769 - HƯƠNG" at bounding box center [63, 84] width 53 height 6
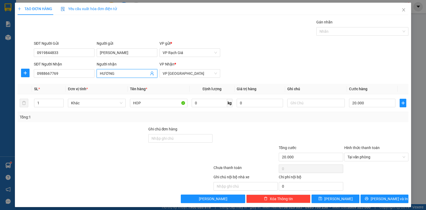
drag, startPoint x: 131, startPoint y: 73, endPoint x: 88, endPoint y: 81, distance: 43.7
click at [88, 81] on div "Transit Pickup Surcharge Ids Transit Deliver Surcharge Ids Transit Deliver Surc…" at bounding box center [213, 111] width 391 height 184
click at [200, 31] on div "Gán nhãn Nhãn" at bounding box center [221, 28] width 376 height 19
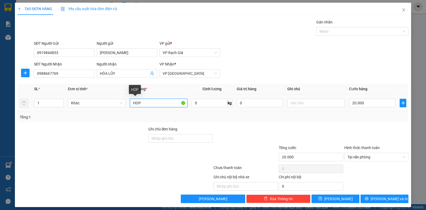
drag, startPoint x: 140, startPoint y: 105, endPoint x: 132, endPoint y: 106, distance: 7.9
click at [132, 106] on input "HOP" at bounding box center [158, 103] width 57 height 9
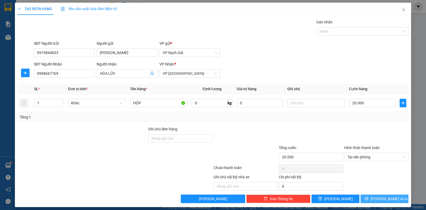
click at [383, 199] on span "Lưu và In" at bounding box center [388, 199] width 37 height 6
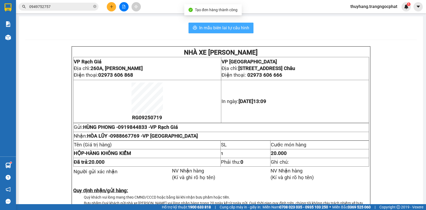
click at [247, 31] on span "In mẫu biên lai tự cấu hình" at bounding box center [224, 27] width 50 height 7
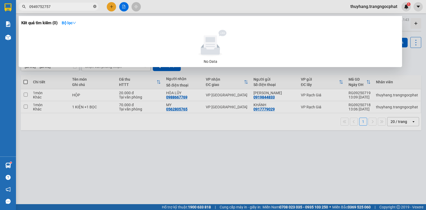
click at [95, 6] on icon "close-circle" at bounding box center [94, 6] width 3 height 3
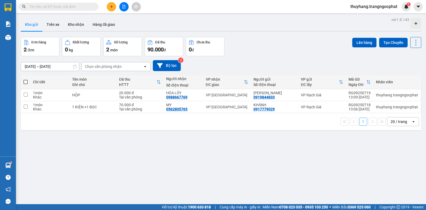
click at [95, 6] on span at bounding box center [94, 7] width 3 height 6
click at [69, 7] on input "text" at bounding box center [60, 7] width 63 height 6
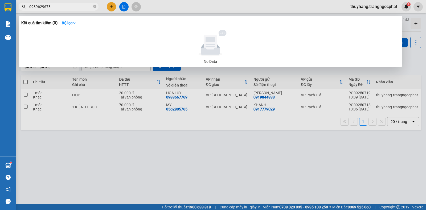
click at [197, 184] on div at bounding box center [213, 105] width 426 height 210
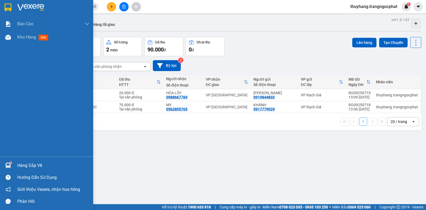
click at [36, 165] on div "Hàng sắp về" at bounding box center [53, 165] width 72 height 8
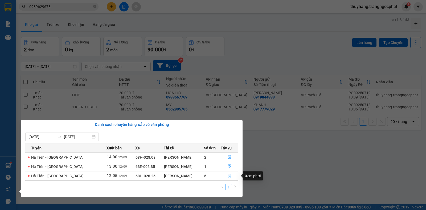
click at [228, 177] on icon "file-done" at bounding box center [229, 176] width 4 height 4
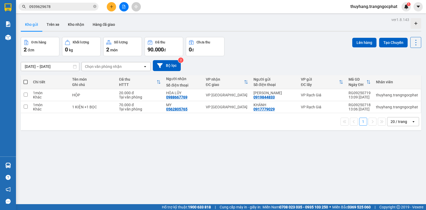
click at [112, 7] on icon "plus" at bounding box center [111, 6] width 3 height 0
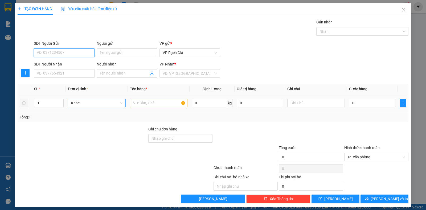
click at [100, 105] on span "Khác" at bounding box center [96, 103] width 51 height 8
click at [73, 74] on input "SĐT Người Nhận" at bounding box center [64, 73] width 61 height 9
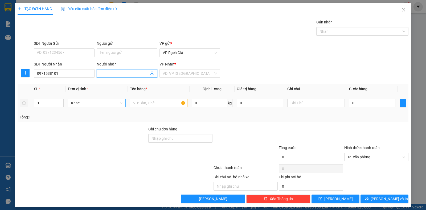
click at [114, 74] on input "Người nhận" at bounding box center [124, 73] width 49 height 6
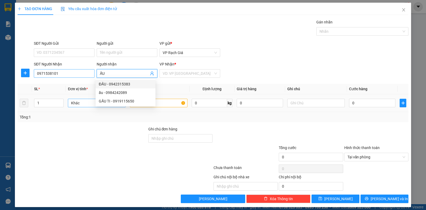
drag, startPoint x: 111, startPoint y: 73, endPoint x: 89, endPoint y: 74, distance: 22.4
click at [89, 74] on div "SĐT Người Nhận 0971538101 Người nhận ẤU VP Nhận * VD: VP Sài Gòn" at bounding box center [221, 70] width 376 height 19
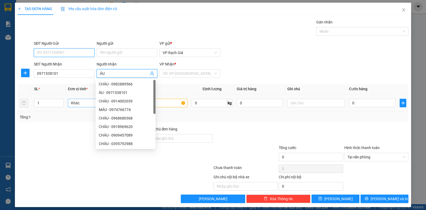
click at [71, 54] on input "SĐT Người Gửi" at bounding box center [64, 52] width 61 height 9
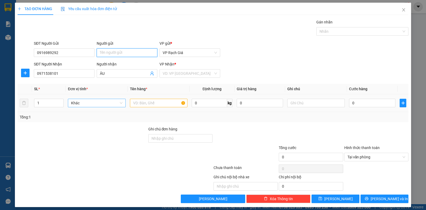
click at [109, 51] on input "Người gửi" at bounding box center [127, 52] width 61 height 9
click at [135, 105] on input "text" at bounding box center [158, 103] width 57 height 9
click at [376, 103] on input "0" at bounding box center [372, 103] width 46 height 9
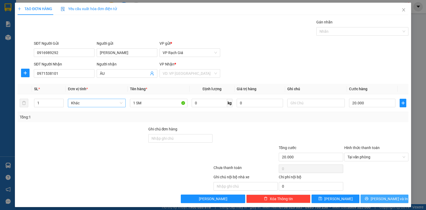
click at [382, 198] on span "Lưu và In" at bounding box center [388, 199] width 37 height 6
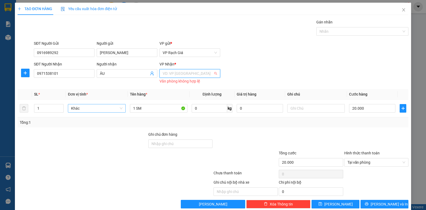
click at [188, 73] on input "search" at bounding box center [188, 73] width 51 height 8
drag, startPoint x: 175, startPoint y: 93, endPoint x: 399, endPoint y: 187, distance: 242.9
click at [182, 98] on div "VP Rạch Giá VP Ba Hòn VP Hà Tiên" at bounding box center [188, 93] width 60 height 26
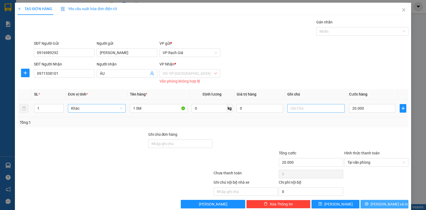
drag, startPoint x: 392, startPoint y: 204, endPoint x: 316, endPoint y: 107, distance: 122.7
click at [391, 204] on button "Lưu và In" at bounding box center [384, 204] width 48 height 9
click at [184, 73] on input "search" at bounding box center [188, 73] width 51 height 8
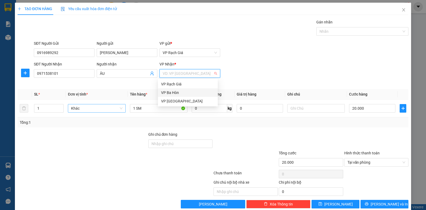
click at [175, 92] on div "VP Ba Hòn" at bounding box center [187, 93] width 53 height 6
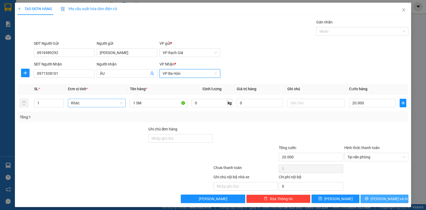
drag, startPoint x: 370, startPoint y: 198, endPoint x: 269, endPoint y: 85, distance: 151.1
click at [363, 194] on button "Lưu và In" at bounding box center [384, 198] width 48 height 9
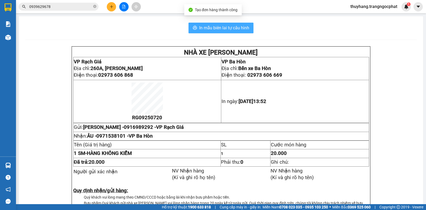
click at [208, 27] on span "In mẫu biên lai tự cấu hình" at bounding box center [224, 27] width 50 height 7
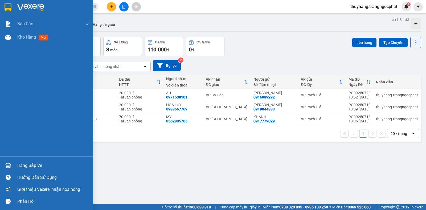
click at [20, 166] on div "Hàng sắp về" at bounding box center [53, 165] width 72 height 8
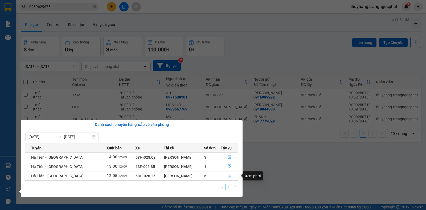
click at [229, 176] on icon "file-done" at bounding box center [229, 176] width 4 height 4
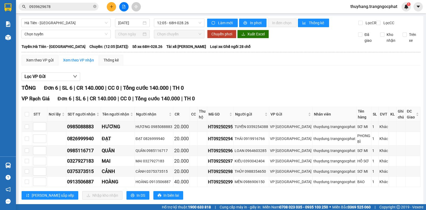
scroll to position [6, 0]
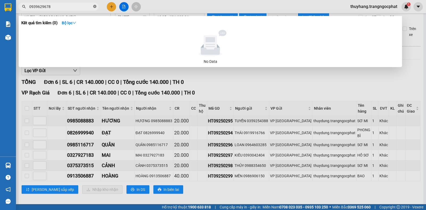
click at [95, 5] on icon "close-circle" at bounding box center [94, 6] width 3 height 3
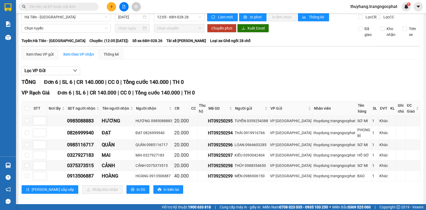
click at [86, 6] on input "text" at bounding box center [60, 7] width 63 height 6
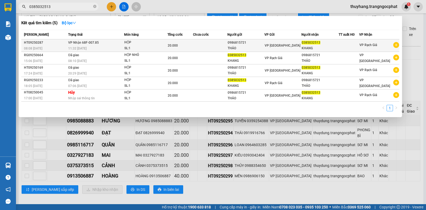
type input "0385032513"
click at [208, 46] on td at bounding box center [210, 45] width 34 height 13
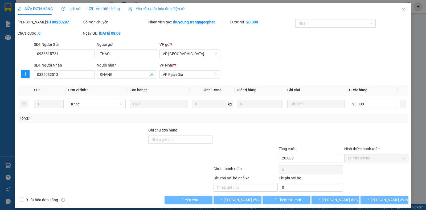
type input "0986815721"
type input "THẢO"
type input "0385032513"
type input "KHANG"
type input "20.000"
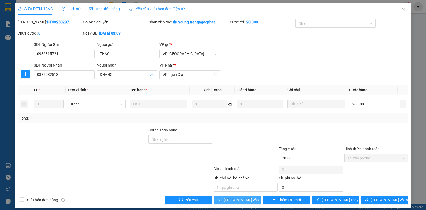
click at [235, 200] on span "[PERSON_NAME] và Giao hàng" at bounding box center [248, 200] width 51 height 6
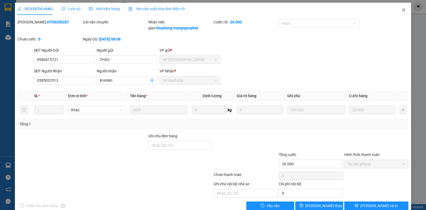
click at [401, 9] on icon "close" at bounding box center [403, 10] width 4 height 4
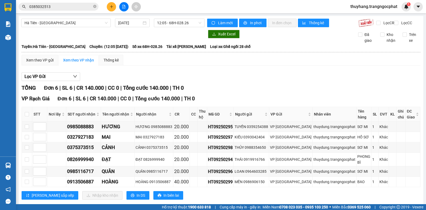
click at [111, 10] on button at bounding box center [111, 6] width 9 height 9
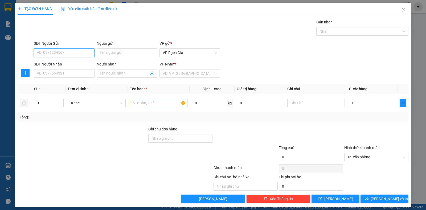
click at [67, 50] on input "SĐT Người Gửi" at bounding box center [64, 52] width 61 height 9
click at [57, 64] on div "0919844833 - [PERSON_NAME]" at bounding box center [63, 63] width 53 height 6
type input "0919844833"
type input "[PERSON_NAME]"
type input "0988667769"
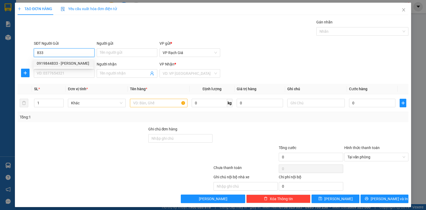
type input "HÒA LŨY"
type input "20.000"
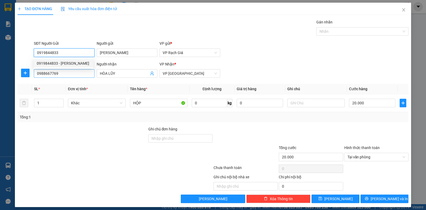
type input "0919844833"
click at [57, 72] on input "0988667769" at bounding box center [64, 73] width 61 height 9
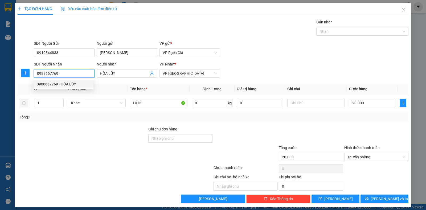
drag, startPoint x: 57, startPoint y: 73, endPoint x: 30, endPoint y: 73, distance: 27.4
click at [30, 73] on div "SĐT Người Nhận 0988667769 Người nhận HÒA LŨY VP Nhận * VP Hà Tiên" at bounding box center [213, 70] width 392 height 19
type input "0907535577"
click at [73, 85] on div "0907535577 - ANH VY" at bounding box center [67, 84] width 61 height 6
type input "ANH VY"
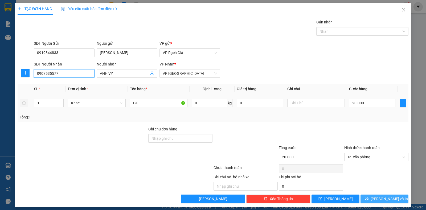
type input "0907535577"
click at [376, 200] on span "Lưu và In" at bounding box center [388, 199] width 37 height 6
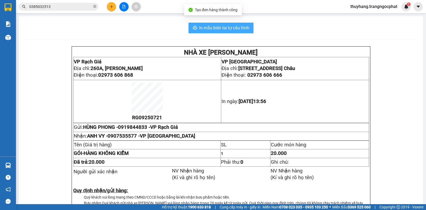
click at [230, 26] on span "In mẫu biên lai tự cấu hình" at bounding box center [224, 27] width 50 height 7
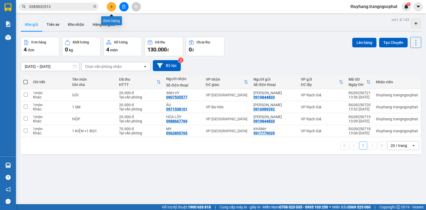
click at [111, 6] on icon "plus" at bounding box center [111, 6] width 0 height 3
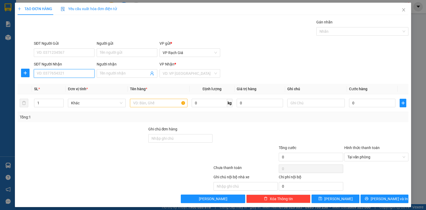
click at [54, 73] on input "SĐT Người Nhận" at bounding box center [64, 73] width 61 height 9
type input "0918123565"
click at [65, 85] on div "0918123565 - HIẾU" at bounding box center [63, 84] width 53 height 6
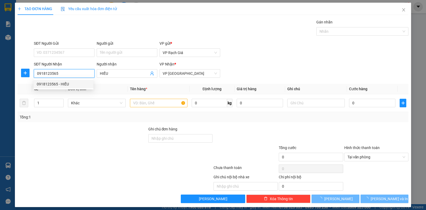
type input "HIẾU"
type input "20.000"
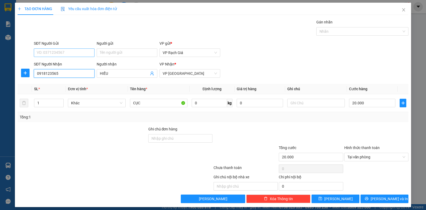
type input "0918123565"
click at [54, 53] on input "SĐT Người Gửi" at bounding box center [64, 52] width 61 height 9
click at [45, 55] on input "091861088" at bounding box center [64, 52] width 61 height 9
type input "0918361088"
click at [69, 64] on div "0918361088 - DŨNG" at bounding box center [63, 63] width 53 height 6
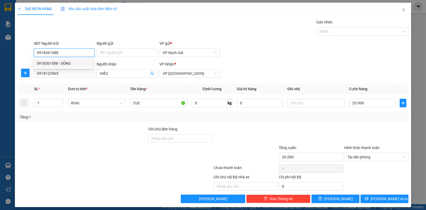
type input "DŨNG"
type input "0918361088"
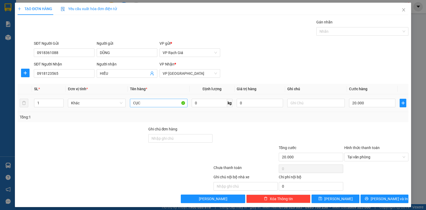
drag, startPoint x: 148, startPoint y: 97, endPoint x: 147, endPoint y: 101, distance: 5.0
click at [147, 97] on td "CỤC" at bounding box center [159, 103] width 62 height 18
drag, startPoint x: 147, startPoint y: 105, endPoint x: 109, endPoint y: 107, distance: 37.6
click at [109, 107] on tr "1 Khác CỤC 0 kg 0 20.000" at bounding box center [213, 103] width 391 height 18
type input "1 BỌC"
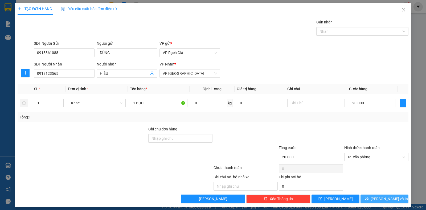
click at [380, 201] on span "Lưu và In" at bounding box center [388, 199] width 37 height 6
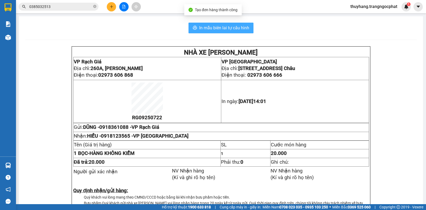
click at [202, 30] on span "In mẫu biên lai tự cấu hình" at bounding box center [224, 27] width 50 height 7
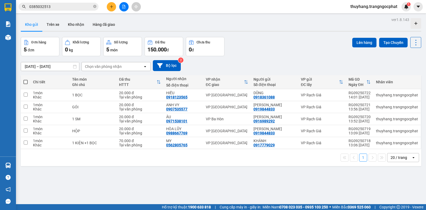
click at [115, 6] on button at bounding box center [111, 6] width 9 height 9
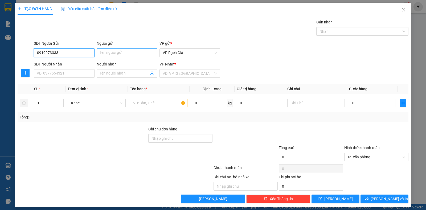
type input "0919973333"
click at [113, 51] on input "Người gửi" at bounding box center [127, 52] width 61 height 9
type input "PHÚ"
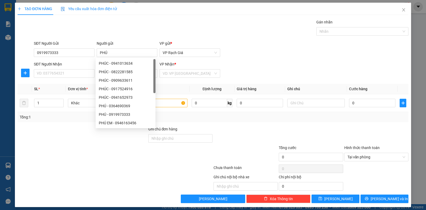
click at [77, 78] on div "SĐT Người Nhận VD: 0377654321" at bounding box center [64, 70] width 61 height 19
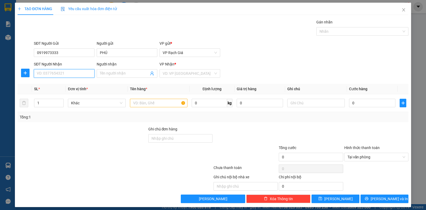
click at [76, 76] on input "SĐT Người Nhận" at bounding box center [64, 73] width 61 height 9
type input "0911774336"
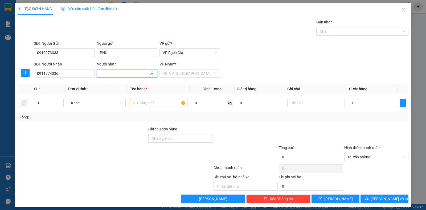
click at [123, 73] on input "Người nhận" at bounding box center [124, 73] width 49 height 6
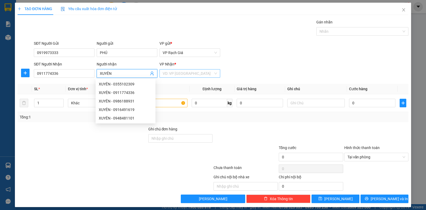
type input "XUYÊN"
click at [180, 71] on input "search" at bounding box center [188, 73] width 51 height 8
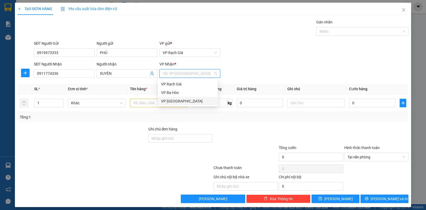
click at [179, 103] on div "VP [PERSON_NAME]" at bounding box center [187, 101] width 53 height 6
click at [160, 104] on input "text" at bounding box center [158, 103] width 57 height 9
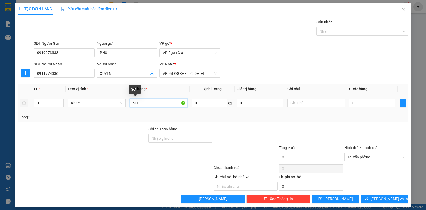
click at [148, 100] on input "SƠ I" at bounding box center [158, 103] width 57 height 9
type input "SƠ MI"
type input "2"
type input "20"
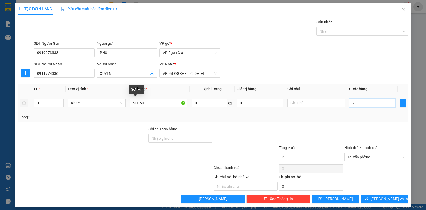
type input "20"
type input "200"
type input "2.000"
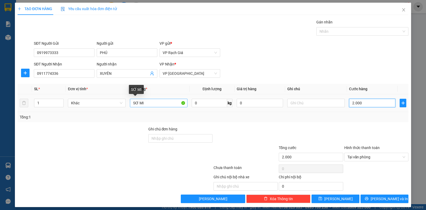
type input "20.000"
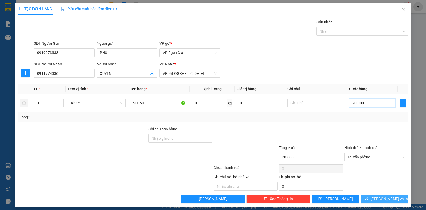
type input "20.000"
click at [380, 199] on span "Lưu và In" at bounding box center [388, 199] width 37 height 6
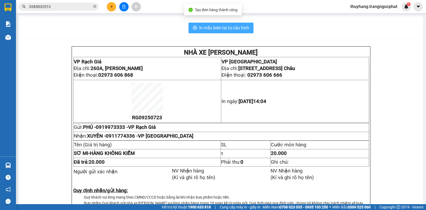
click at [213, 26] on span "In mẫu biên lai tự cấu hình" at bounding box center [224, 27] width 50 height 7
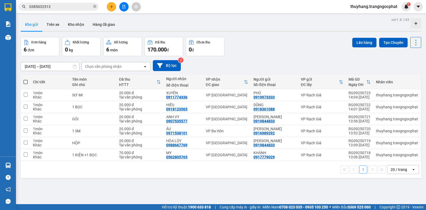
click at [113, 5] on icon "plus" at bounding box center [112, 7] width 4 height 4
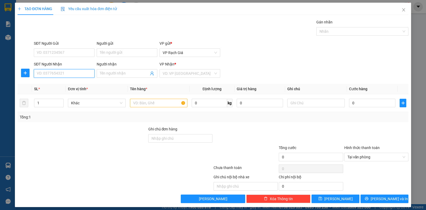
click at [68, 73] on input "SĐT Người Nhận" at bounding box center [64, 73] width 61 height 9
type input "0933760884"
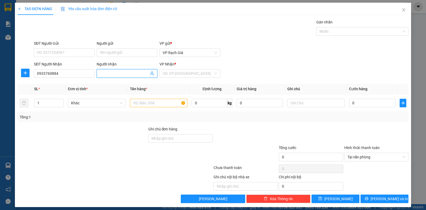
click at [127, 73] on input "Người nhận" at bounding box center [124, 73] width 49 height 6
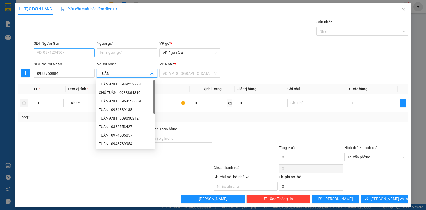
type input "TUẤN"
click at [73, 55] on input "SĐT Người Gửi" at bounding box center [64, 52] width 61 height 9
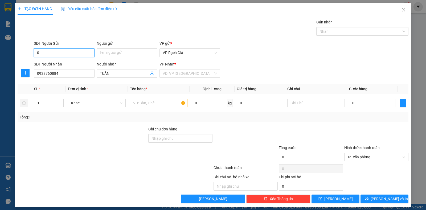
click at [72, 53] on input "0" at bounding box center [64, 52] width 61 height 9
type input "0377225656"
click at [109, 53] on input "Người gửi" at bounding box center [127, 52] width 61 height 9
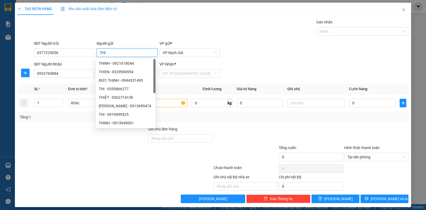
type input "THI"
click at [238, 22] on div "Gán nhãn Nhãn" at bounding box center [221, 28] width 376 height 19
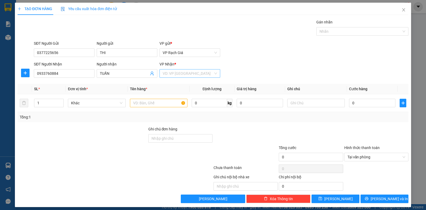
click at [198, 74] on input "search" at bounding box center [188, 73] width 51 height 8
drag, startPoint x: 180, startPoint y: 101, endPoint x: 170, endPoint y: 101, distance: 10.1
click at [180, 101] on div "VP [PERSON_NAME]" at bounding box center [187, 101] width 53 height 6
click at [147, 102] on input "text" at bounding box center [158, 103] width 57 height 9
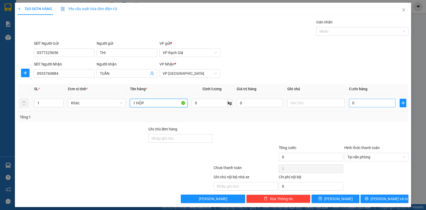
type input "1 HỘP"
click at [367, 106] on input "0" at bounding box center [372, 103] width 46 height 9
type input "2"
type input "20"
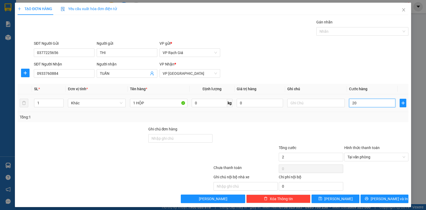
type input "20"
type input "200"
type input "2.000"
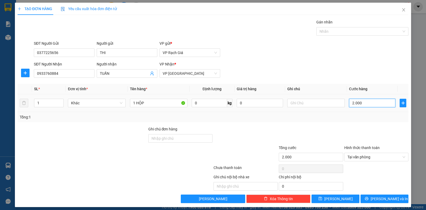
type input "20.000"
click at [384, 201] on span "Lưu và In" at bounding box center [388, 199] width 37 height 6
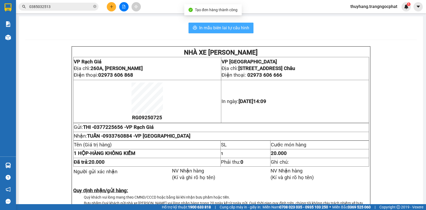
click at [204, 32] on button "In mẫu biên lai tự cấu hình" at bounding box center [220, 28] width 65 height 11
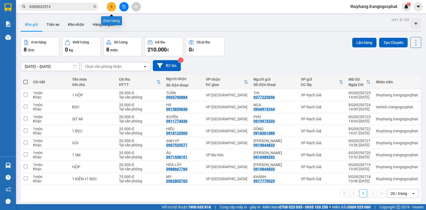
click at [110, 8] on icon "plus" at bounding box center [112, 7] width 4 height 4
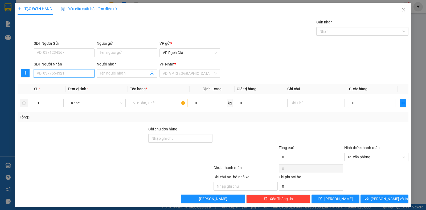
click at [55, 74] on input "SĐT Người Nhận" at bounding box center [64, 73] width 61 height 9
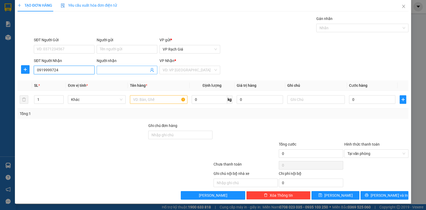
type input "0919999724"
click at [126, 73] on span at bounding box center [127, 70] width 61 height 9
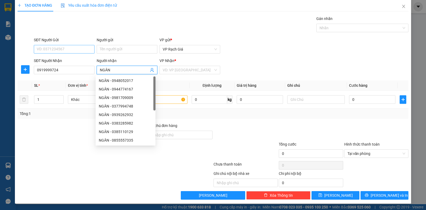
type input "NGÂN"
click at [63, 52] on input "SĐT Người Gửi" at bounding box center [64, 49] width 61 height 9
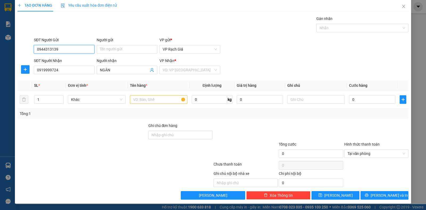
type input "0944919244"
type input "NGA"
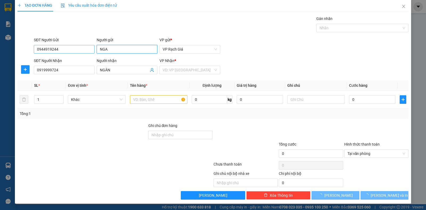
type input "20.000"
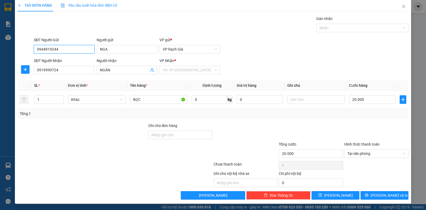
drag, startPoint x: 63, startPoint y: 52, endPoint x: 15, endPoint y: 63, distance: 49.7
click at [15, 63] on div "TẠO ĐƠN HÀNG Yêu cầu xuất hóa đơn điện tử Transit Pickup Surcharge Ids Transit …" at bounding box center [213, 101] width 396 height 204
type input "0944313139"
drag, startPoint x: 113, startPoint y: 47, endPoint x: 78, endPoint y: 55, distance: 35.6
click at [78, 55] on div "SĐT Người Gửi 0944313139 Người gửi NGA NGA VP gửi * VP Rạch Giá" at bounding box center [221, 46] width 376 height 19
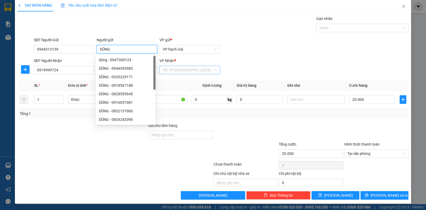
type input "DŨNG"
click at [180, 68] on input "search" at bounding box center [188, 70] width 51 height 8
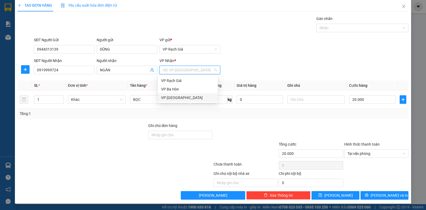
click at [180, 99] on div "VP [PERSON_NAME]" at bounding box center [187, 98] width 53 height 6
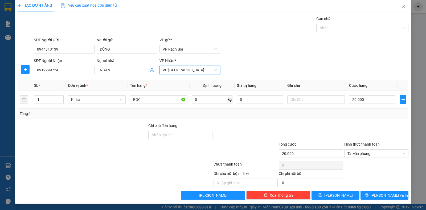
click at [178, 70] on span "VP [PERSON_NAME]" at bounding box center [190, 70] width 54 height 8
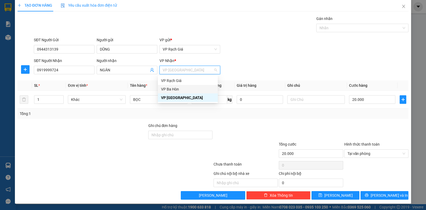
click at [180, 90] on div "VP Ba Hòn" at bounding box center [187, 89] width 53 height 6
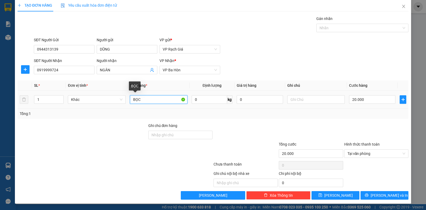
drag, startPoint x: 161, startPoint y: 96, endPoint x: 27, endPoint y: 134, distance: 139.2
click at [27, 134] on div "Transit Pickup Surcharge Ids Transit Deliver Surcharge Ids Transit Deliver Surc…" at bounding box center [213, 108] width 391 height 184
type input "HỘP"
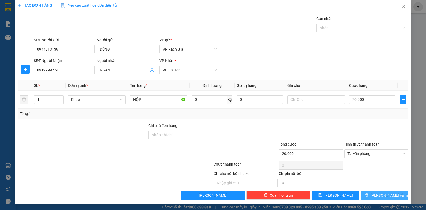
click at [368, 195] on icon "printer" at bounding box center [366, 195] width 4 height 4
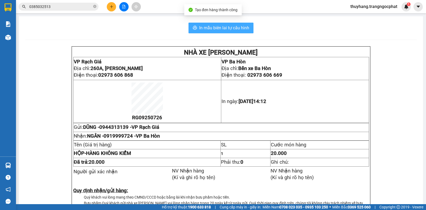
click at [244, 31] on span "In mẫu biên lai tự cấu hình" at bounding box center [224, 27] width 50 height 7
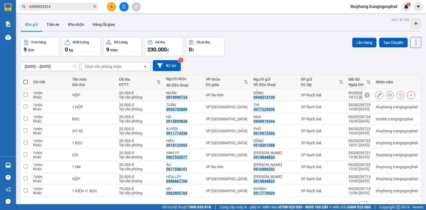
drag, startPoint x: 374, startPoint y: 95, endPoint x: 383, endPoint y: 94, distance: 8.8
click at [383, 94] on div at bounding box center [395, 95] width 40 height 8
click at [388, 94] on icon at bounding box center [390, 95] width 4 height 4
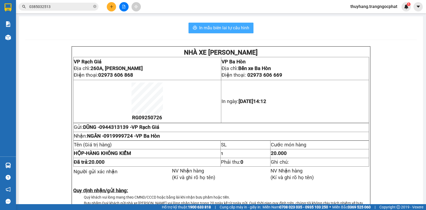
click at [217, 30] on span "In mẫu biên lai tự cấu hình" at bounding box center [224, 27] width 50 height 7
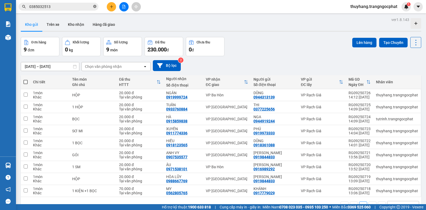
click at [95, 7] on icon "close-circle" at bounding box center [94, 6] width 3 height 3
click at [95, 7] on span at bounding box center [94, 7] width 3 height 6
click at [85, 2] on div "Kết quả tìm kiếm ( 5 ) Bộ lọc Mã ĐH Trạng thái Món hàng Tổng cước Chưa cước Ngư…" at bounding box center [52, 6] width 104 height 9
click at [70, 5] on input "text" at bounding box center [60, 7] width 63 height 6
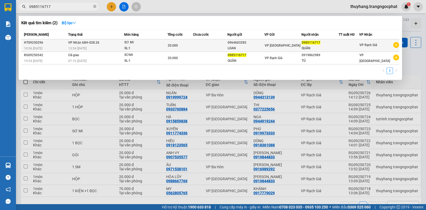
type input "0985116717"
click at [239, 46] on div "LOAN" at bounding box center [245, 48] width 36 height 6
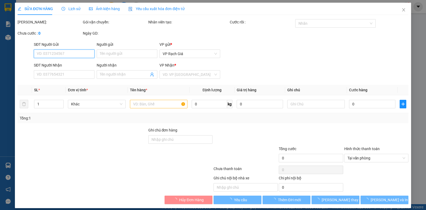
type input "0964603285"
type input "LOAN"
type input "0985116717"
type input "QUÂN"
type input "20.000"
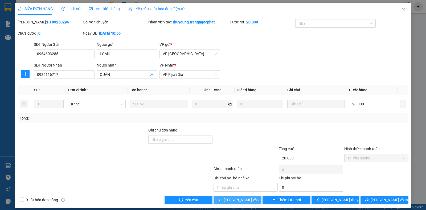
click at [216, 197] on button "Lưu và Giao hàng" at bounding box center [237, 200] width 48 height 9
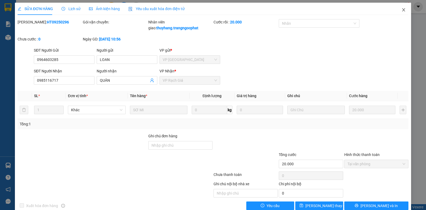
click at [401, 10] on icon "close" at bounding box center [403, 10] width 4 height 4
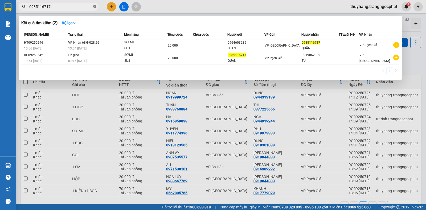
click at [95, 6] on icon "close-circle" at bounding box center [94, 6] width 3 height 3
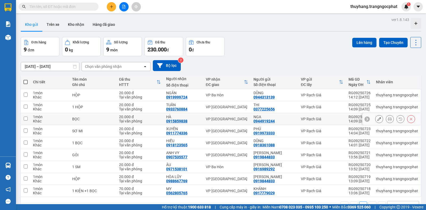
scroll to position [24, 0]
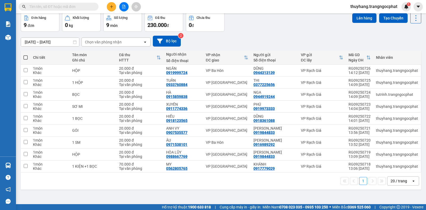
click at [110, 6] on icon "plus" at bounding box center [112, 7] width 4 height 4
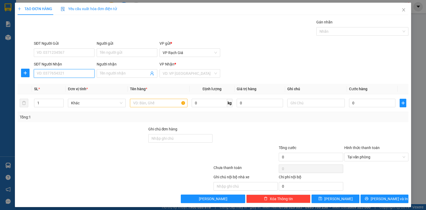
click at [72, 74] on input "SĐT Người Nhận" at bounding box center [64, 73] width 61 height 9
type input "0898553010"
click at [118, 71] on input "Người nhận" at bounding box center [124, 73] width 49 height 6
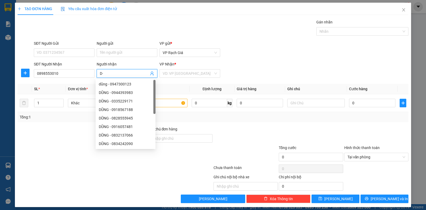
type input "D"
type input "ĐẠT"
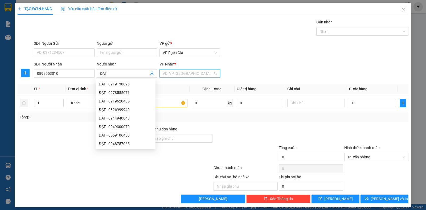
click at [167, 70] on input "search" at bounding box center [188, 73] width 51 height 8
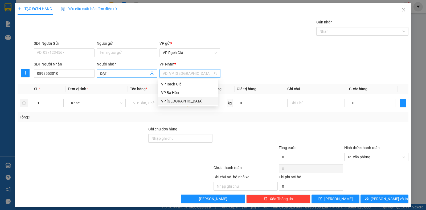
drag, startPoint x: 167, startPoint y: 102, endPoint x: 128, endPoint y: 70, distance: 49.7
click at [166, 102] on div "VP [PERSON_NAME]" at bounding box center [187, 101] width 53 height 6
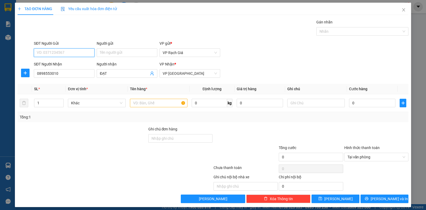
click at [77, 54] on input "SĐT Người Gửi" at bounding box center [64, 52] width 61 height 9
type input "0387371281"
click at [140, 52] on input "Người gửi" at bounding box center [127, 52] width 61 height 9
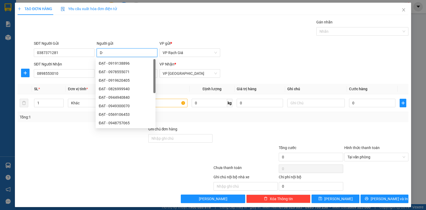
type input "D"
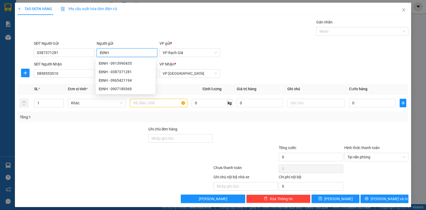
type input "ĐỊNH"
click at [236, 29] on div "Gán nhãn Nhãn" at bounding box center [221, 28] width 376 height 19
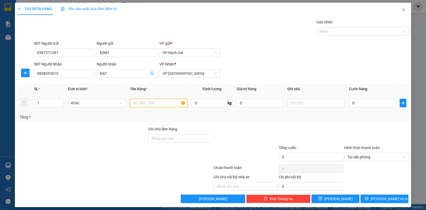
click at [147, 103] on input "text" at bounding box center [158, 103] width 57 height 9
type input "1 BÓ BÔNG"
click at [373, 104] on input "0" at bounding box center [372, 103] width 46 height 9
type input "2"
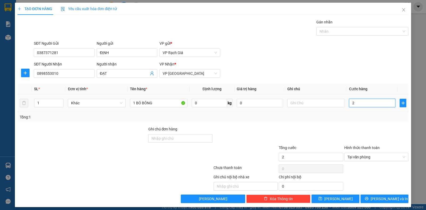
type input "20"
type input "200"
type input "2.000"
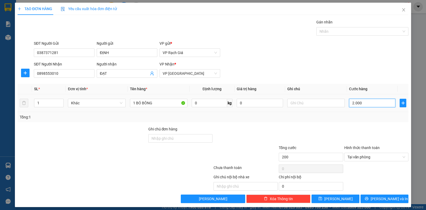
type input "2.000"
type input "20.000"
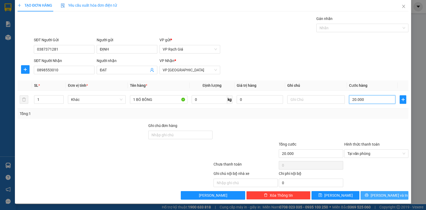
type input "20.000"
click at [394, 197] on button "Lưu và In" at bounding box center [384, 195] width 48 height 9
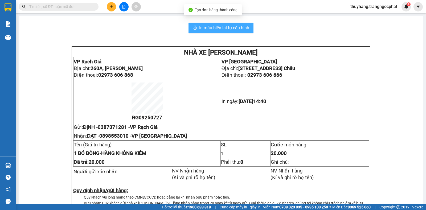
click at [213, 28] on span "In mẫu biên lai tự cấu hình" at bounding box center [224, 27] width 50 height 7
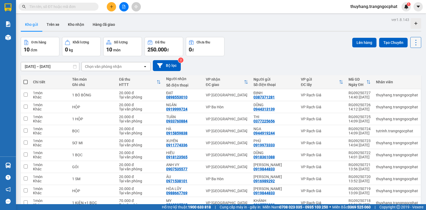
click at [413, 43] on icon at bounding box center [415, 42] width 7 height 7
click at [404, 76] on span "Làm mới" at bounding box center [403, 75] width 15 height 5
click at [415, 40] on icon at bounding box center [415, 43] width 1 height 6
click at [397, 77] on span "Làm mới" at bounding box center [403, 75] width 15 height 5
click at [113, 6] on icon "plus" at bounding box center [112, 7] width 4 height 4
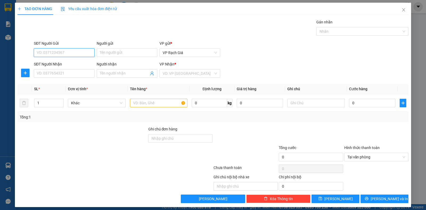
scroll to position [1, 0]
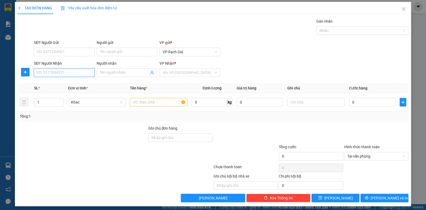
click at [71, 70] on input "SĐT Người Nhận" at bounding box center [64, 72] width 61 height 9
type input "0824455737"
click at [122, 72] on input "Người nhận" at bounding box center [124, 73] width 49 height 6
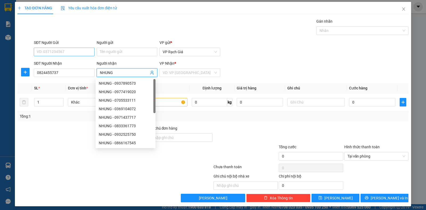
type input "NHUNG"
click at [85, 52] on input "SĐT Người Gửi" at bounding box center [64, 52] width 61 height 9
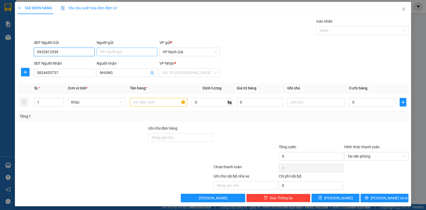
type input "0932812959"
click at [122, 52] on input "Người gửi" at bounding box center [127, 52] width 61 height 9
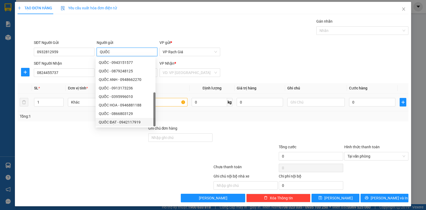
scroll to position [17, 0]
type input "QUỐC"
click at [193, 110] on td "0 kg" at bounding box center [211, 102] width 45 height 18
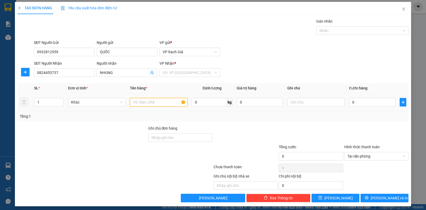
click at [161, 101] on input "text" at bounding box center [158, 102] width 57 height 9
type input "1 THUNG GIẤY"
click at [191, 72] on input "search" at bounding box center [188, 73] width 51 height 8
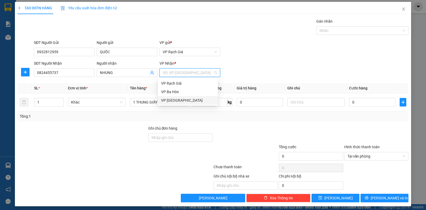
click at [179, 100] on div "VP [PERSON_NAME]" at bounding box center [187, 100] width 53 height 6
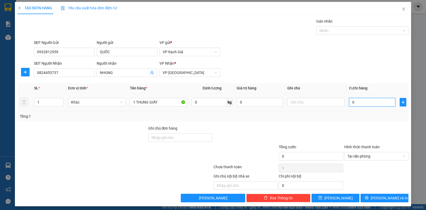
click at [373, 103] on input "0" at bounding box center [372, 102] width 46 height 9
type input "2"
type input "20"
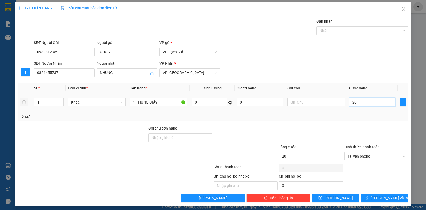
type input "200"
type input "2.000"
type input "20.000"
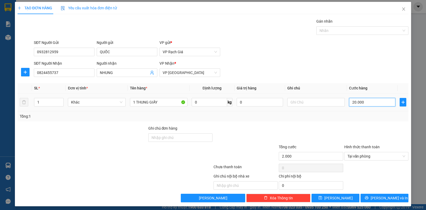
type input "20.000"
click at [368, 196] on icon "printer" at bounding box center [366, 198] width 4 height 4
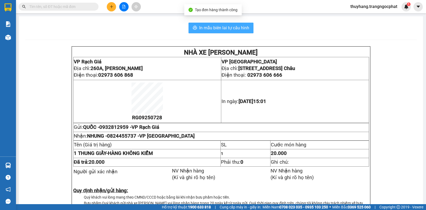
click at [200, 27] on span "In mẫu biên lai tự cấu hình" at bounding box center [224, 27] width 50 height 7
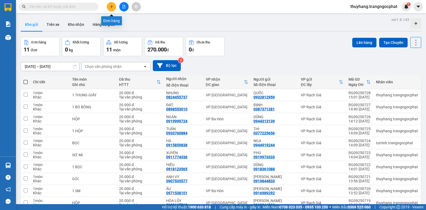
click at [111, 9] on button at bounding box center [111, 6] width 9 height 9
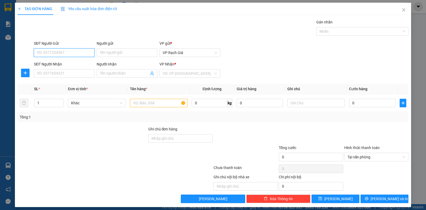
click at [57, 51] on input "SĐT Người Gửi" at bounding box center [64, 52] width 61 height 9
click at [65, 64] on div "0943778730 - THÀNH THÁI" at bounding box center [63, 63] width 53 height 6
type input "0943778730"
type input "THÀNH THÁI"
type input "0931075252"
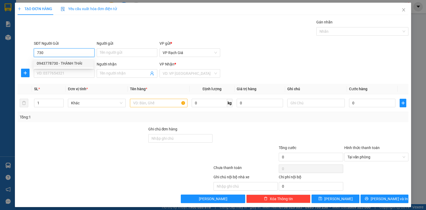
type input "ANH VY"
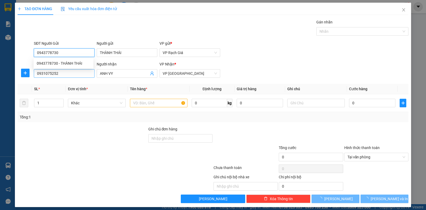
type input "20.000"
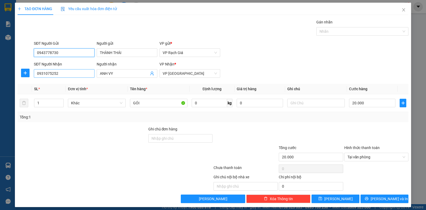
type input "0943778730"
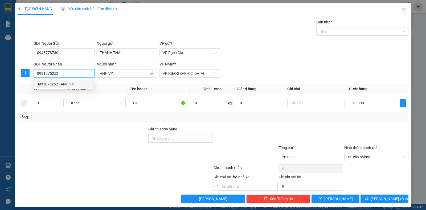
click at [64, 75] on input "0931075252" at bounding box center [64, 73] width 61 height 9
drag, startPoint x: 64, startPoint y: 75, endPoint x: 6, endPoint y: 79, distance: 57.6
click at [6, 79] on div "TẠO ĐƠN HÀNG Yêu cầu xuất hóa đơn điện tử Transit Pickup Surcharge Ids Transit …" at bounding box center [213, 105] width 426 height 210
type input "0822616999"
click at [48, 85] on div "0822616999 - GIA BẢO" at bounding box center [63, 84] width 53 height 6
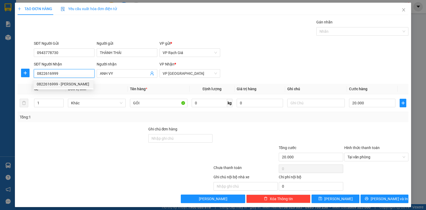
type input "GIA BẢO"
type input "0822616999"
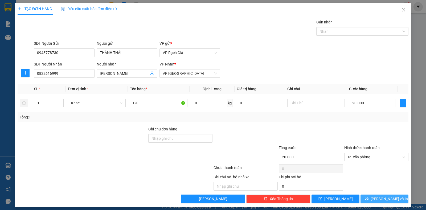
click at [389, 197] on span "Lưu và In" at bounding box center [388, 199] width 37 height 6
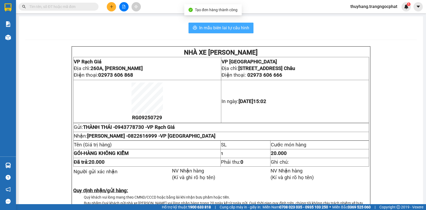
click at [209, 27] on span "In mẫu biên lai tự cấu hình" at bounding box center [224, 27] width 50 height 7
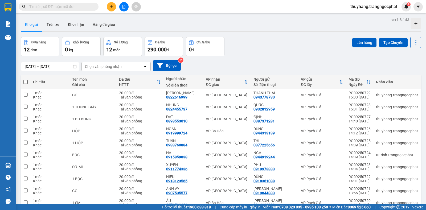
click at [26, 80] on span at bounding box center [25, 82] width 4 height 4
click at [26, 79] on input "checkbox" at bounding box center [26, 79] width 0 height 0
checkbox input "true"
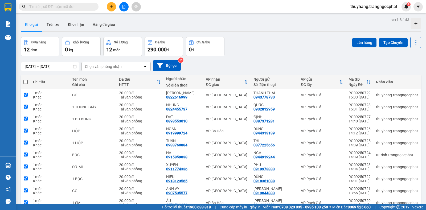
checkbox input "true"
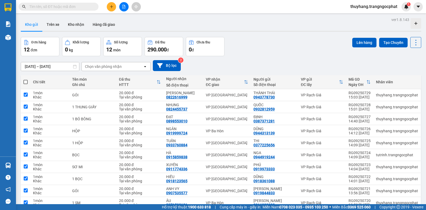
checkbox input "true"
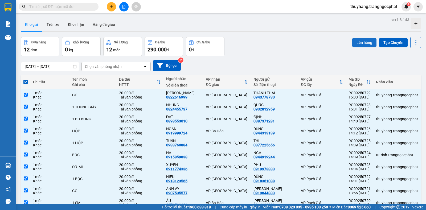
click at [360, 43] on button "Lên hàng" at bounding box center [364, 43] width 24 height 10
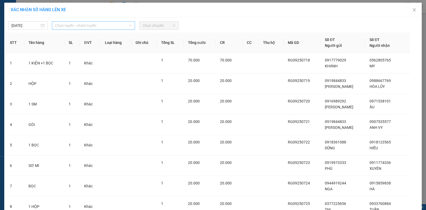
click at [60, 24] on span "Chọn tuyến - nhóm tuyến" at bounding box center [93, 26] width 77 height 8
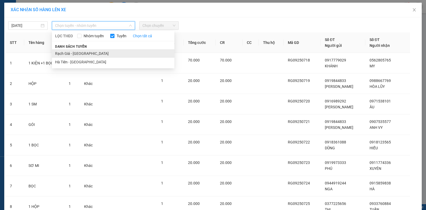
click at [60, 55] on li "Rạch Giá - Hà Tiên" at bounding box center [113, 53] width 122 height 9
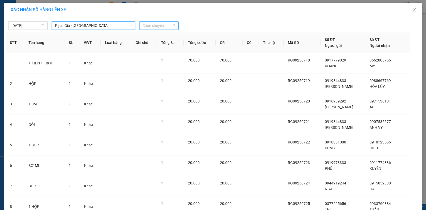
click at [166, 25] on span "Chọn chuyến" at bounding box center [158, 26] width 33 height 8
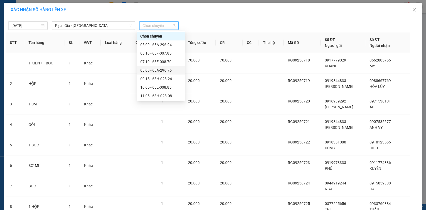
scroll to position [68, 0]
click at [152, 61] on div "15:05 - 68H-028.26" at bounding box center [160, 62] width 41 height 6
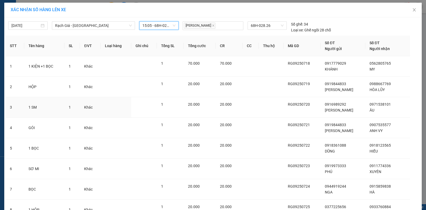
scroll to position [131, 0]
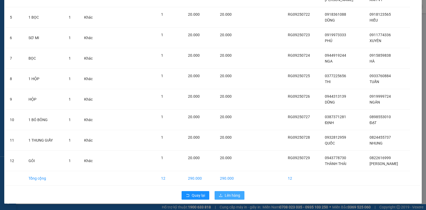
click at [230, 196] on span "Lên hàng" at bounding box center [232, 195] width 15 height 6
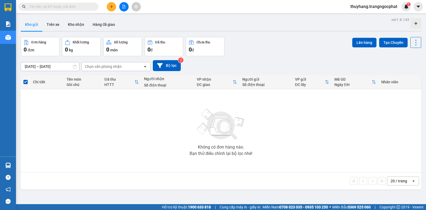
click at [77, 8] on input "text" at bounding box center [60, 7] width 63 height 6
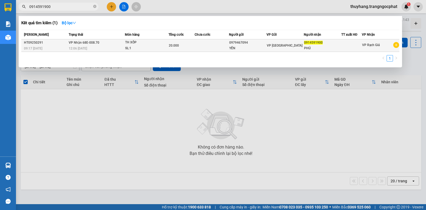
type input "0914591900"
click at [133, 49] on div "SL: 1" at bounding box center [145, 48] width 40 height 6
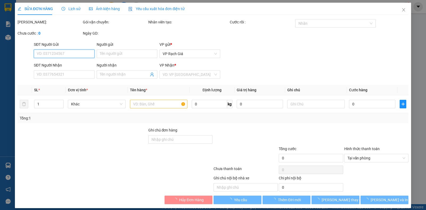
type input "0979467094"
type input "YẾN"
type input "0914591900"
type input "PHÚ"
type input "20.000"
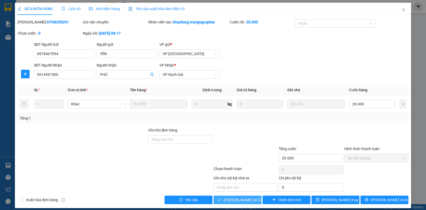
click at [230, 198] on span "Lưu và Giao hàng" at bounding box center [248, 200] width 51 height 6
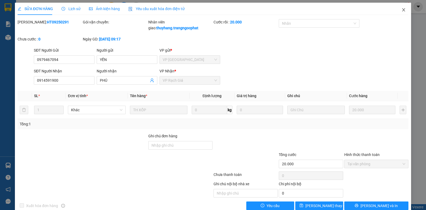
click at [401, 11] on icon "close" at bounding box center [403, 10] width 4 height 4
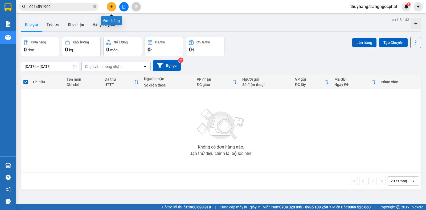
click at [110, 8] on icon "plus" at bounding box center [112, 7] width 4 height 4
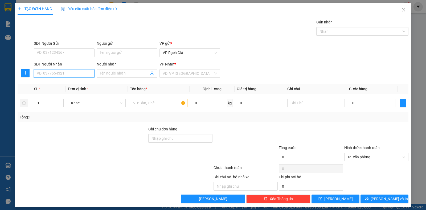
click at [85, 73] on input "SĐT Người Nhận" at bounding box center [64, 73] width 61 height 9
click at [61, 86] on div "0336779156 - TÁNH" at bounding box center [63, 84] width 53 height 6
type input "0336779156"
type input "TÁNH"
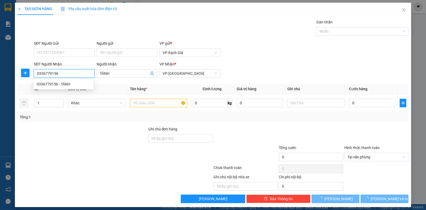
type input "20.000"
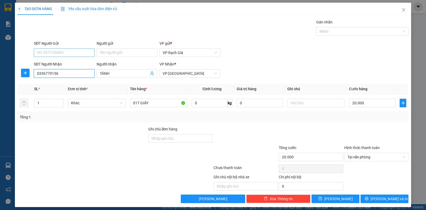
type input "0336779156"
click at [59, 51] on input "SĐT Người Gửi" at bounding box center [64, 52] width 61 height 9
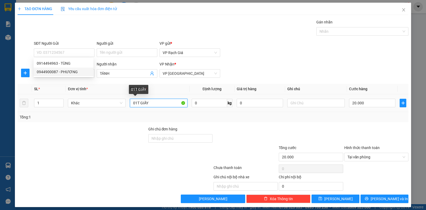
click at [136, 103] on input "01T GIẤY" at bounding box center [158, 103] width 57 height 9
type input "2 T GIẤY"
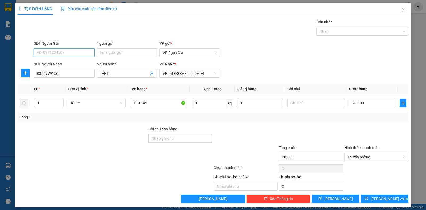
click at [80, 53] on input "SĐT Người Gửi" at bounding box center [64, 52] width 61 height 9
type input "0853356650"
click at [116, 52] on input "Người gửi" at bounding box center [127, 52] width 61 height 9
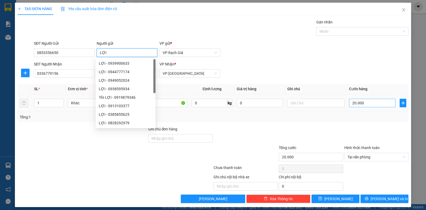
type input "LỢI"
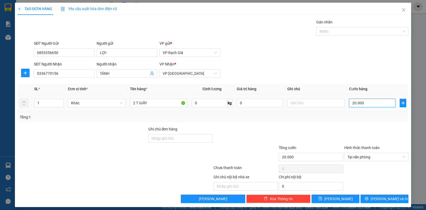
type input "7"
type input "70"
type input "700"
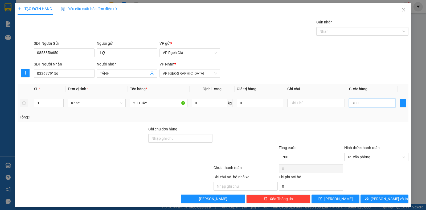
type input "7.000"
type input "70.000"
type input "700.000"
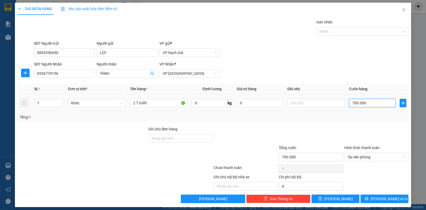
type input "70.000"
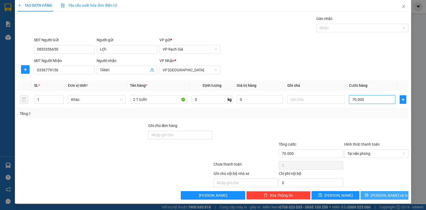
type input "70.000"
click at [373, 197] on button "Lưu và In" at bounding box center [384, 195] width 48 height 9
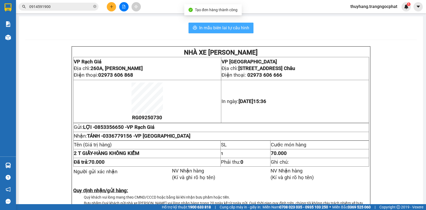
click at [229, 28] on span "In mẫu biên lai tự cấu hình" at bounding box center [224, 27] width 50 height 7
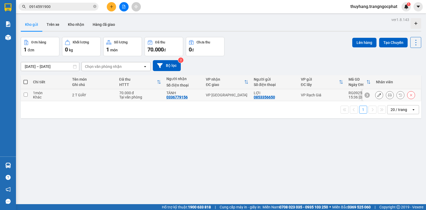
click at [388, 95] on icon at bounding box center [390, 95] width 4 height 4
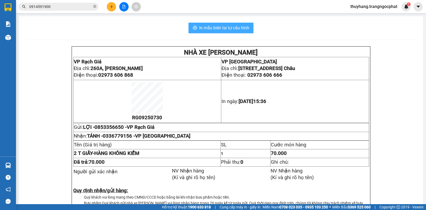
click at [231, 30] on span "In mẫu biên lai tự cấu hình" at bounding box center [224, 27] width 50 height 7
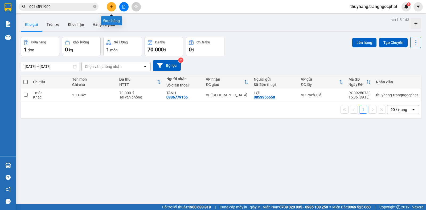
click at [112, 7] on icon "plus" at bounding box center [112, 7] width 4 height 4
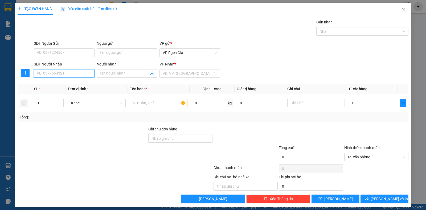
click at [42, 72] on input "SĐT Người Nhận" at bounding box center [64, 73] width 61 height 9
type input "0916969116"
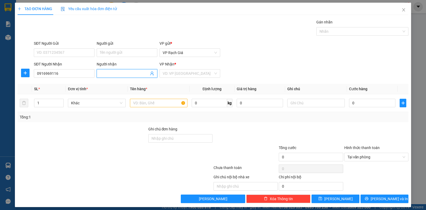
click at [109, 72] on input "Người nhận" at bounding box center [124, 73] width 49 height 6
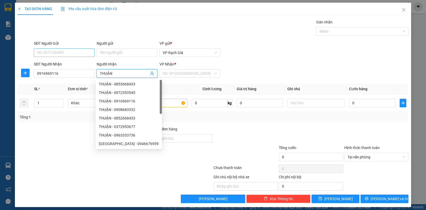
type input "THUẬN"
click at [68, 53] on input "SĐT Người Gửi" at bounding box center [64, 52] width 61 height 9
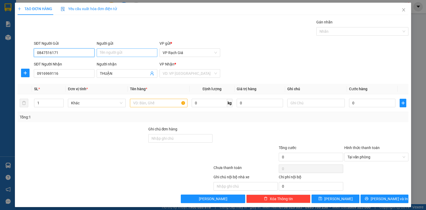
type input "0847516171"
click at [111, 52] on input "Người gửi" at bounding box center [127, 52] width 61 height 9
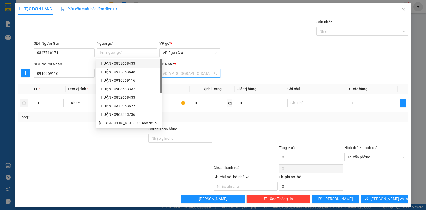
click at [170, 74] on input "search" at bounding box center [188, 73] width 51 height 8
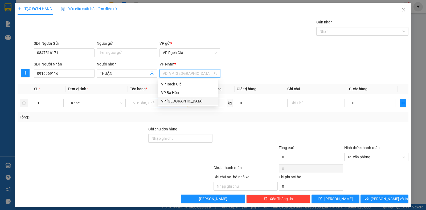
click at [171, 102] on div "VP [PERSON_NAME]" at bounding box center [187, 101] width 53 height 6
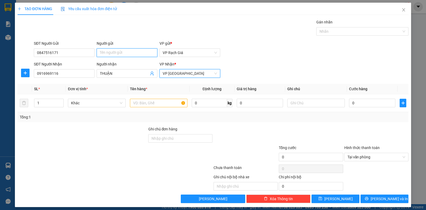
click at [124, 52] on input "Người gửi" at bounding box center [127, 52] width 61 height 9
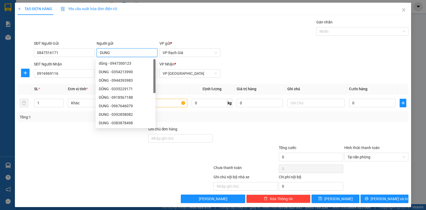
type input "DUNG"
click at [147, 18] on div "TẠO ĐƠN HÀNG Yêu cầu xuất hóa đơn điện tử Transit Pickup Surcharge Ids Transit …" at bounding box center [213, 103] width 391 height 200
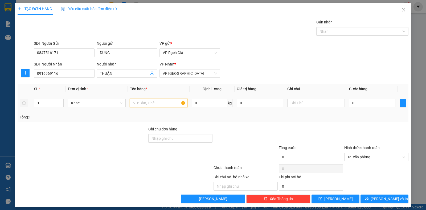
click at [153, 105] on input "text" at bounding box center [158, 103] width 57 height 9
click at [139, 104] on input "1 BỌ ĐEN" at bounding box center [158, 103] width 57 height 9
click at [138, 104] on input "1 BỌ ĐEN" at bounding box center [158, 103] width 57 height 9
type input "1 BỌC ĐEN"
click at [357, 104] on input "0" at bounding box center [372, 103] width 46 height 9
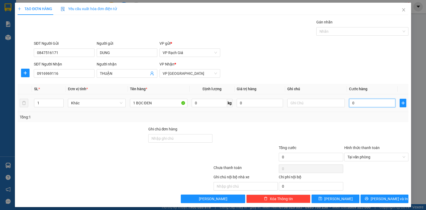
type input "2"
type input "20"
type input "200"
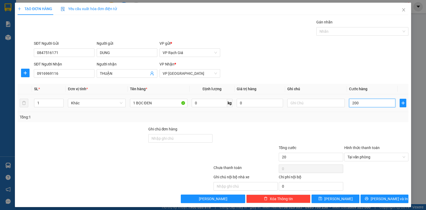
type input "200"
type input "2.000"
type input "20.000"
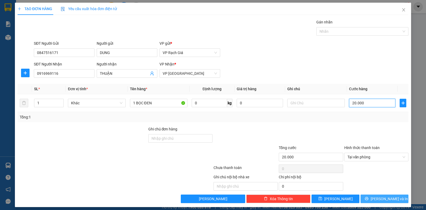
type input "20.000"
click at [385, 198] on span "Lưu và In" at bounding box center [388, 199] width 37 height 6
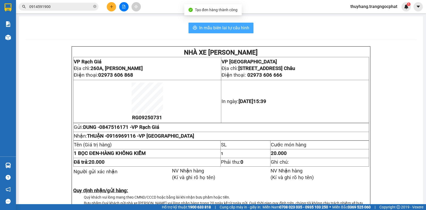
click at [221, 30] on span "In mẫu biên lai tự cấu hình" at bounding box center [224, 27] width 50 height 7
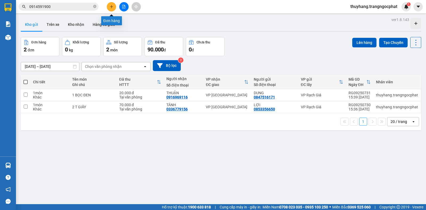
click at [111, 7] on icon "plus" at bounding box center [112, 7] width 4 height 4
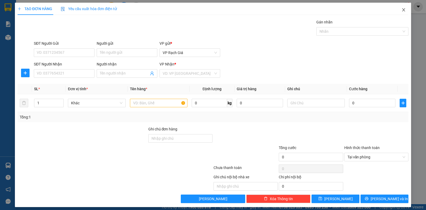
click at [401, 11] on icon "close" at bounding box center [403, 10] width 4 height 4
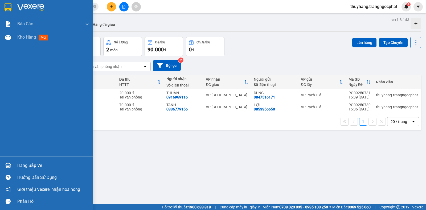
click at [22, 166] on div "Hàng sắp về" at bounding box center [53, 165] width 72 height 8
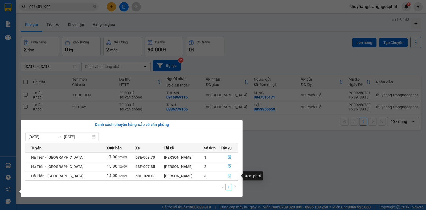
click at [228, 176] on icon "file-done" at bounding box center [229, 176] width 3 height 4
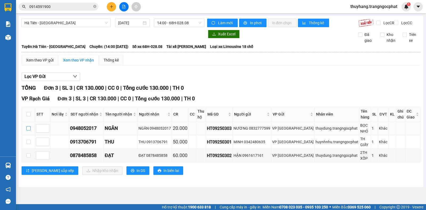
click at [28, 126] on input "checkbox" at bounding box center [28, 128] width 4 height 4
checkbox input "true"
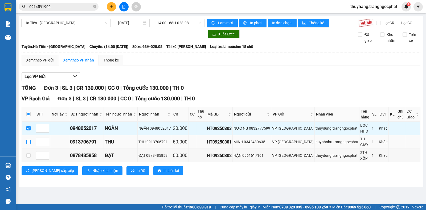
click at [28, 140] on input "checkbox" at bounding box center [28, 142] width 4 height 4
checkbox input "true"
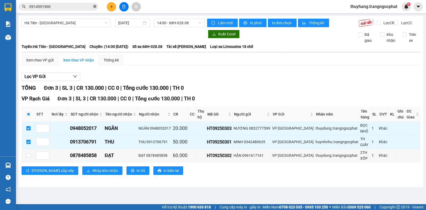
click at [96, 6] on icon "close-circle" at bounding box center [94, 6] width 3 height 3
click at [93, 7] on span at bounding box center [94, 7] width 3 height 6
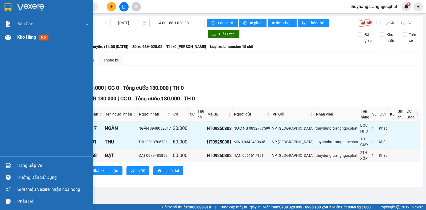
click at [14, 39] on div "Kho hàng mới" at bounding box center [46, 37] width 93 height 13
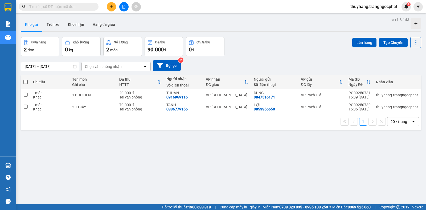
click at [84, 6] on input "text" at bounding box center [60, 7] width 63 height 6
type input "0"
click at [170, 26] on div "Kho gửi Trên xe Kho nhận Hàng đã giao" at bounding box center [221, 25] width 400 height 14
click at [94, 6] on icon "close-circle" at bounding box center [94, 6] width 3 height 3
click at [87, 6] on input "text" at bounding box center [60, 7] width 63 height 6
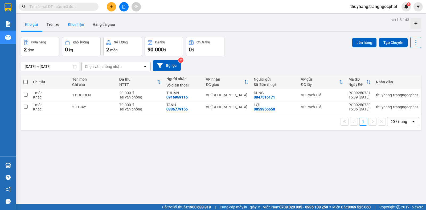
click at [73, 25] on button "Kho nhận" at bounding box center [76, 24] width 25 height 13
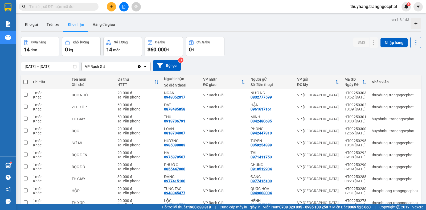
click at [53, 6] on input "text" at bounding box center [60, 7] width 63 height 6
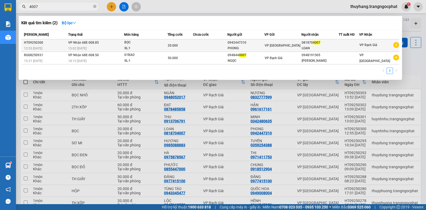
type input "4007"
click at [252, 45] on div "0942447310" at bounding box center [245, 43] width 36 height 6
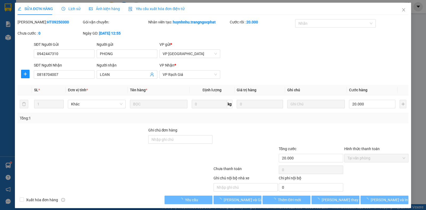
type input "0942447310"
type input "PHONG"
type input "0818704007"
type input "LOAN"
type input "20.000"
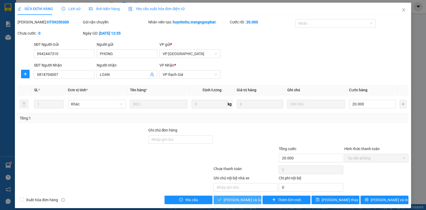
click at [235, 202] on span "Lưu và Giao hàng" at bounding box center [248, 200] width 51 height 6
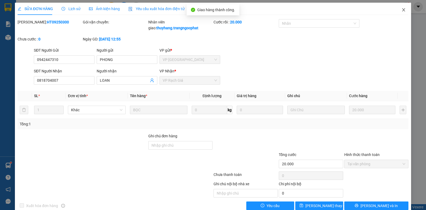
click at [402, 10] on icon "close" at bounding box center [403, 9] width 3 height 3
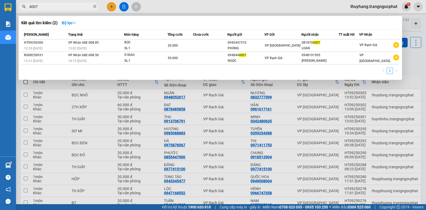
click at [95, 6] on icon "close-circle" at bounding box center [94, 6] width 3 height 3
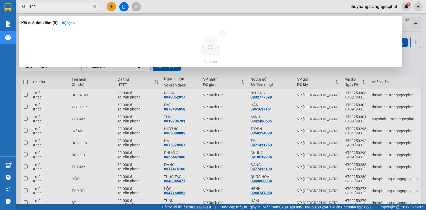
type input "100"
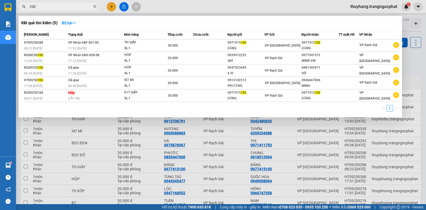
click at [26, 6] on icon "search" at bounding box center [24, 7] width 4 height 4
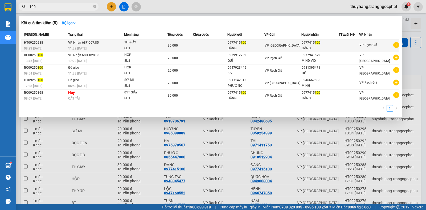
click at [239, 46] on div "ĐĂNG" at bounding box center [245, 48] width 36 height 6
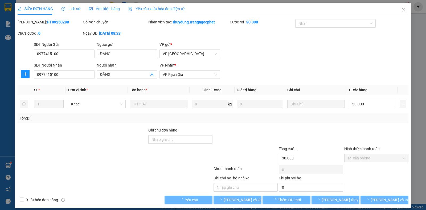
type input "0977415100"
type input "ĐĂNG"
type input "0977415100"
type input "ĐĂNG"
type input "30.000"
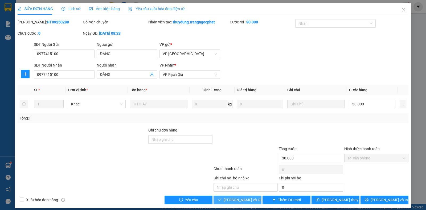
click at [237, 201] on span "Lưu và Giao hàng" at bounding box center [248, 200] width 51 height 6
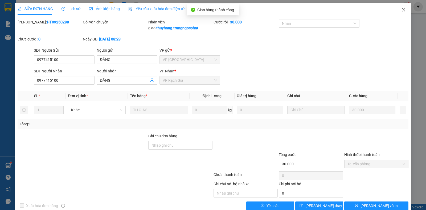
click at [401, 10] on icon "close" at bounding box center [403, 10] width 4 height 4
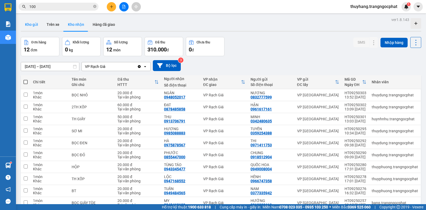
click at [31, 24] on button "Kho gửi" at bounding box center [32, 24] width 22 height 13
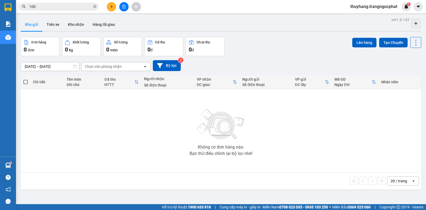
click at [111, 9] on button at bounding box center [111, 6] width 9 height 9
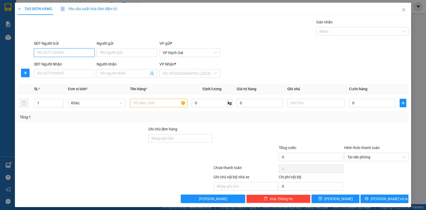
click at [74, 56] on input "SĐT Người Gửi" at bounding box center [64, 52] width 61 height 9
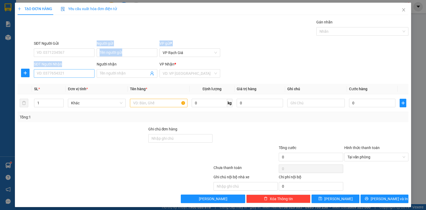
click at [87, 73] on form "SĐT Người Gửi VD: 0371234567 Người gửi Tên người gửi VP gửi * VP Rạch Giá SĐT N…" at bounding box center [213, 59] width 391 height 39
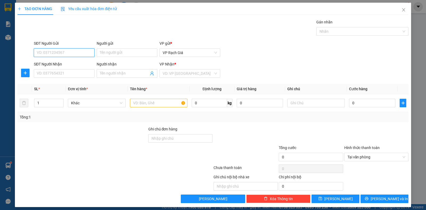
click at [67, 52] on input "SĐT Người Gửi" at bounding box center [64, 52] width 61 height 9
click at [68, 62] on div "0939063123 - HÙNG PHONG" at bounding box center [63, 63] width 53 height 6
type input "0939063123"
type input "HÙNG PHONG"
type input "0949008004"
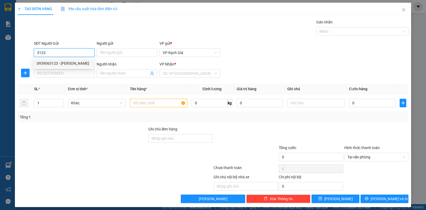
type input "QUỐC HOA"
type input "20.000"
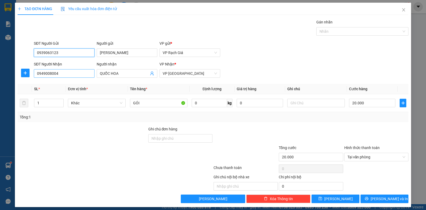
type input "0939063123"
drag, startPoint x: 76, startPoint y: 76, endPoint x: 0, endPoint y: 105, distance: 81.1
click at [0, 105] on div "TẠO ĐƠN HÀNG Yêu cầu xuất hóa đơn điện tử Transit Pickup Surcharge Ids Transit …" at bounding box center [213, 105] width 426 height 210
type input "9808"
drag, startPoint x: 127, startPoint y: 75, endPoint x: 0, endPoint y: 93, distance: 127.8
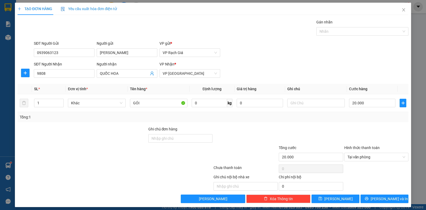
click at [0, 93] on div "TẠO ĐƠN HÀNG Yêu cầu xuất hóa đơn điện tử Transit Pickup Surcharge Ids Transit …" at bounding box center [213, 105] width 426 height 210
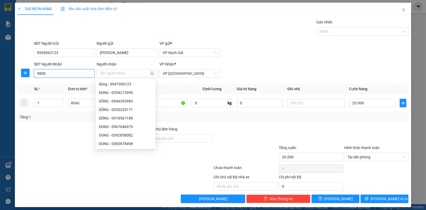
drag, startPoint x: 51, startPoint y: 74, endPoint x: 0, endPoint y: 87, distance: 52.9
click at [0, 87] on div "TẠO ĐƠN HÀNG Yêu cầu xuất hóa đơn điện tử Transit Pickup Surcharge Ids Transit …" at bounding box center [213, 105] width 426 height 210
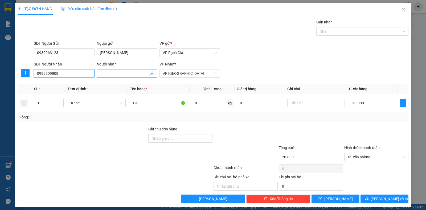
type input "0989809808"
click at [109, 75] on input "Người nhận" at bounding box center [124, 73] width 49 height 6
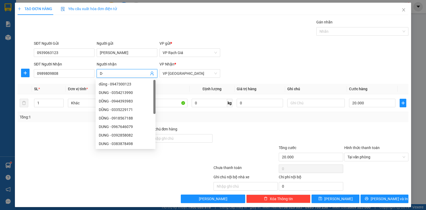
type input "D"
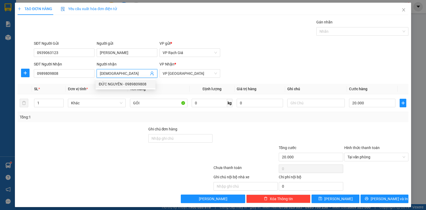
click at [129, 81] on div "ĐỨC NGUYÊN - 0989809808" at bounding box center [126, 84] width 60 height 9
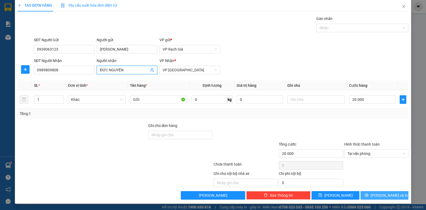
type input "ĐỨC NGUYÊN"
click at [384, 194] on span "Lưu và In" at bounding box center [388, 195] width 37 height 6
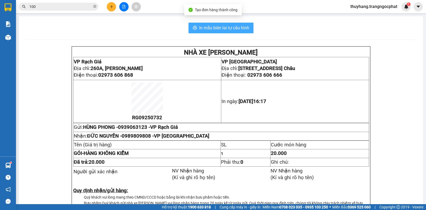
click at [223, 27] on span "In mẫu biên lai tự cấu hình" at bounding box center [224, 27] width 50 height 7
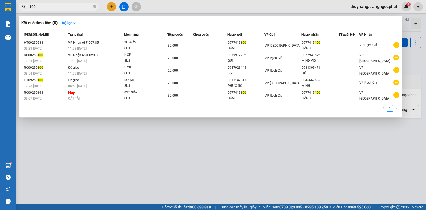
drag, startPoint x: 46, startPoint y: 8, endPoint x: 0, endPoint y: 11, distance: 46.1
click at [0, 11] on section "Kết quả tìm kiếm ( 5 ) Bộ lọc Mã ĐH Trạng thái Món hàng Tổng cước Chưa cước Ngư…" at bounding box center [213, 105] width 426 height 210
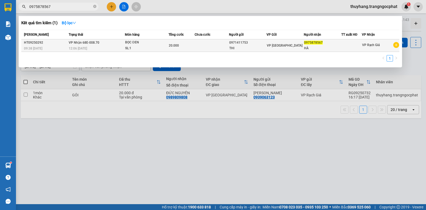
type input "0975878567"
click at [252, 43] on div "0971411753" at bounding box center [247, 43] width 37 height 6
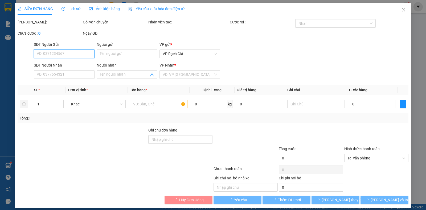
type input "0971411753"
type input "THI"
type input "0975878567"
type input "HÀ"
type input "20.000"
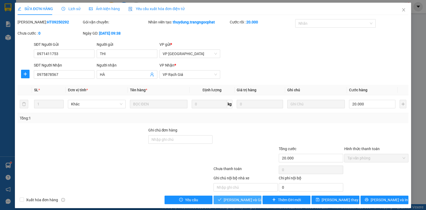
click at [239, 201] on span "Lưu và Giao hàng" at bounding box center [248, 200] width 51 height 6
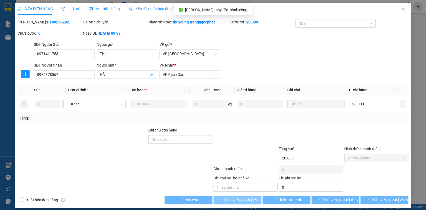
click at [239, 201] on span "Lưu và Giao hàng" at bounding box center [248, 200] width 51 height 6
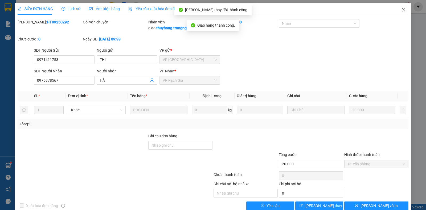
click at [399, 12] on span "Close" at bounding box center [403, 10] width 15 height 15
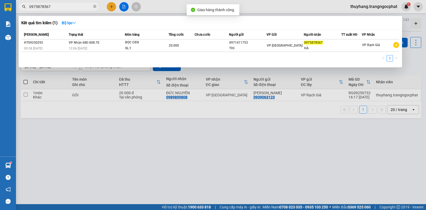
drag, startPoint x: 58, startPoint y: 7, endPoint x: 0, endPoint y: 25, distance: 60.5
click at [0, 25] on section "Kết quả tìm kiếm ( 1 ) Bộ lọc Mã ĐH Trạng thái Món hàng Tổng cước Chưa cước Ngư…" at bounding box center [213, 105] width 426 height 210
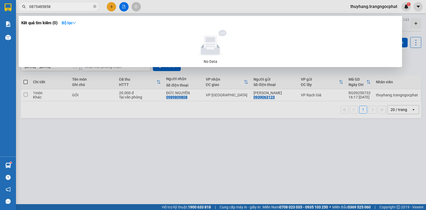
click at [38, 8] on input "0875485858" at bounding box center [60, 7] width 63 height 6
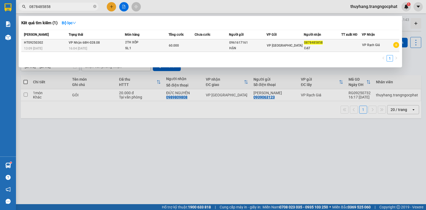
type input "0878485858"
click at [105, 48] on div "16:04 - 12/09" at bounding box center [97, 48] width 56 height 6
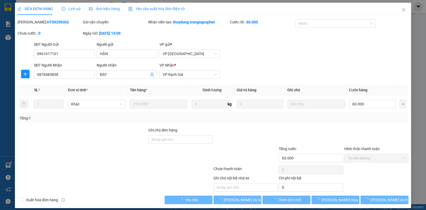
type input "0961617161"
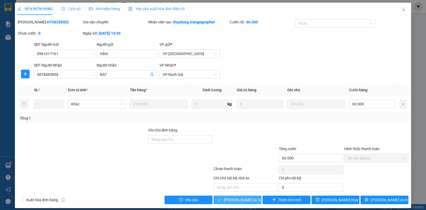
click at [245, 202] on span "Lưu và Giao hàng" at bounding box center [248, 200] width 51 height 6
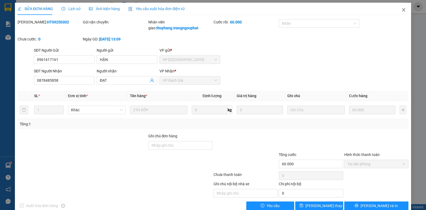
click at [401, 10] on icon "close" at bounding box center [403, 10] width 4 height 4
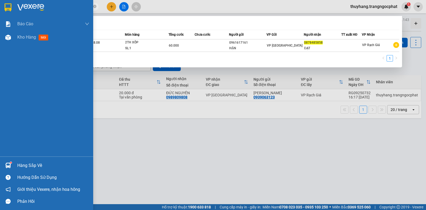
drag, startPoint x: 76, startPoint y: 7, endPoint x: 0, endPoint y: 16, distance: 76.1
click at [0, 16] on section "Kết quả tìm kiếm ( 1 ) Bộ lọc Mã ĐH Trạng thái Món hàng Tổng cước Chưa cước Ngư…" at bounding box center [213, 105] width 426 height 210
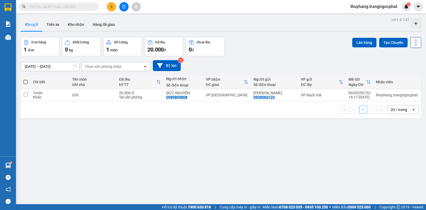
click at [412, 44] on icon at bounding box center [415, 42] width 7 height 7
click at [399, 75] on span "Làm mới" at bounding box center [403, 75] width 15 height 5
